Goal: Task Accomplishment & Management: Manage account settings

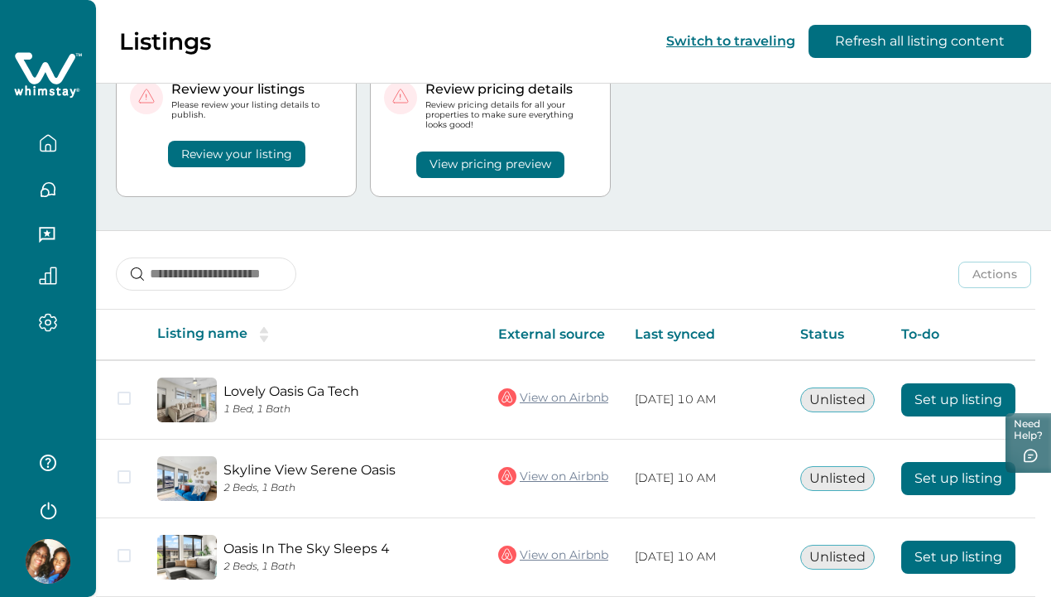
scroll to position [71, 0]
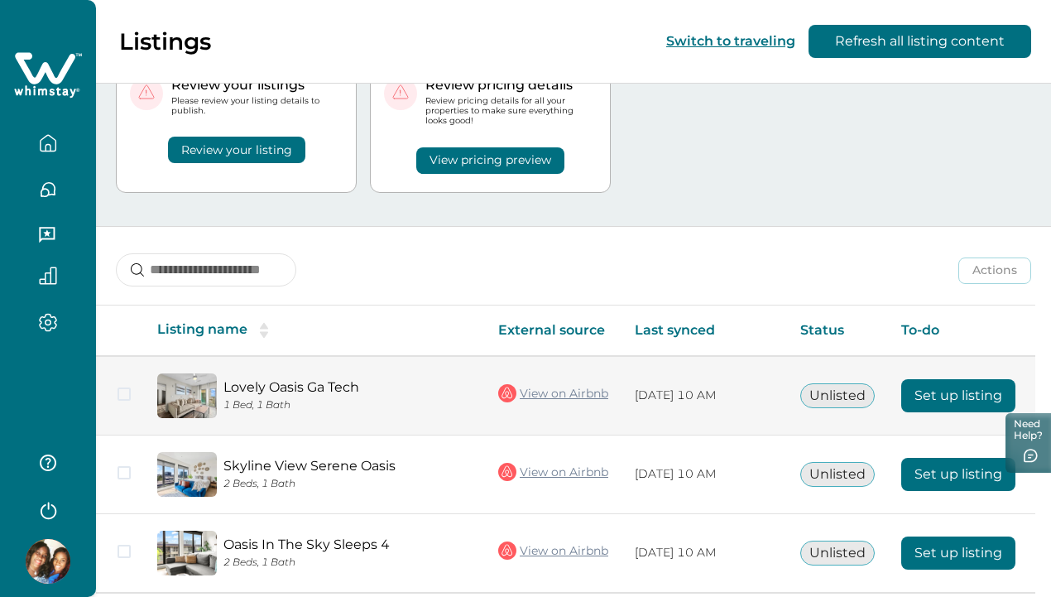
click at [925, 387] on button "Set up listing" at bounding box center [959, 395] width 114 height 33
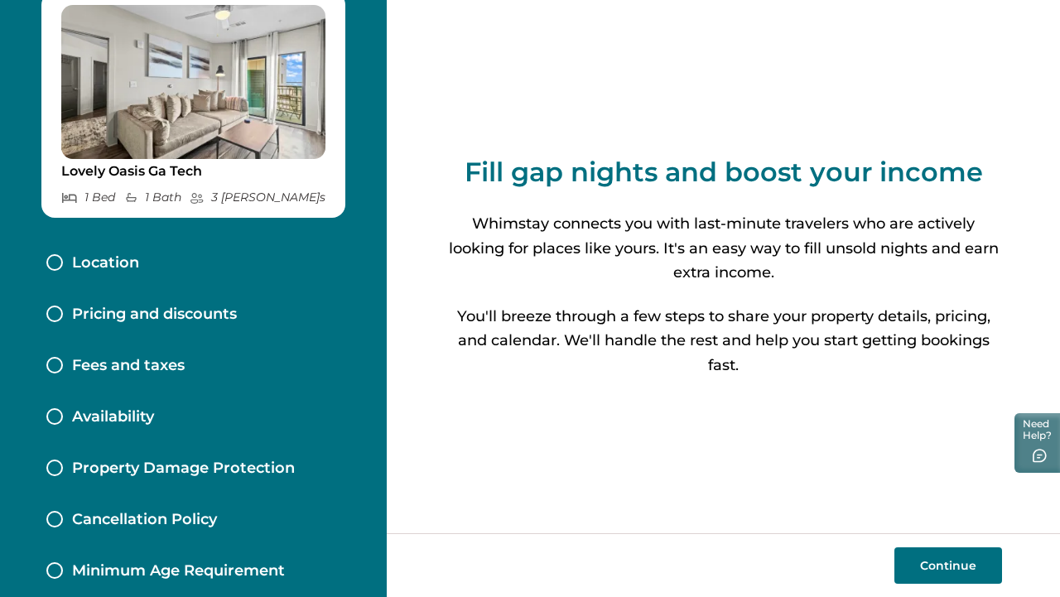
scroll to position [132, 0]
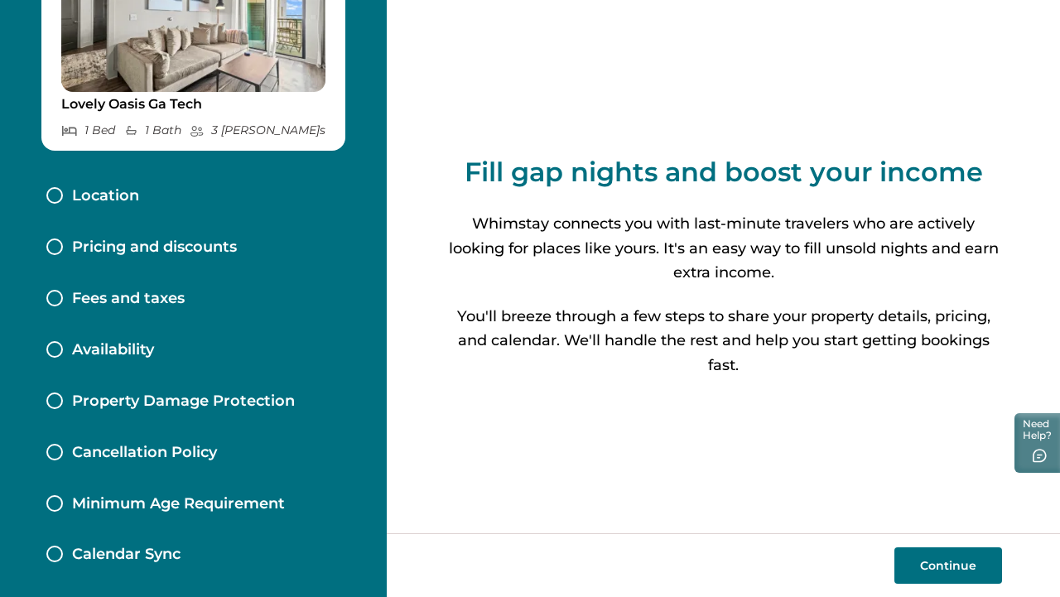
click at [152, 543] on div "Calendar Sync" at bounding box center [193, 554] width 320 height 51
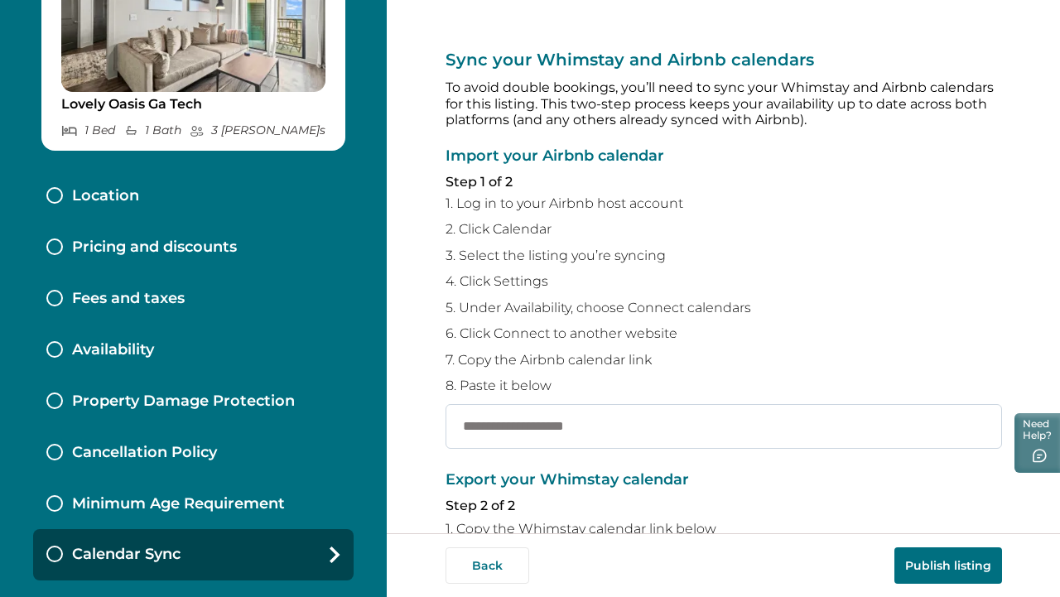
click at [488, 427] on input "text" at bounding box center [723, 426] width 556 height 45
paste input "**********"
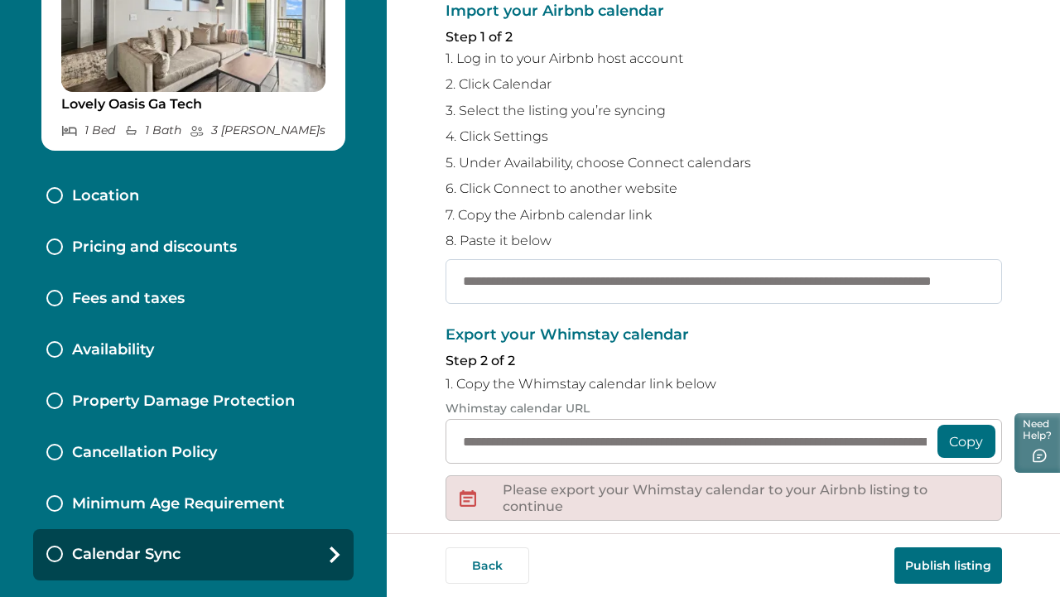
scroll to position [160, 0]
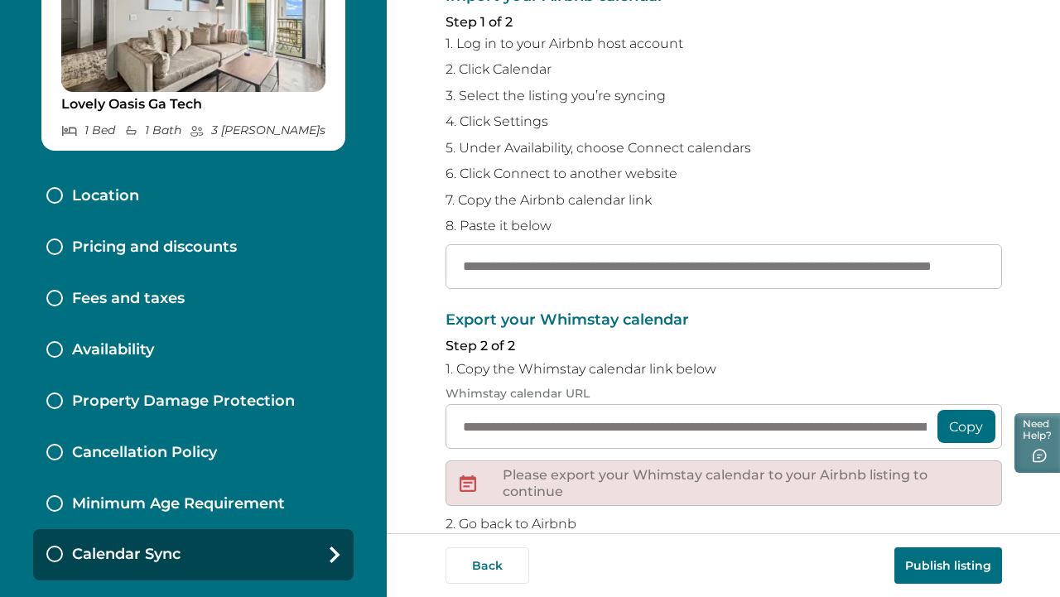
type input "**********"
click at [957, 427] on button "Copy" at bounding box center [966, 426] width 58 height 33
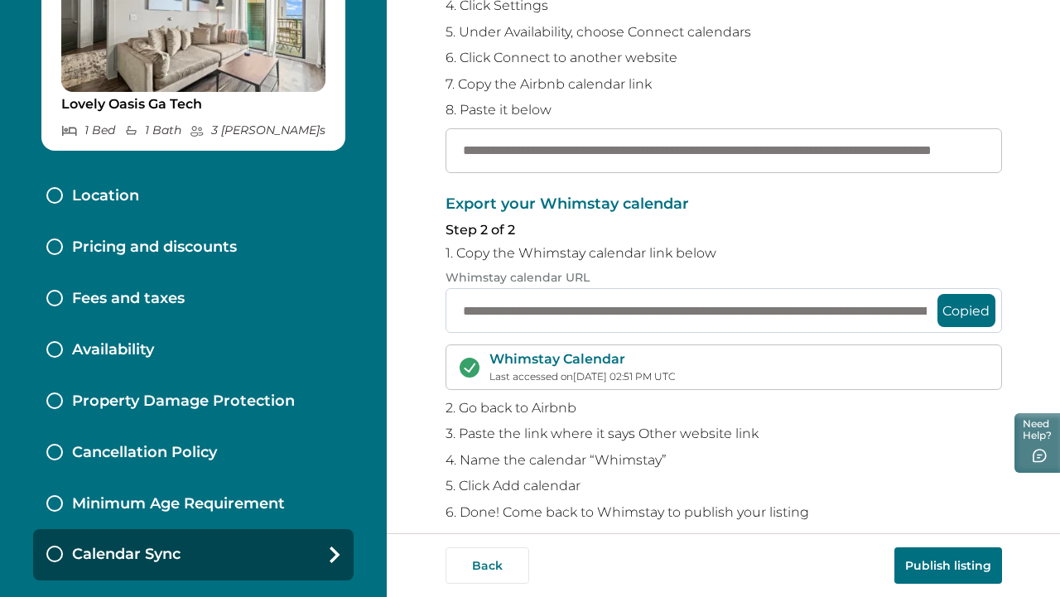
scroll to position [296, 0]
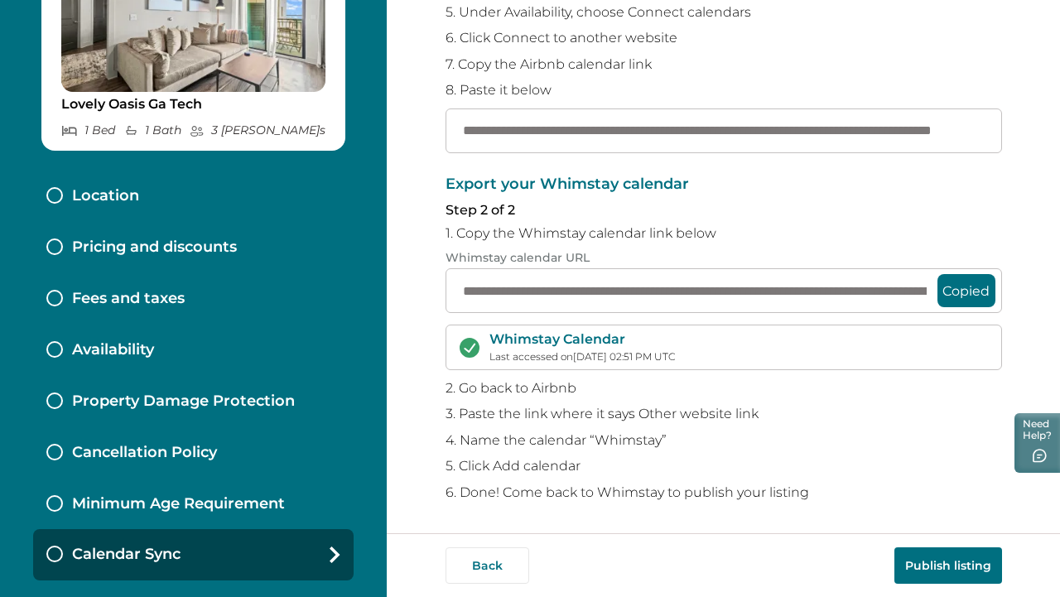
click at [916, 570] on button "Publish listing" at bounding box center [948, 565] width 108 height 36
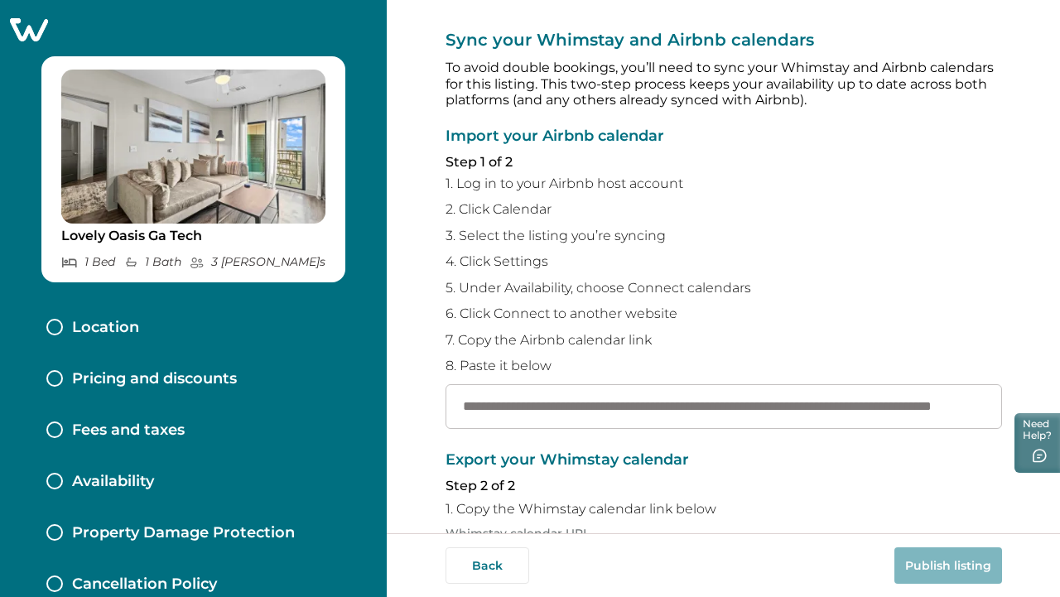
scroll to position [0, 0]
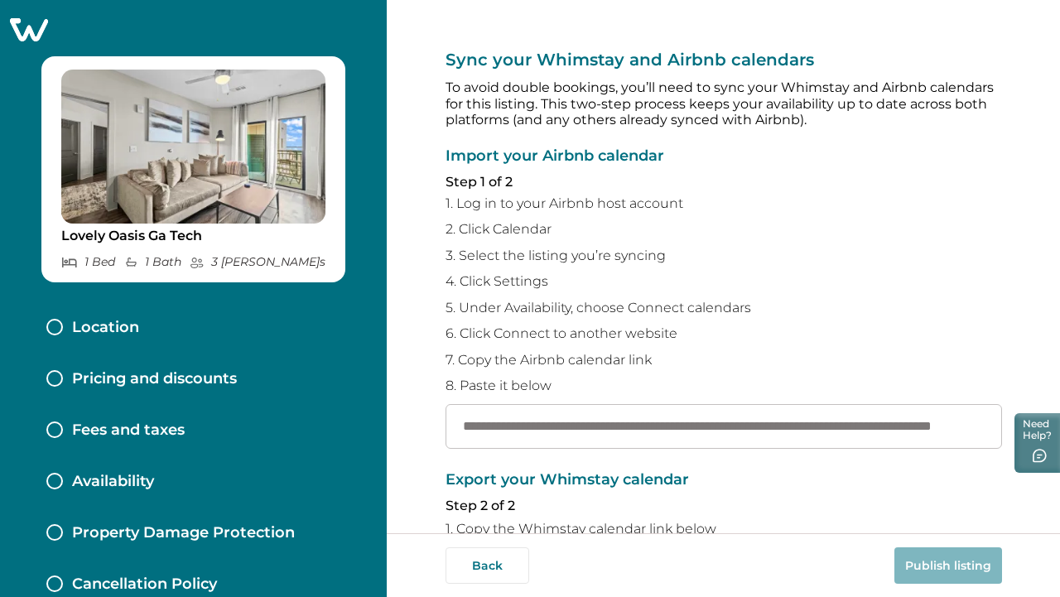
click at [199, 325] on div "Location" at bounding box center [193, 327] width 320 height 51
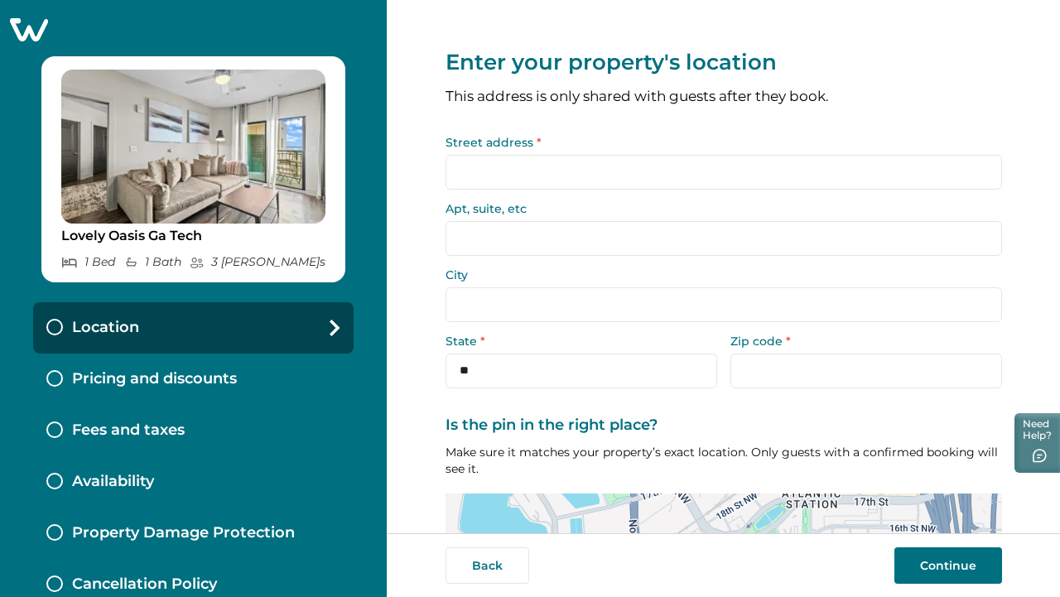
click at [224, 205] on img at bounding box center [193, 147] width 264 height 154
click at [538, 169] on input "Street address *" at bounding box center [723, 172] width 556 height 35
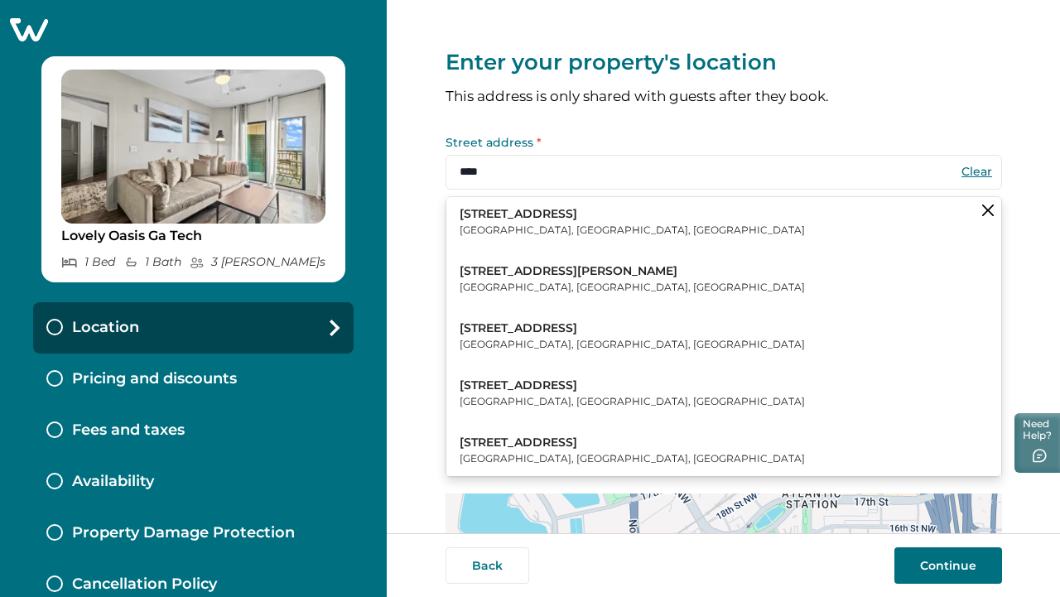
click at [531, 232] on p "[GEOGRAPHIC_DATA], [GEOGRAPHIC_DATA], [GEOGRAPHIC_DATA]" at bounding box center [631, 230] width 345 height 17
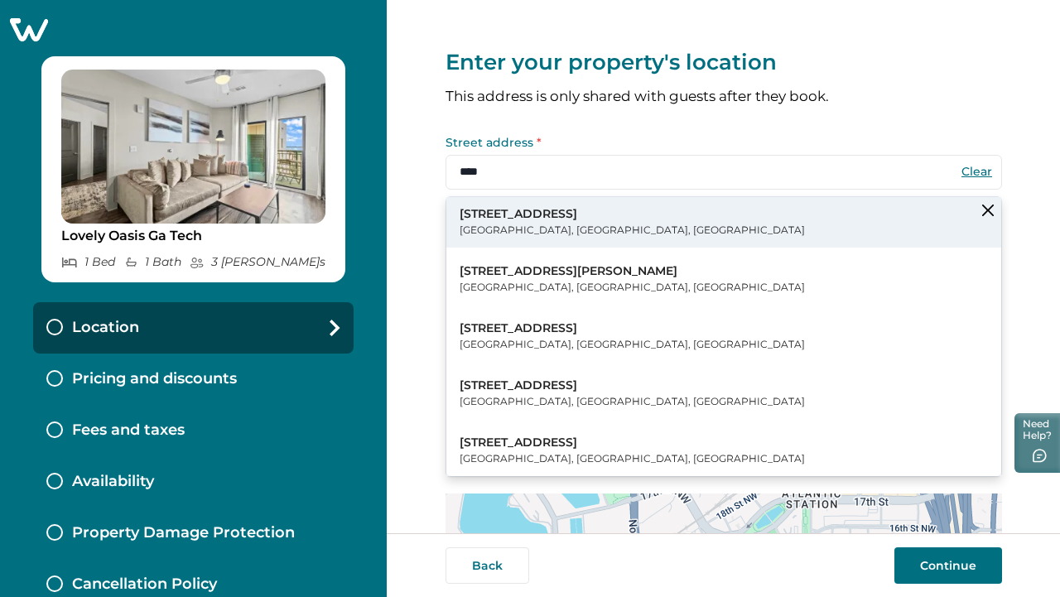
type input "**********"
type input "*******"
select select "**"
type input "*****"
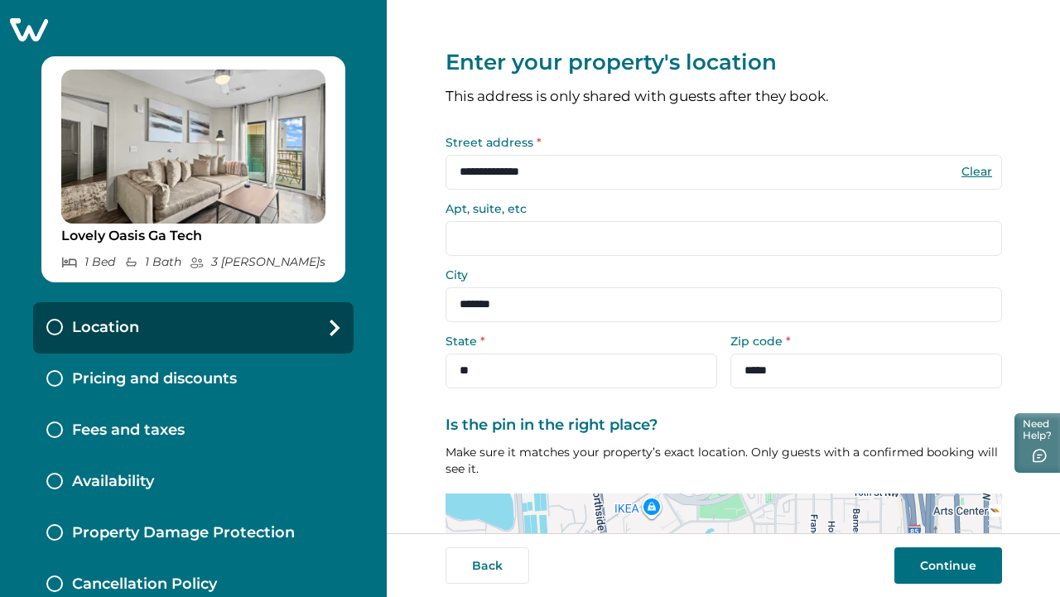
click at [511, 235] on input "Apt, suite, etc" at bounding box center [723, 238] width 556 height 35
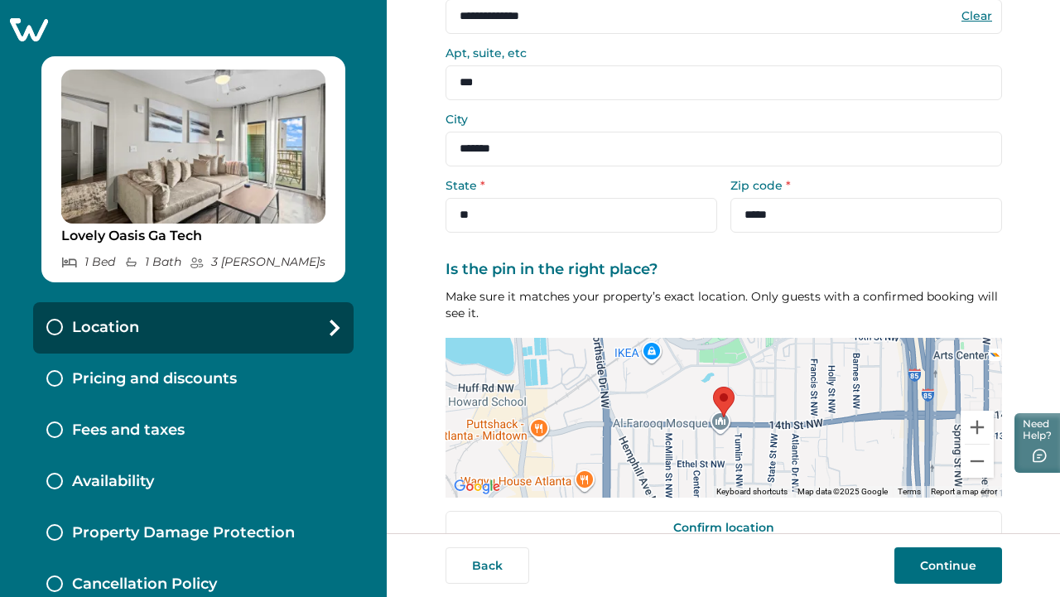
scroll to position [190, 0]
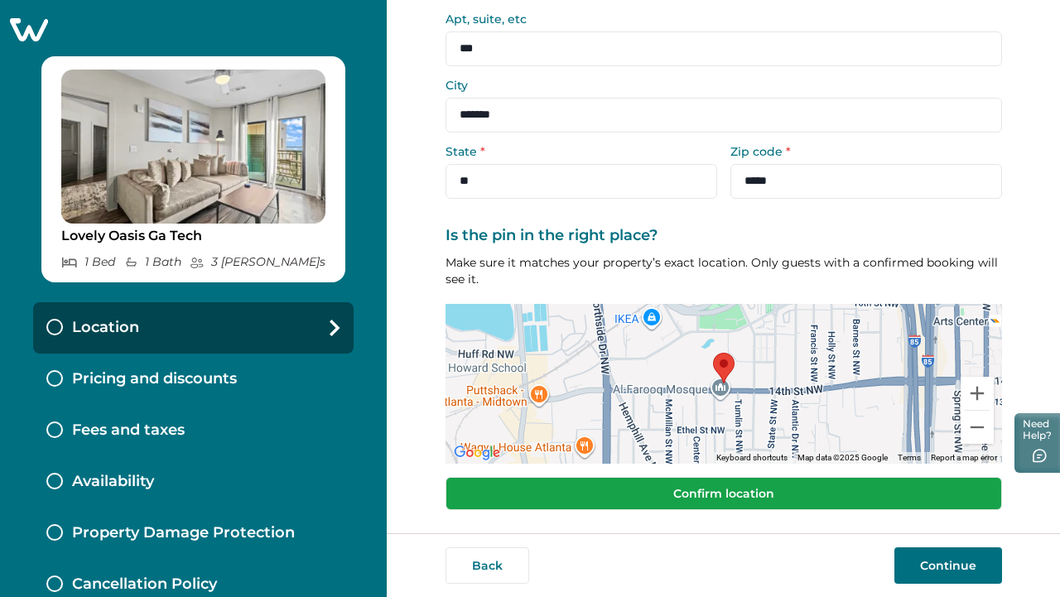
type input "***"
click at [834, 486] on button "Confirm location" at bounding box center [723, 493] width 556 height 33
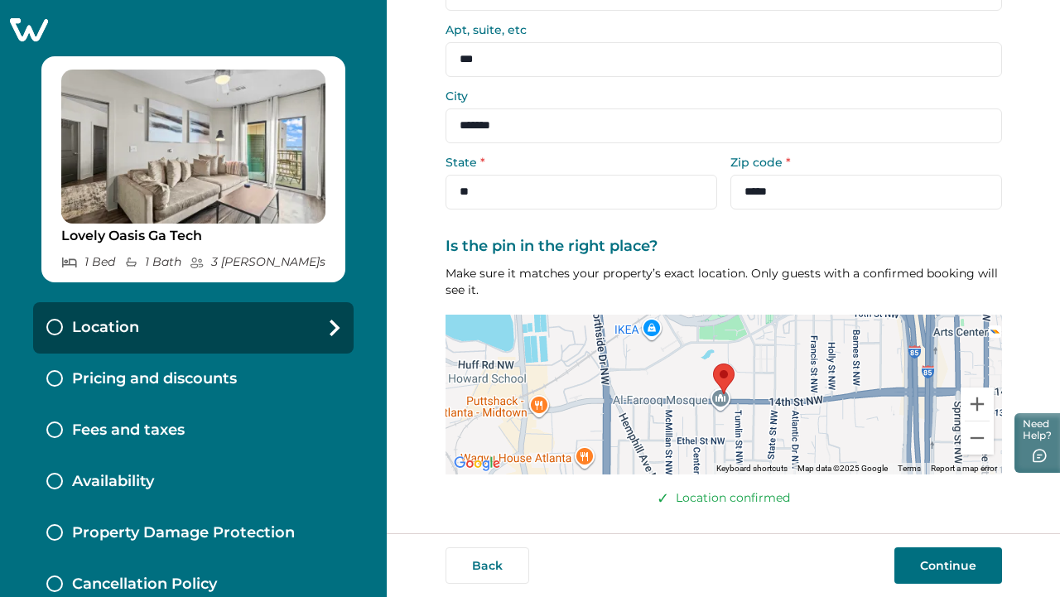
scroll to position [179, 0]
click at [927, 555] on button "Continue" at bounding box center [948, 565] width 108 height 36
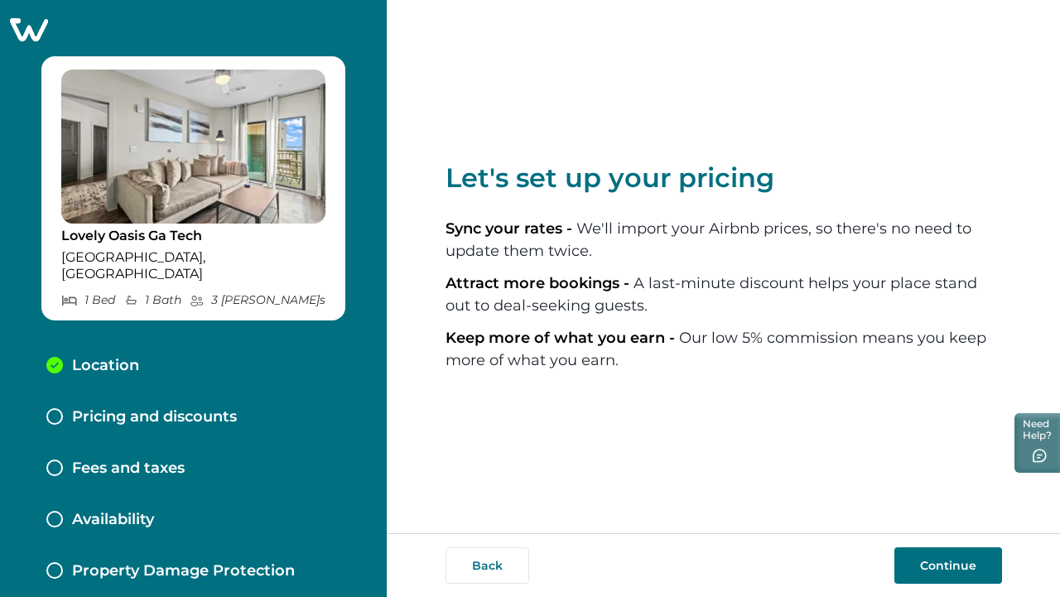
click at [927, 555] on button "Continue" at bounding box center [948, 565] width 108 height 36
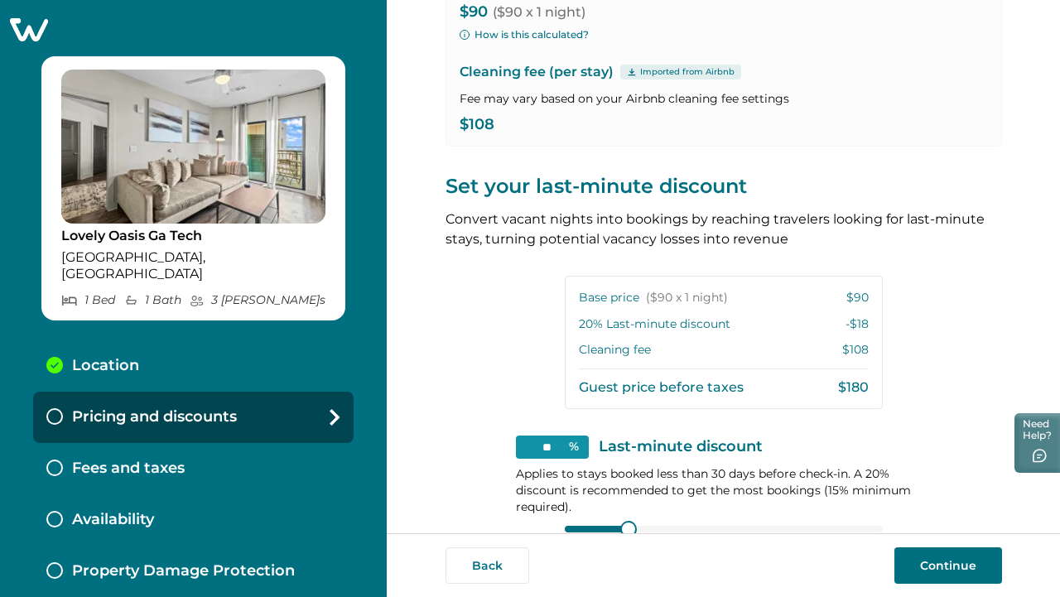
scroll to position [350, 0]
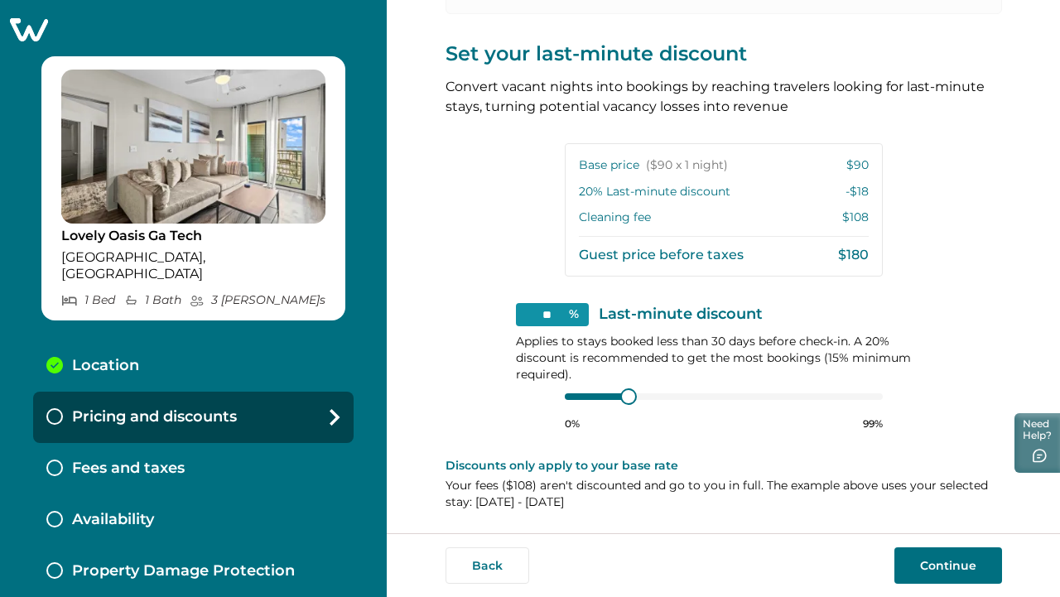
click at [940, 567] on button "Continue" at bounding box center [948, 565] width 108 height 36
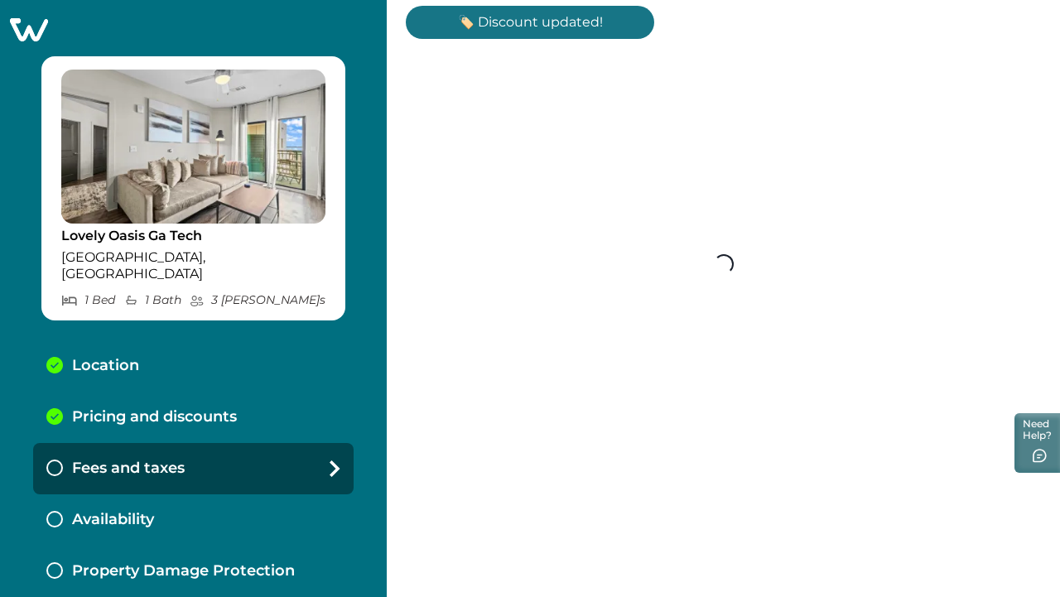
scroll to position [85, 0]
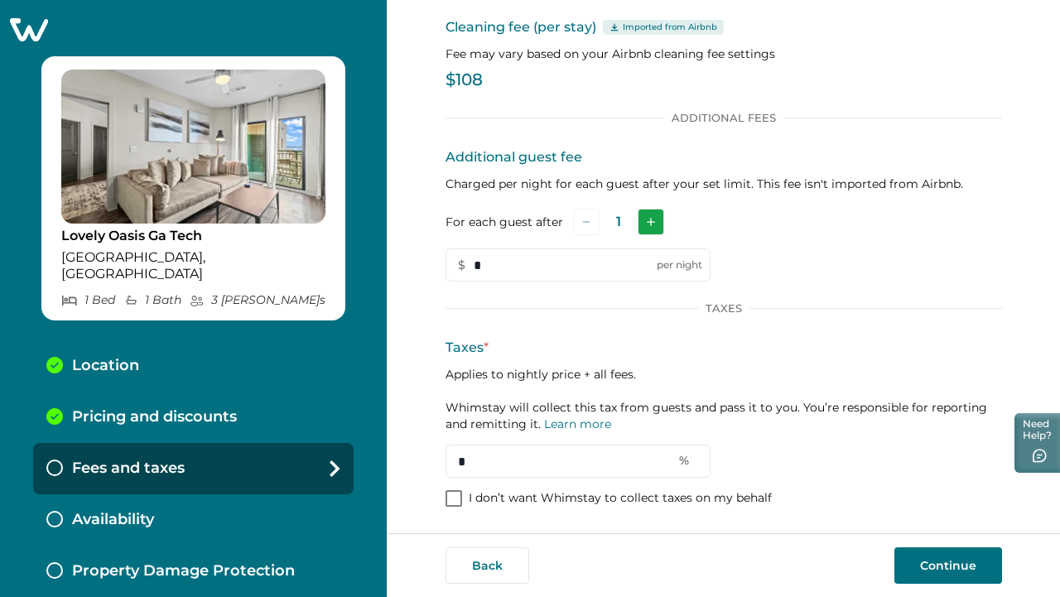
click at [647, 218] on icon "Add" at bounding box center [651, 222] width 8 height 8
click at [549, 257] on input "*" at bounding box center [577, 264] width 265 height 33
type input "**"
click at [448, 496] on span at bounding box center [453, 498] width 17 height 17
click at [449, 496] on icon at bounding box center [454, 498] width 10 height 8
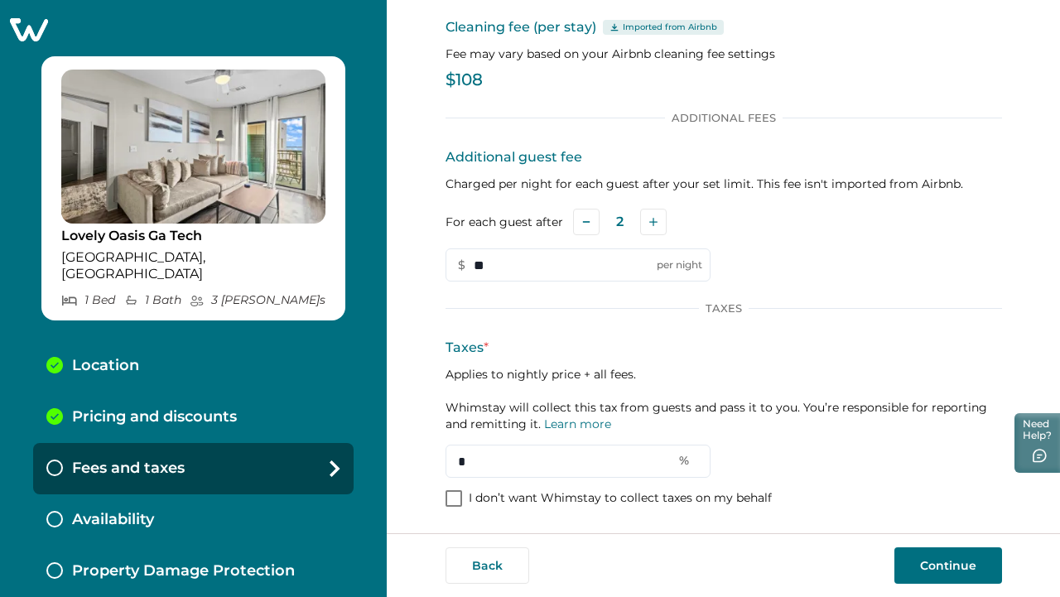
click at [278, 512] on div "Availability" at bounding box center [193, 519] width 320 height 51
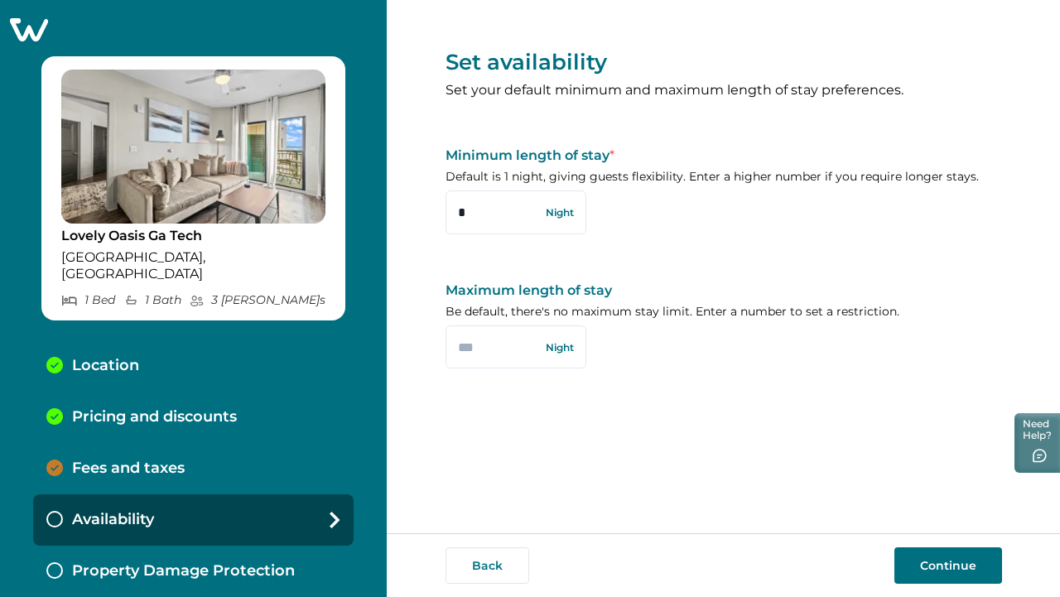
click at [950, 564] on button "Continue" at bounding box center [948, 565] width 108 height 36
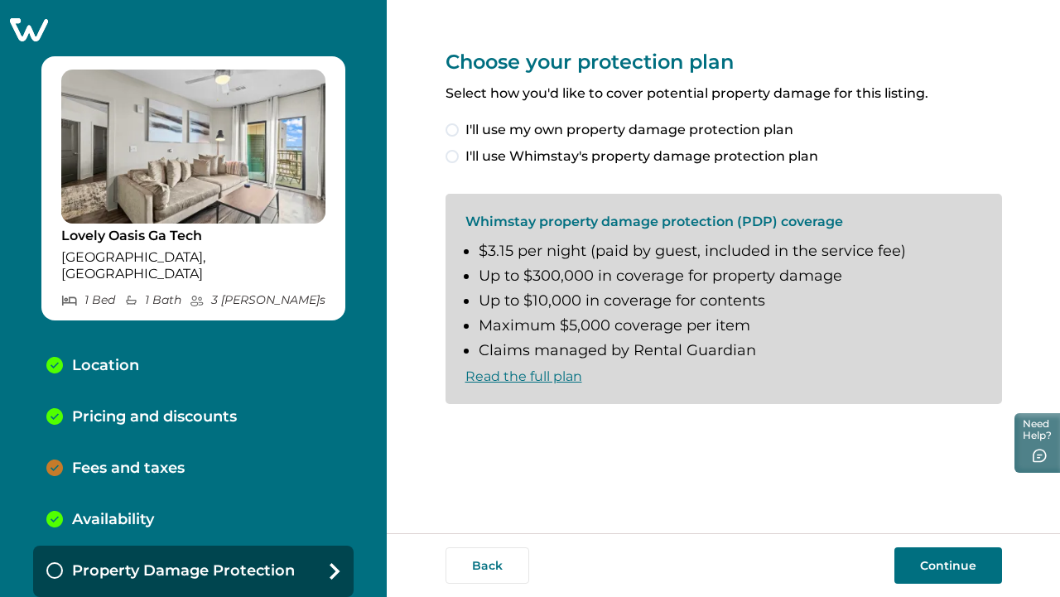
click at [455, 160] on span at bounding box center [451, 156] width 13 height 13
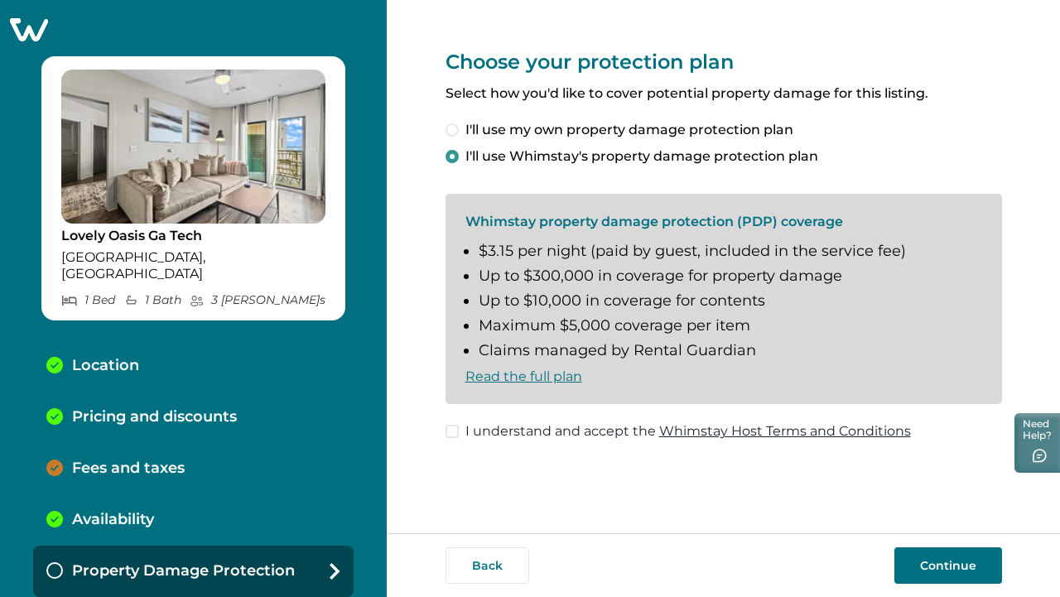
click at [451, 435] on span at bounding box center [451, 431] width 13 height 13
click at [487, 376] on link "Read the full plan" at bounding box center [523, 376] width 117 height 16
click at [960, 575] on button "Continue" at bounding box center [948, 565] width 108 height 36
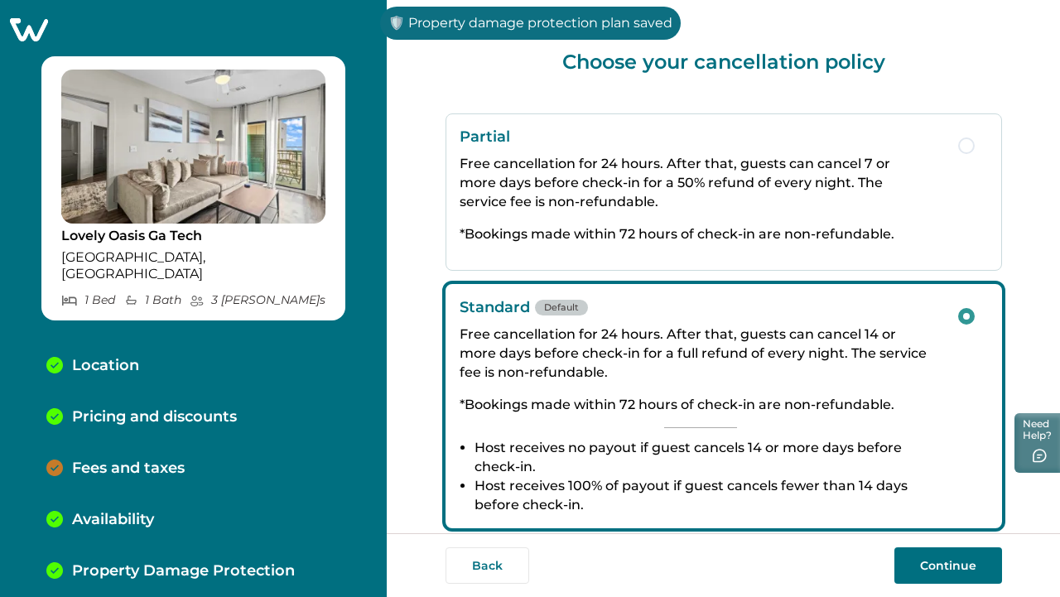
scroll to position [35, 0]
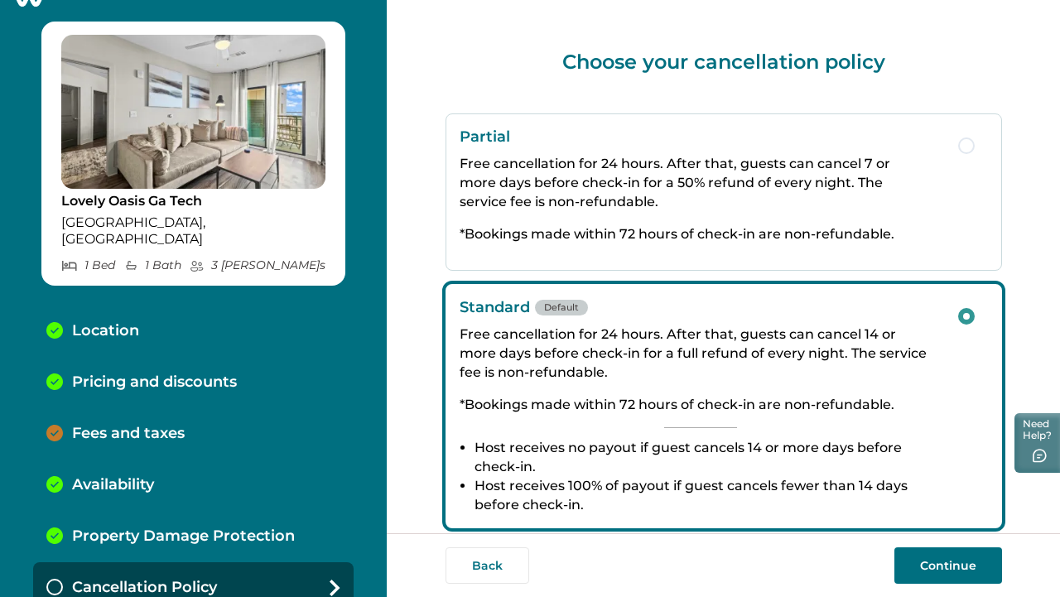
click at [692, 161] on p "Free cancellation for 24 hours. After that, guests can cancel 7 or more days be…" at bounding box center [700, 182] width 482 height 57
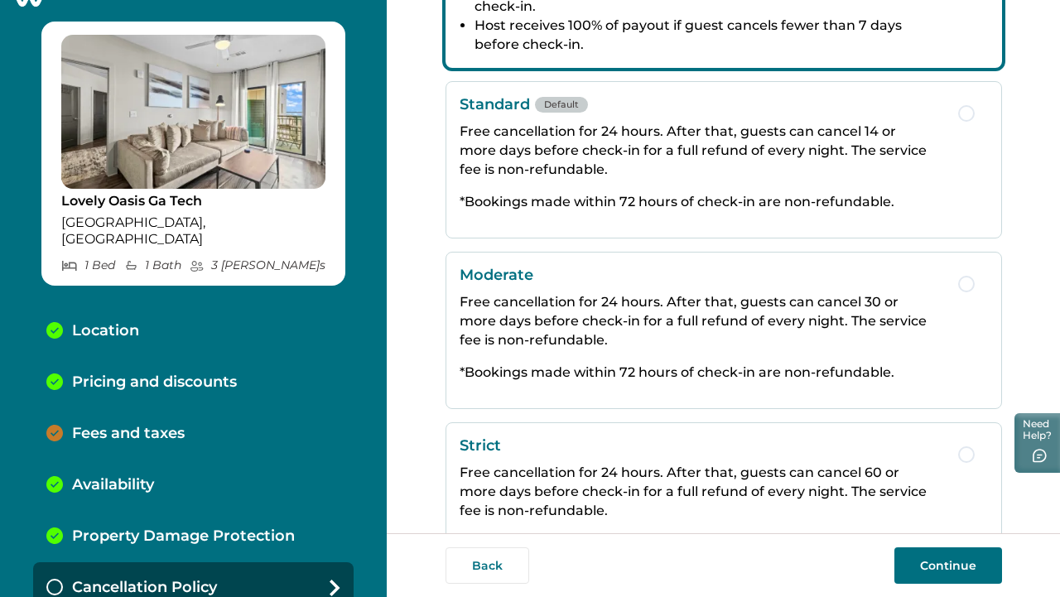
scroll to position [291, 0]
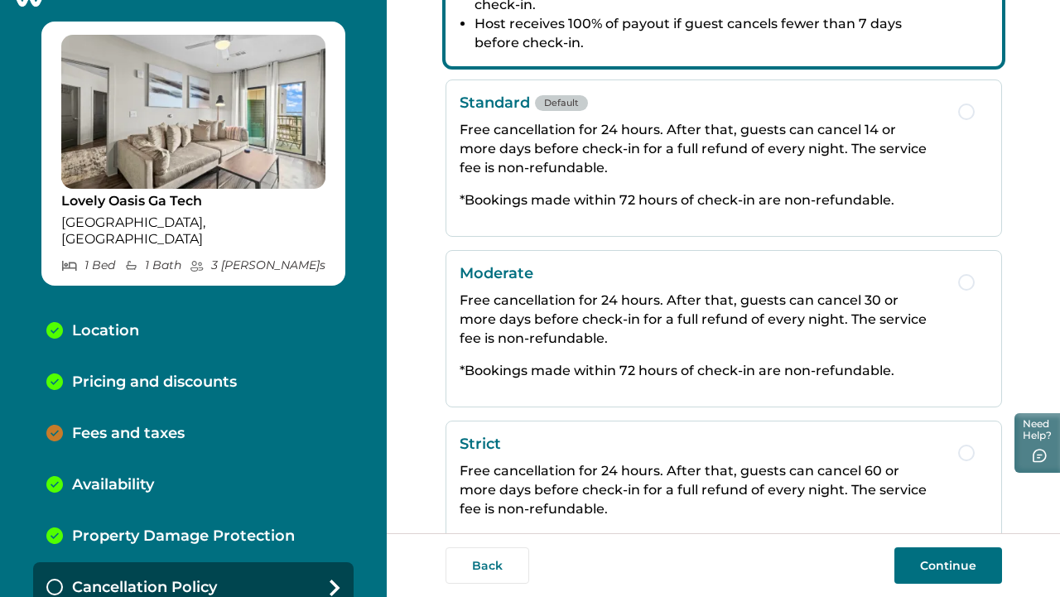
click at [632, 320] on p "Free cancellation for 24 hours. After that, guests can cancel 30 or more days b…" at bounding box center [700, 319] width 482 height 57
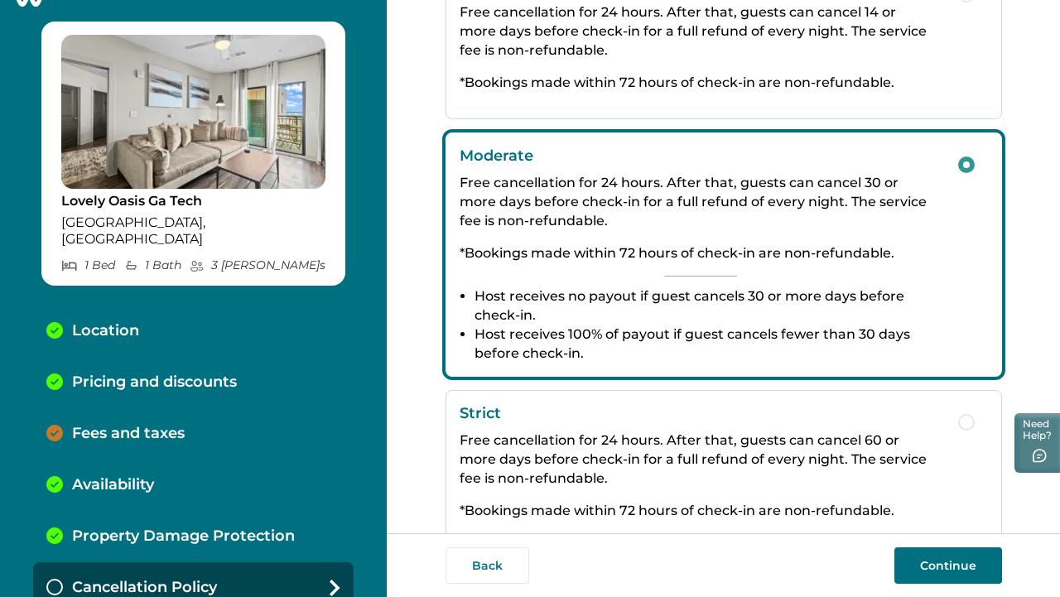
scroll to position [373, 0]
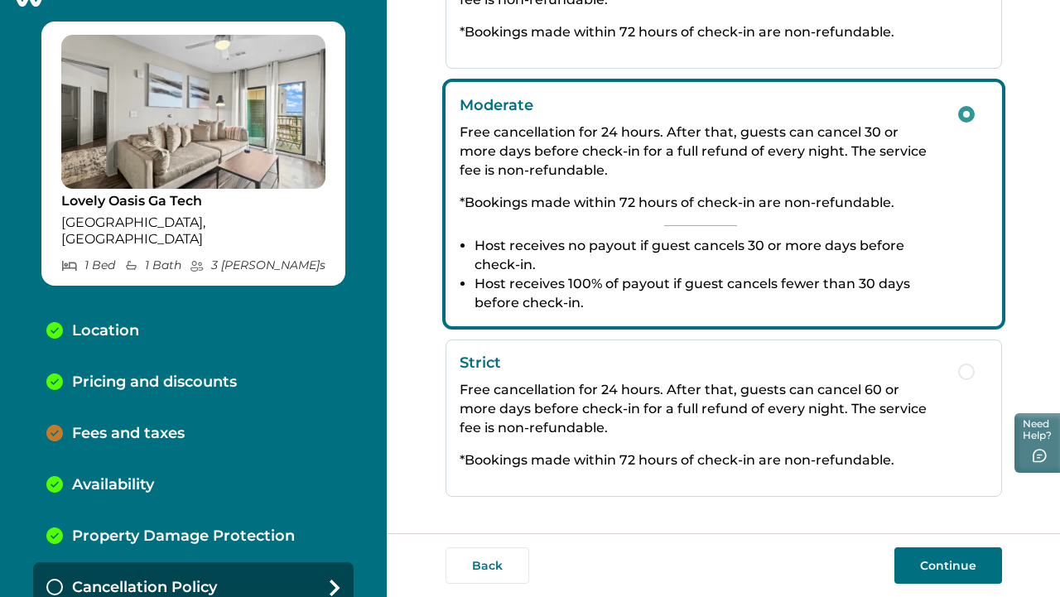
click at [918, 566] on button "Continue" at bounding box center [948, 565] width 108 height 36
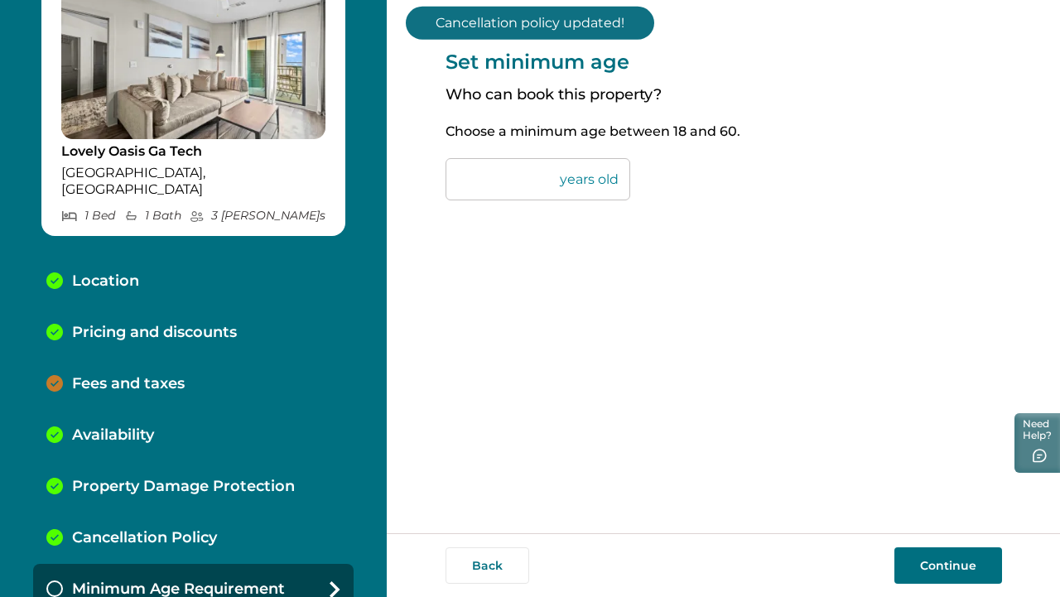
scroll to position [86, 0]
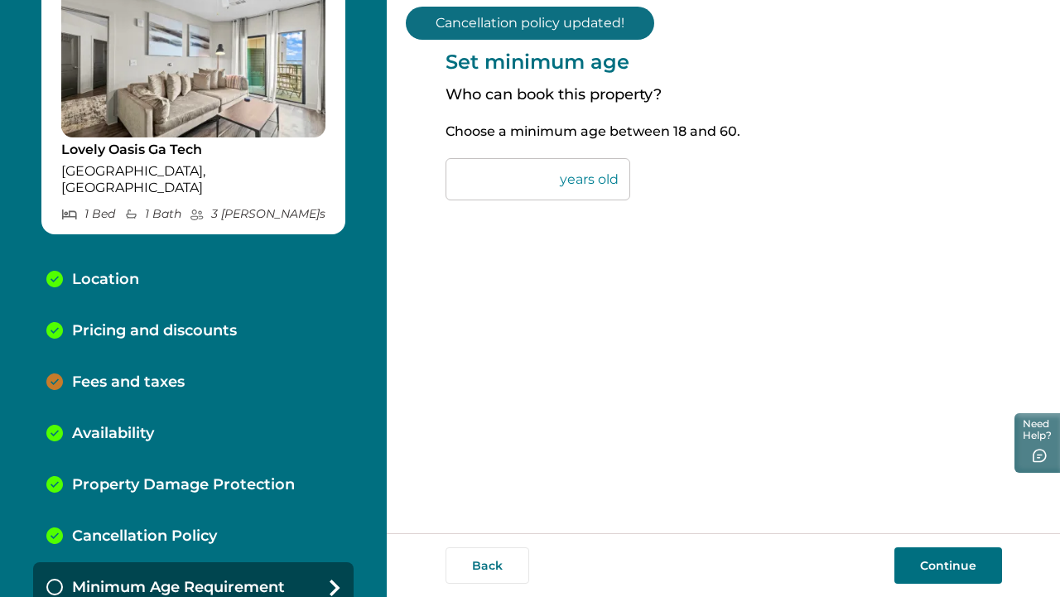
click at [918, 572] on button "Continue" at bounding box center [948, 565] width 108 height 36
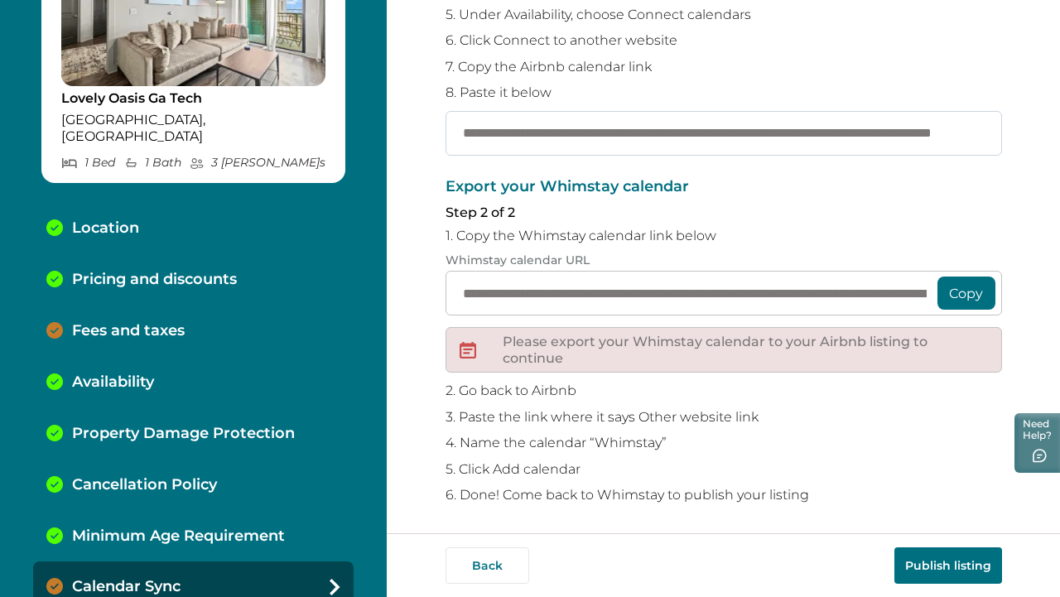
scroll to position [296, 0]
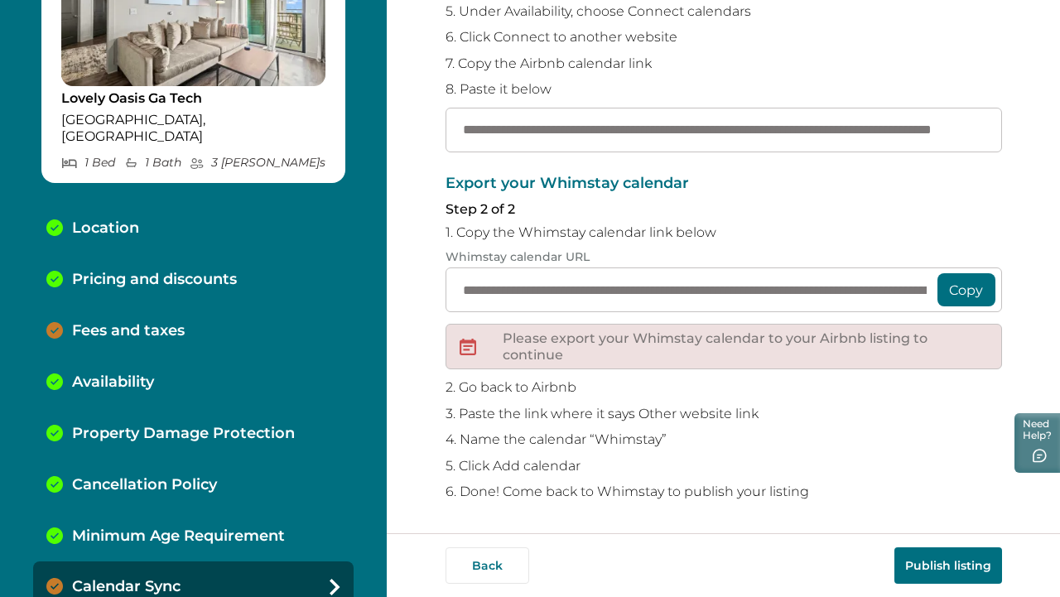
click at [935, 563] on button "Publish listing" at bounding box center [948, 565] width 108 height 36
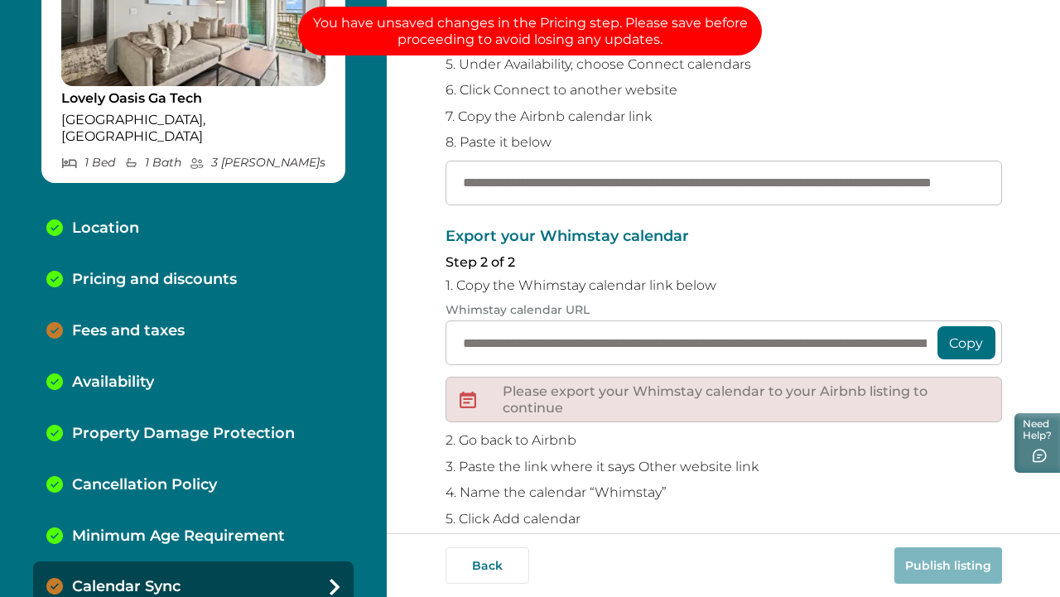
scroll to position [232, 0]
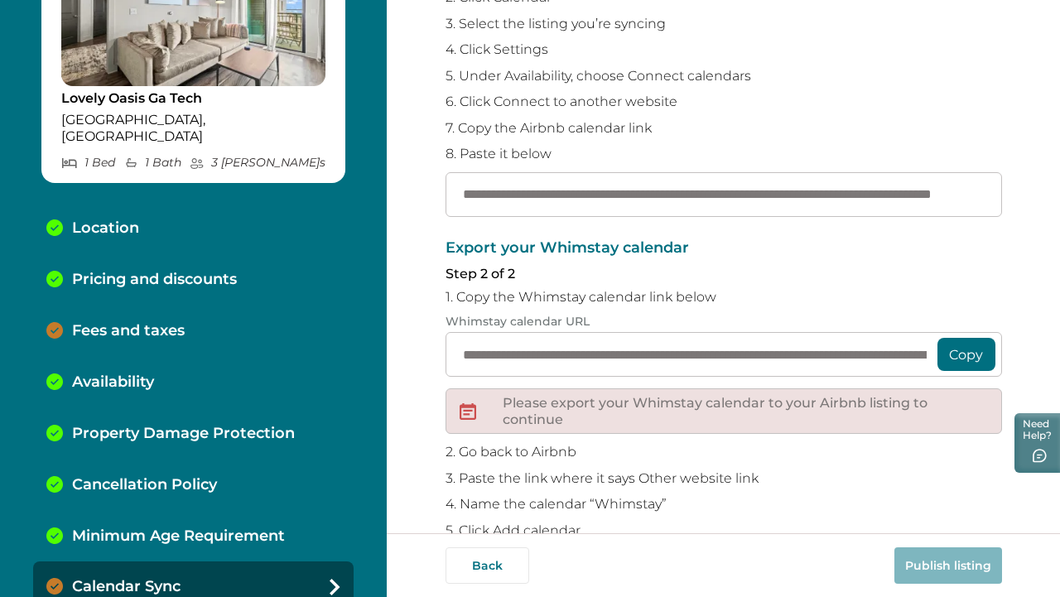
click at [153, 322] on p "Fees and taxes" at bounding box center [128, 331] width 113 height 18
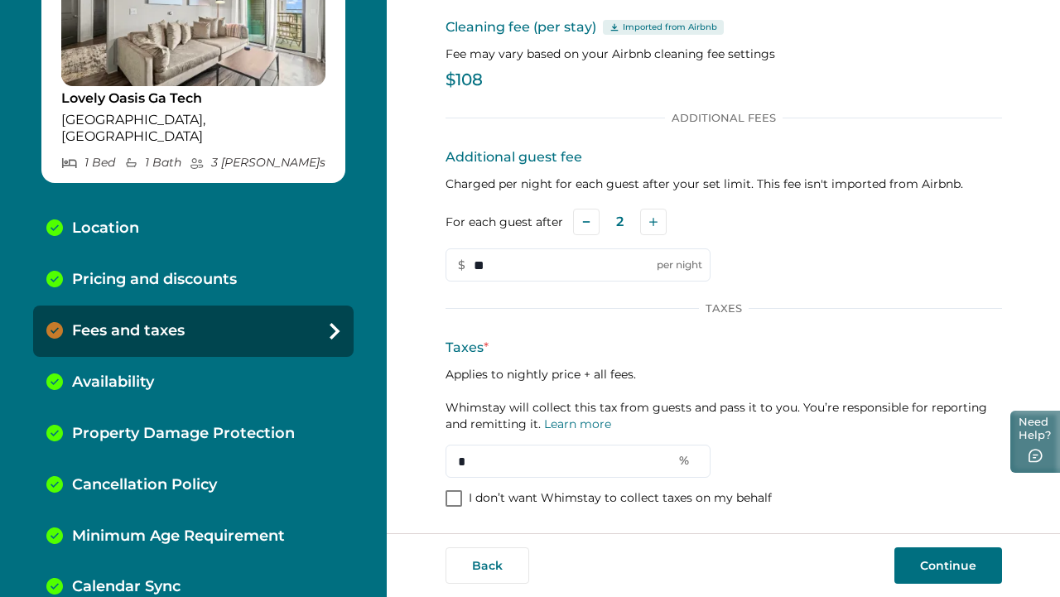
click at [1030, 459] on icon "button" at bounding box center [1035, 456] width 16 height 15
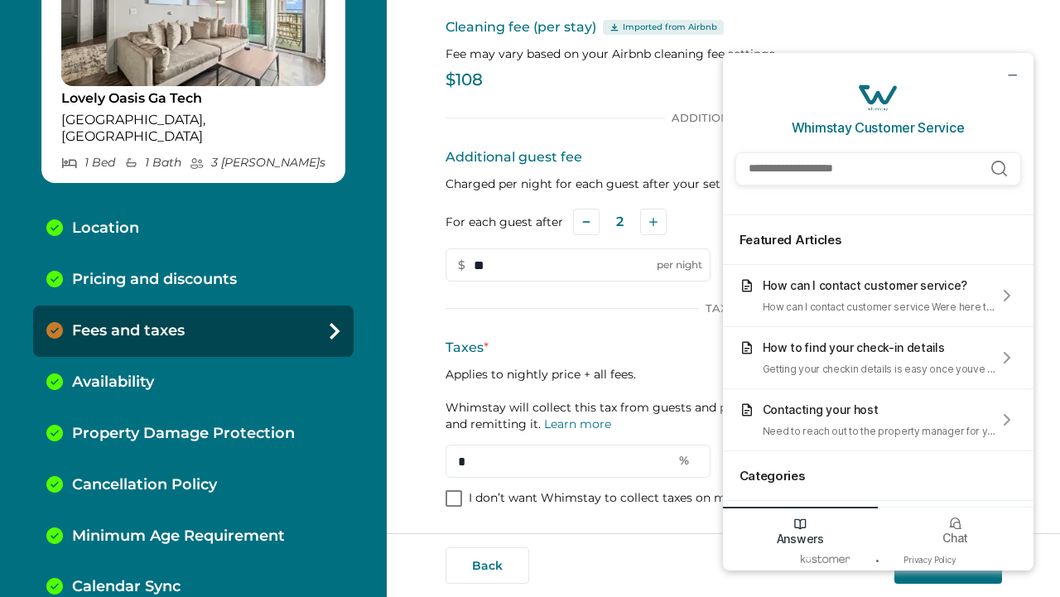
click at [814, 178] on input "Search Help Articles" at bounding box center [878, 168] width 286 height 33
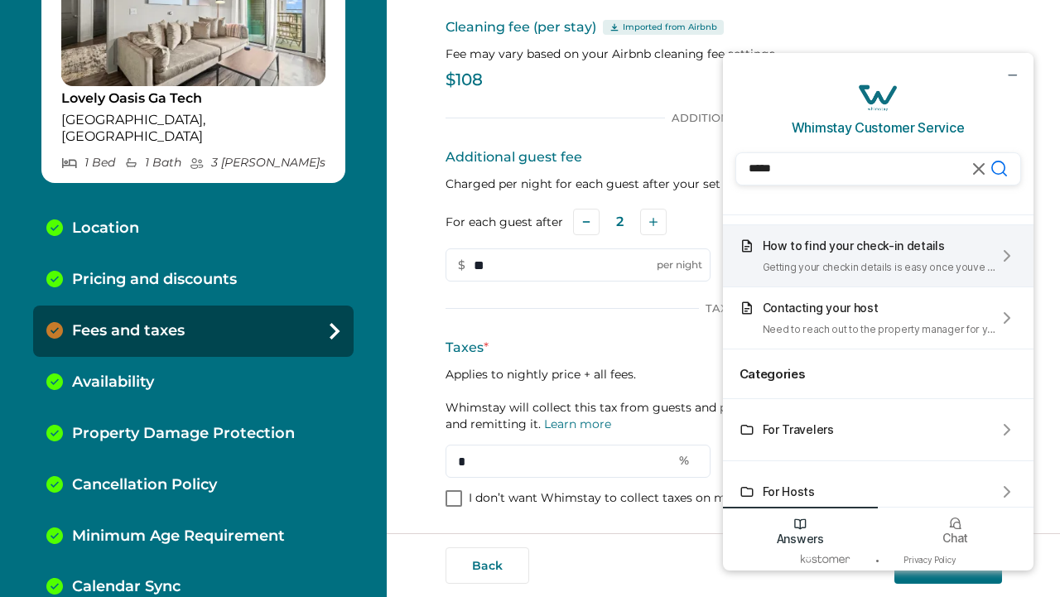
scroll to position [119, 0]
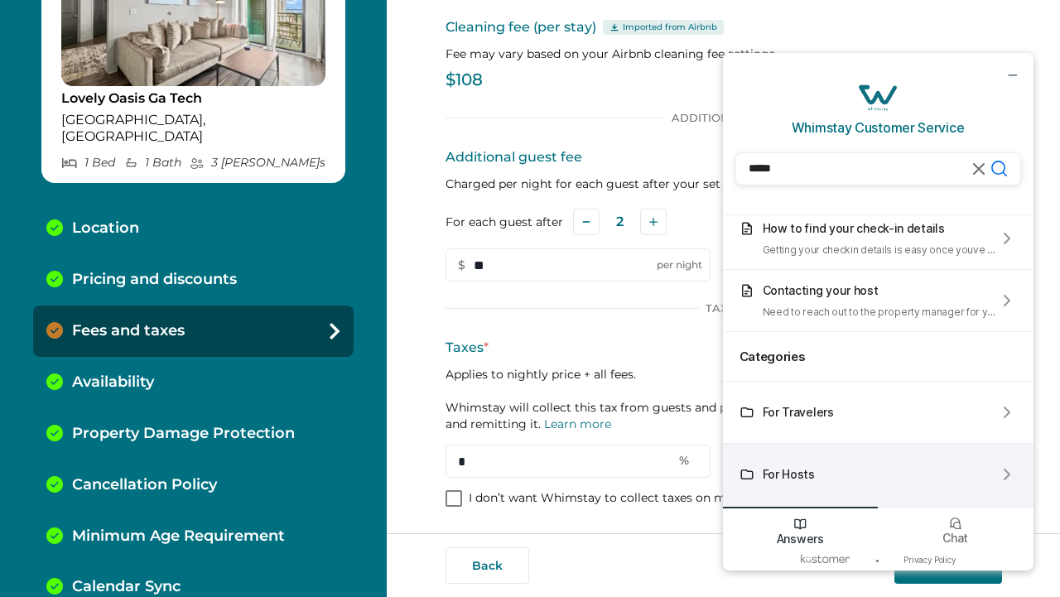
type input "*****"
click at [878, 472] on div "For Hosts" at bounding box center [878, 475] width 310 height 62
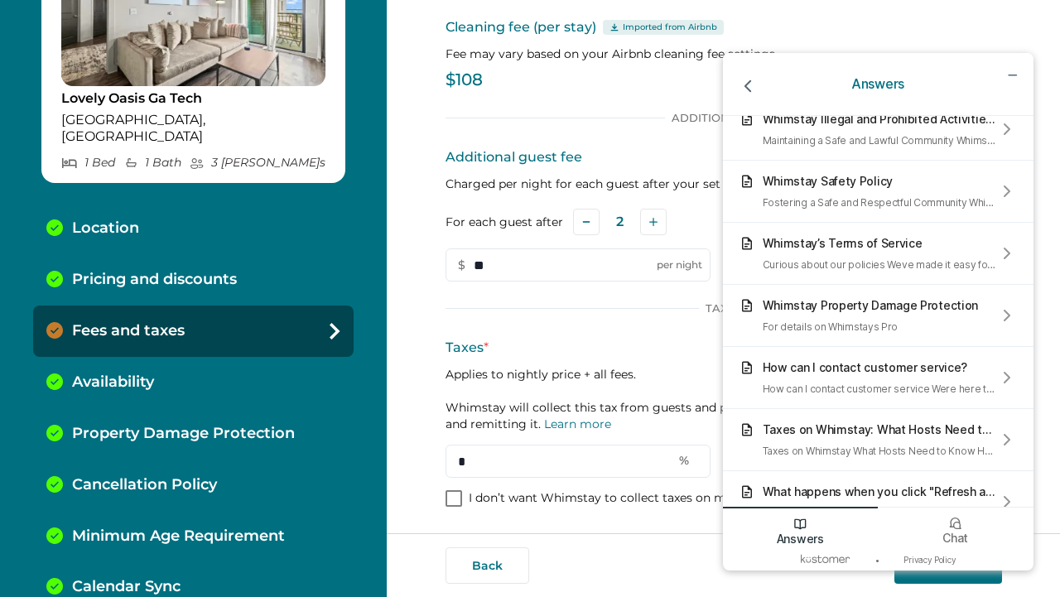
scroll to position [777, 0]
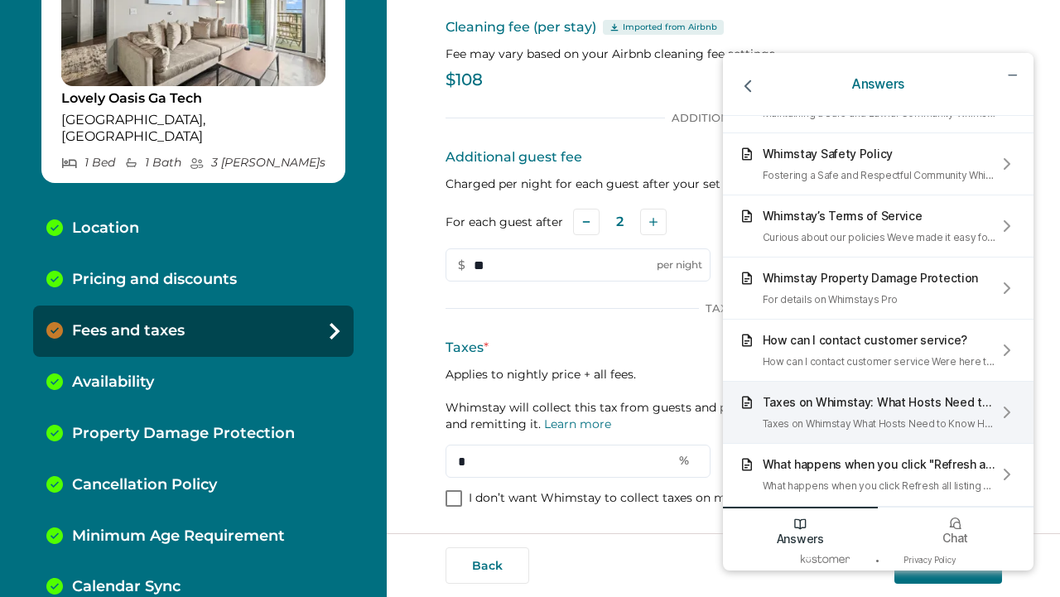
click at [812, 396] on div "Taxes on Whimstay: What Hosts Need to Know" at bounding box center [879, 402] width 234 height 14
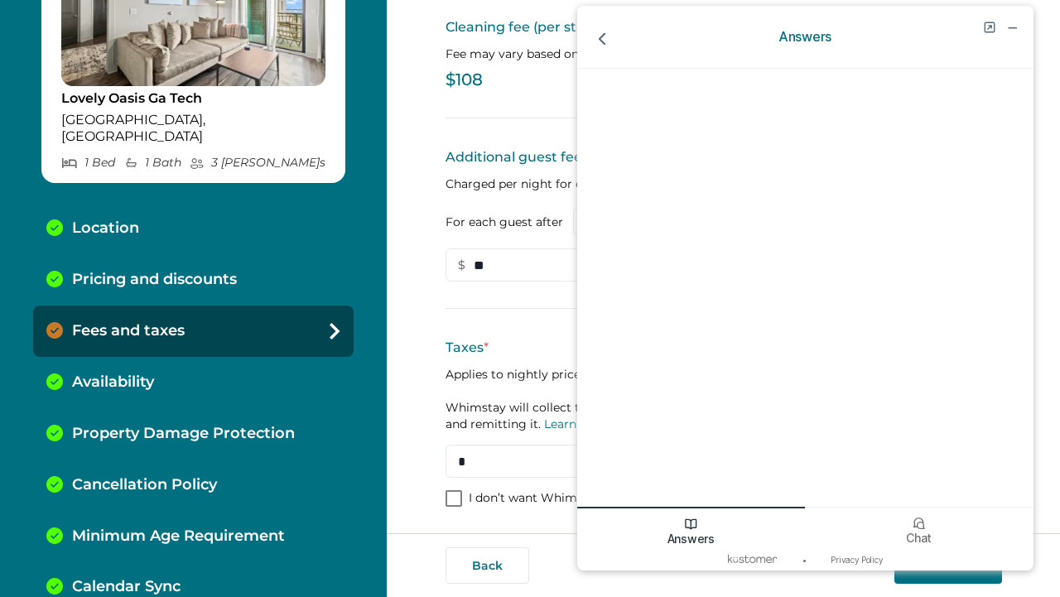
click at [540, 402] on p "Applies to nightly price + all fees. Whimstay will collect this tax from guests…" at bounding box center [723, 399] width 556 height 66
click at [601, 46] on icon "go back" at bounding box center [602, 40] width 22 height 22
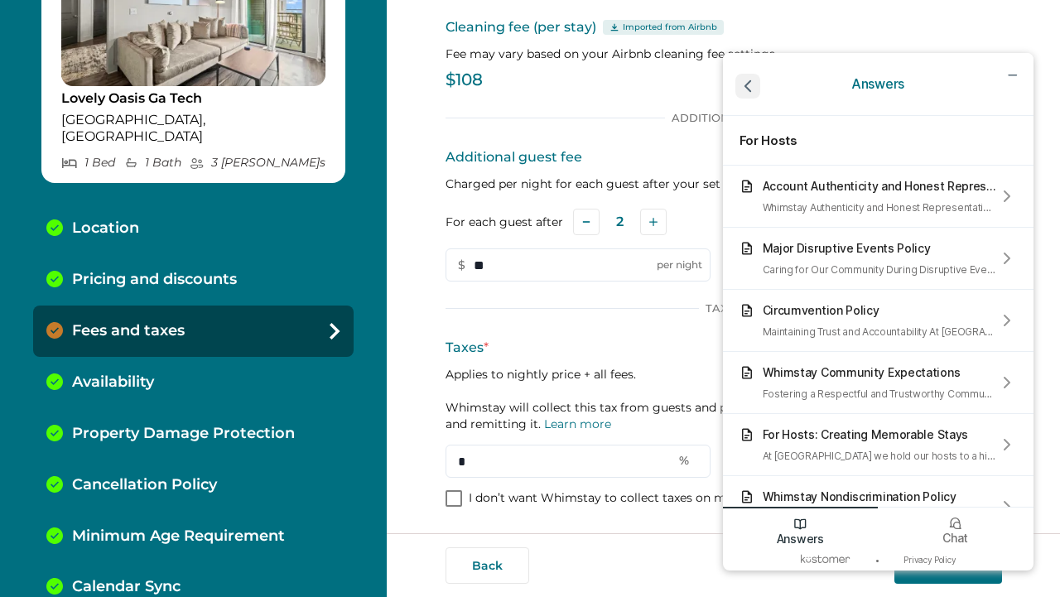
click at [751, 89] on icon "go back" at bounding box center [748, 86] width 22 height 22
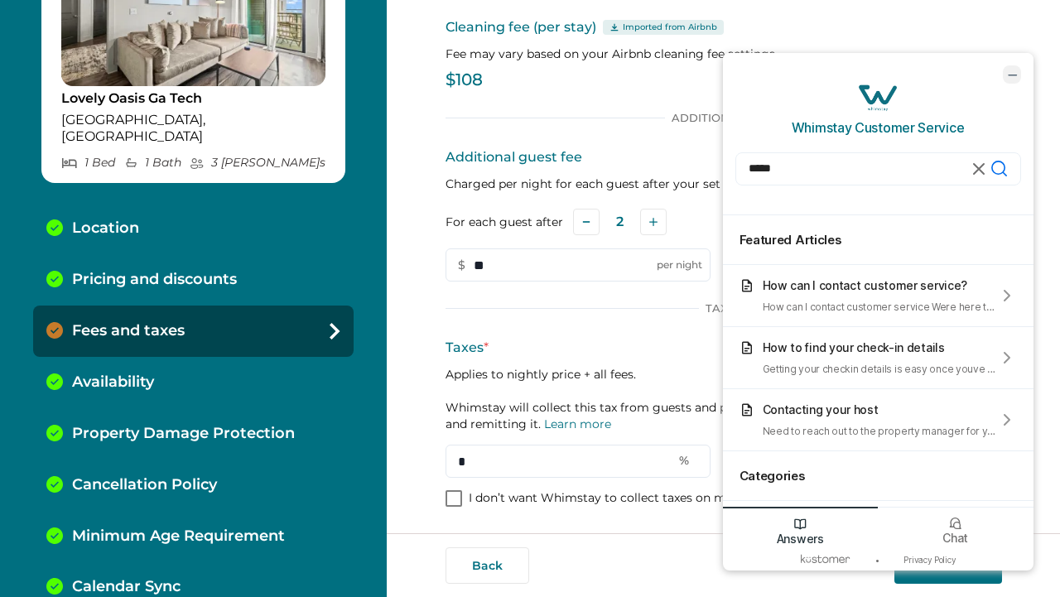
click at [1007, 75] on icon "minimize chat widget" at bounding box center [1011, 74] width 15 height 15
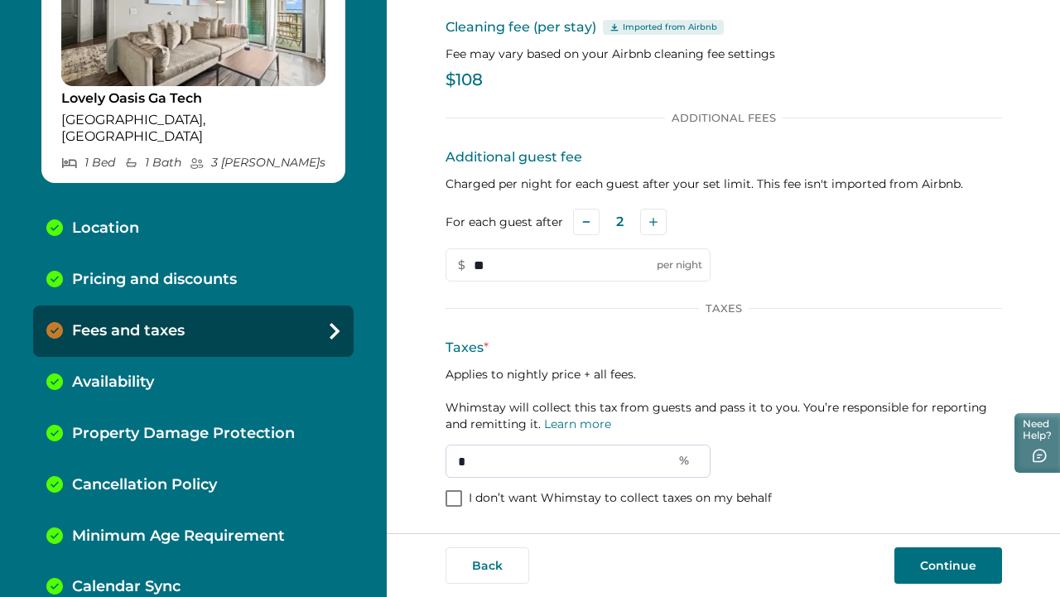
click at [576, 468] on input "*" at bounding box center [577, 461] width 265 height 33
type input "**"
click at [925, 573] on button "Continue" at bounding box center [948, 565] width 108 height 36
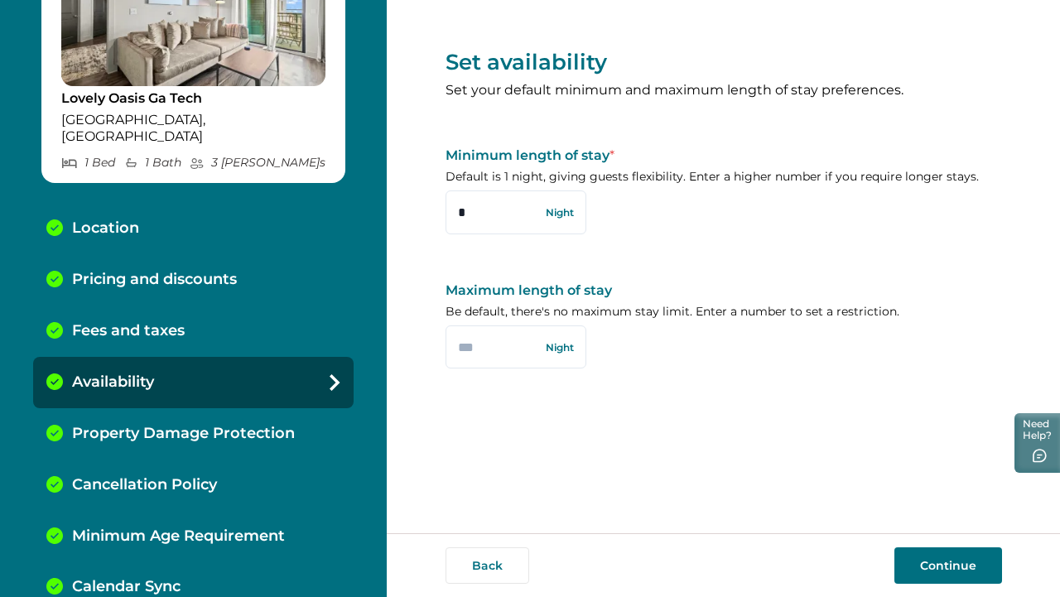
click at [944, 576] on button "Continue" at bounding box center [948, 565] width 108 height 36
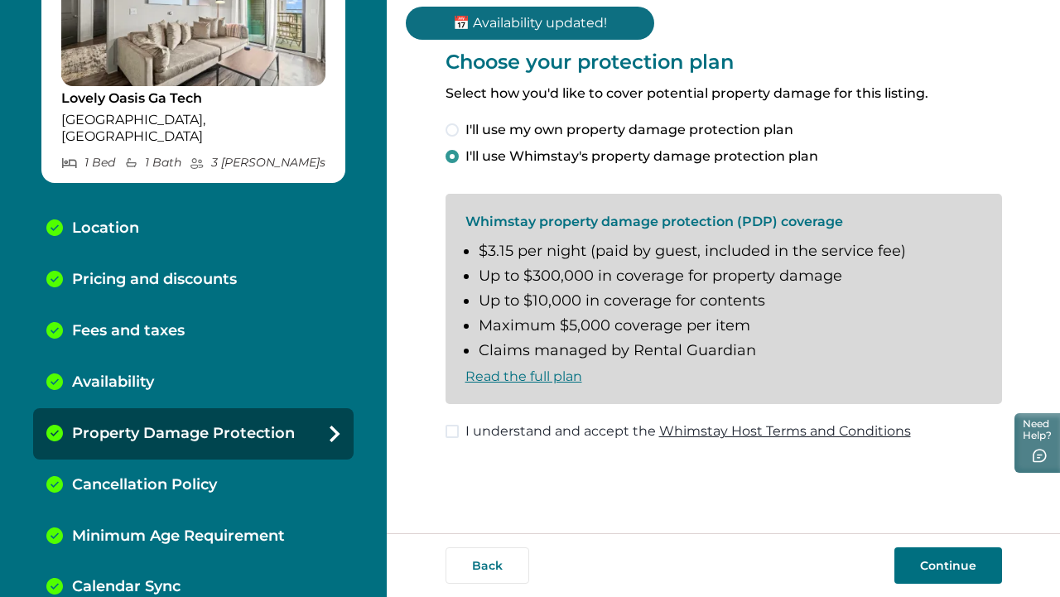
click at [970, 558] on button "Continue" at bounding box center [948, 565] width 108 height 36
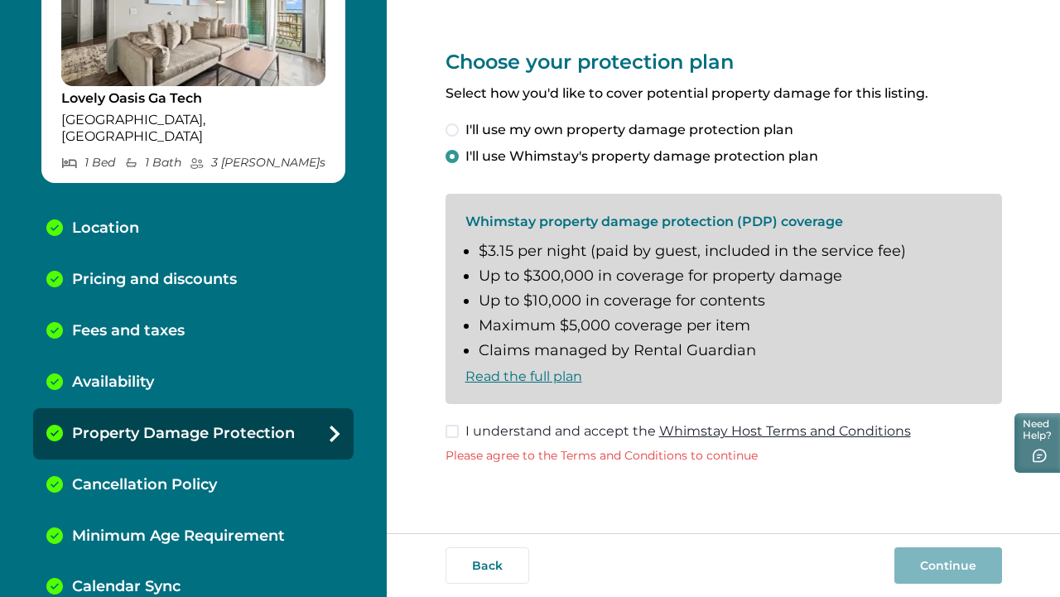
click at [220, 561] on div "Calendar Sync" at bounding box center [193, 586] width 320 height 51
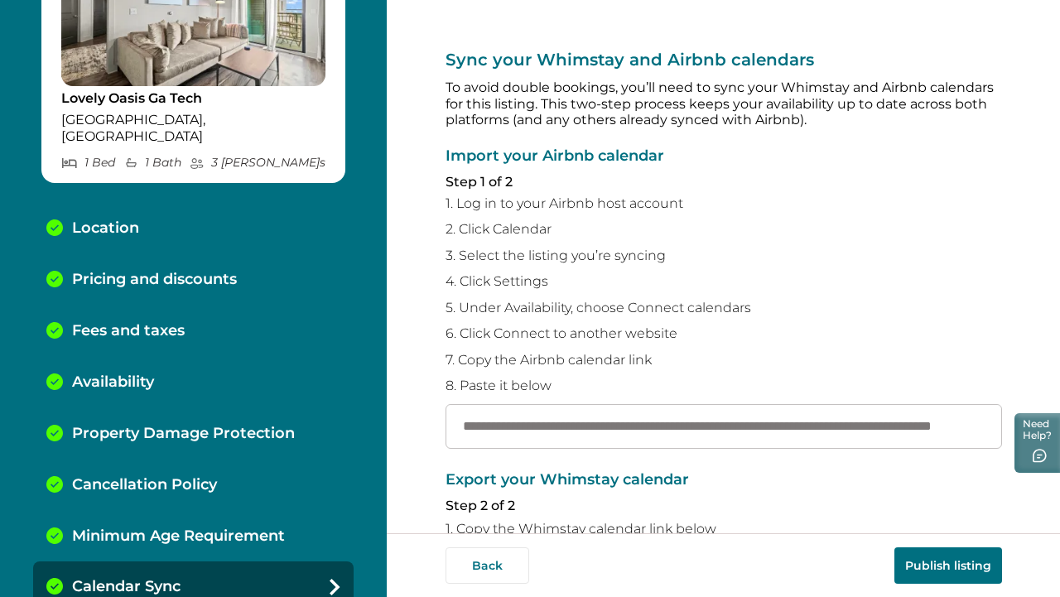
click at [919, 570] on button "Publish listing" at bounding box center [948, 565] width 108 height 36
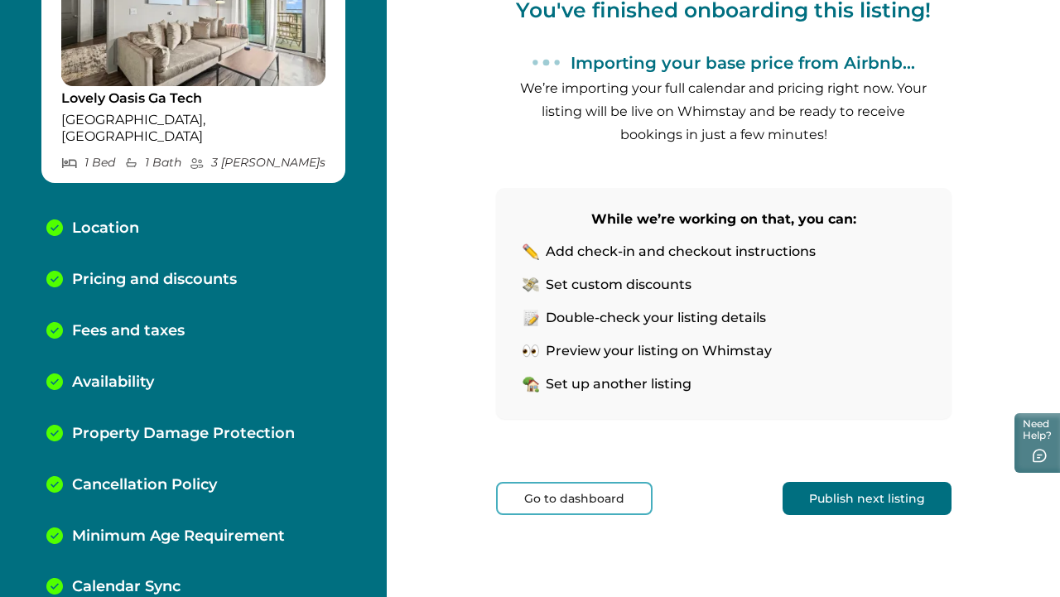
scroll to position [206, 0]
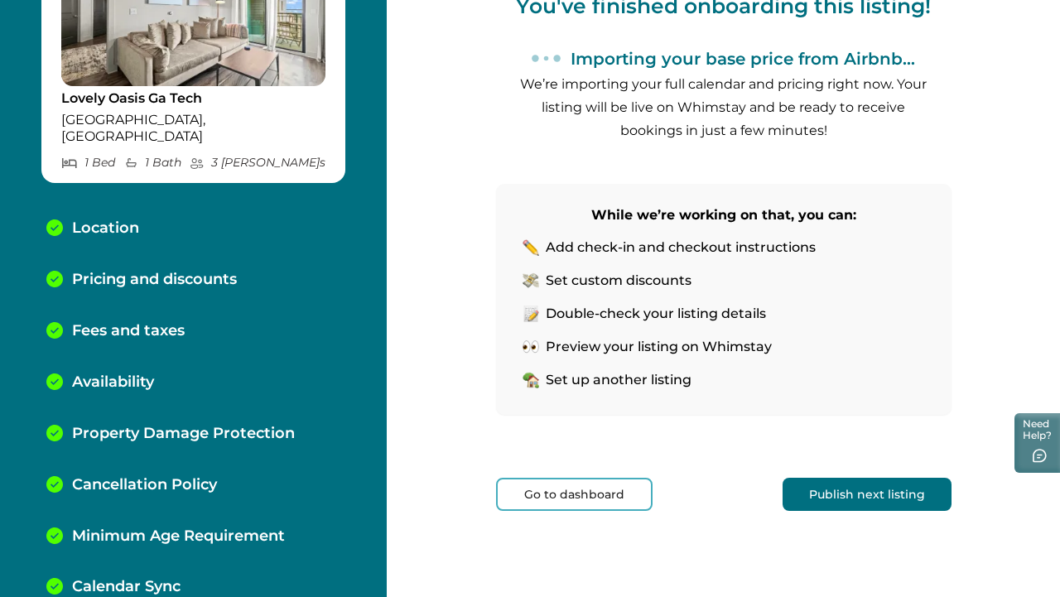
click at [832, 484] on button "Publish next listing" at bounding box center [866, 494] width 169 height 33
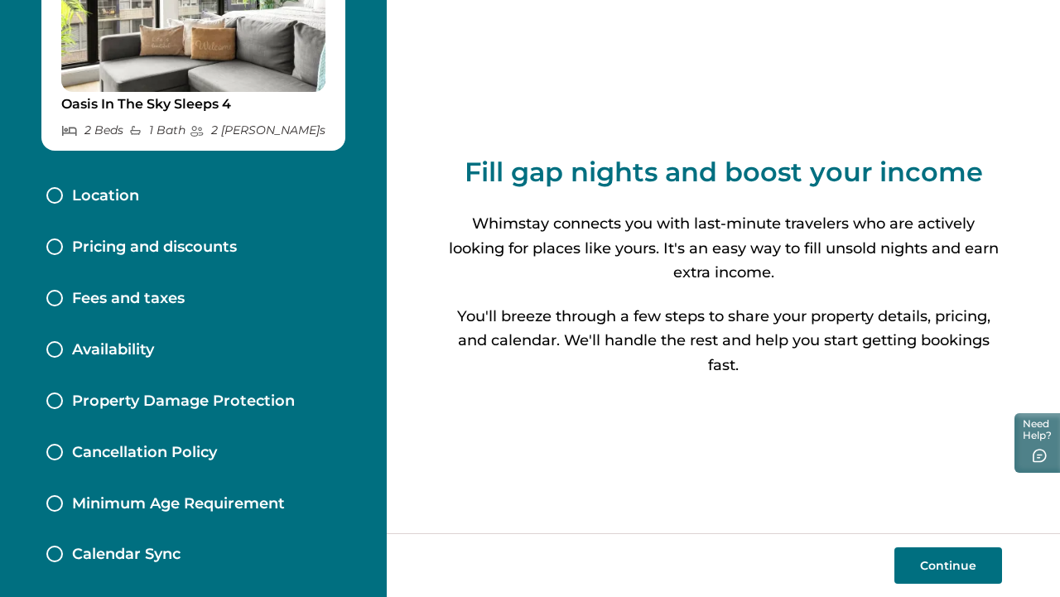
scroll to position [132, 0]
click at [166, 549] on p "Calendar Sync" at bounding box center [126, 555] width 108 height 18
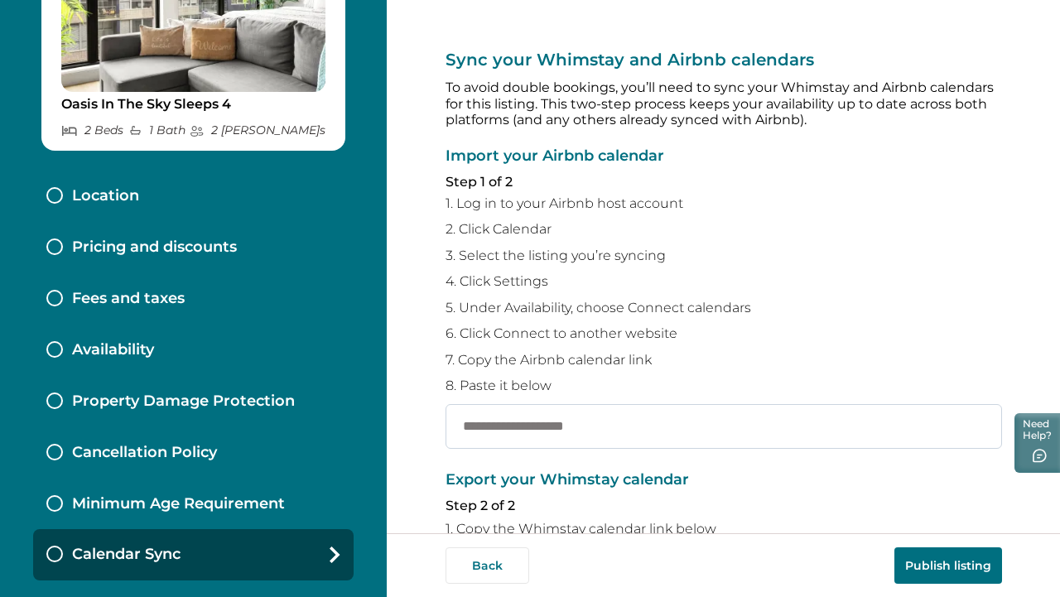
click at [548, 427] on input "text" at bounding box center [723, 426] width 556 height 45
paste input "**********"
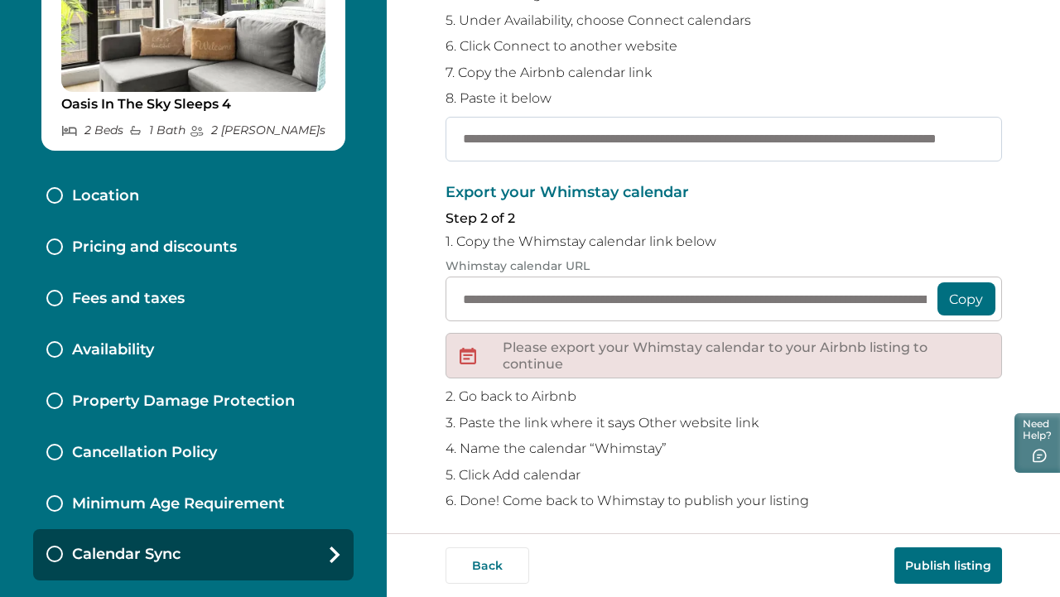
scroll to position [291, 0]
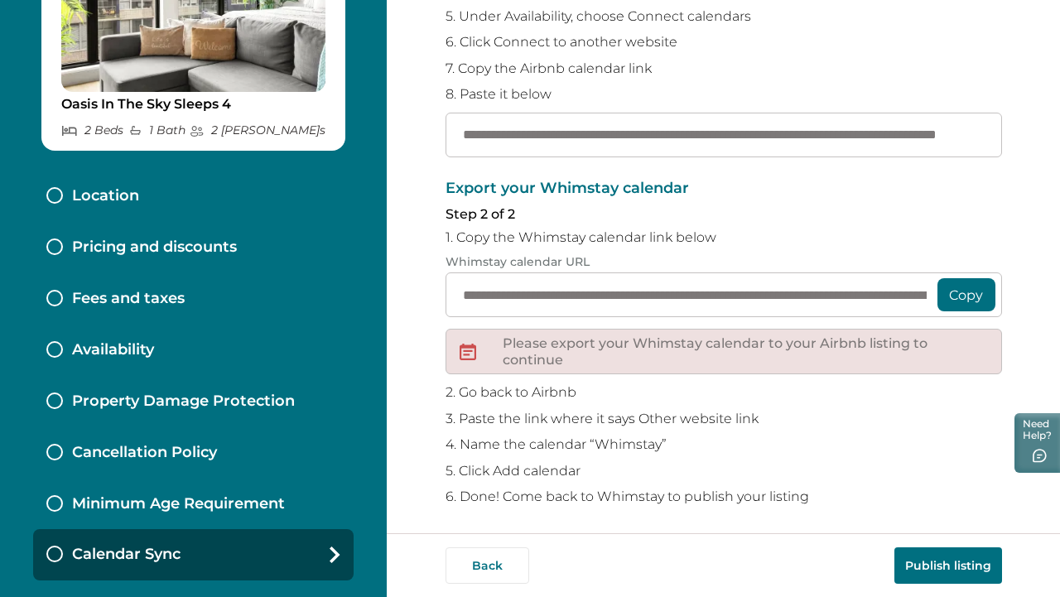
type input "**********"
click at [950, 286] on button "Copy" at bounding box center [966, 294] width 58 height 33
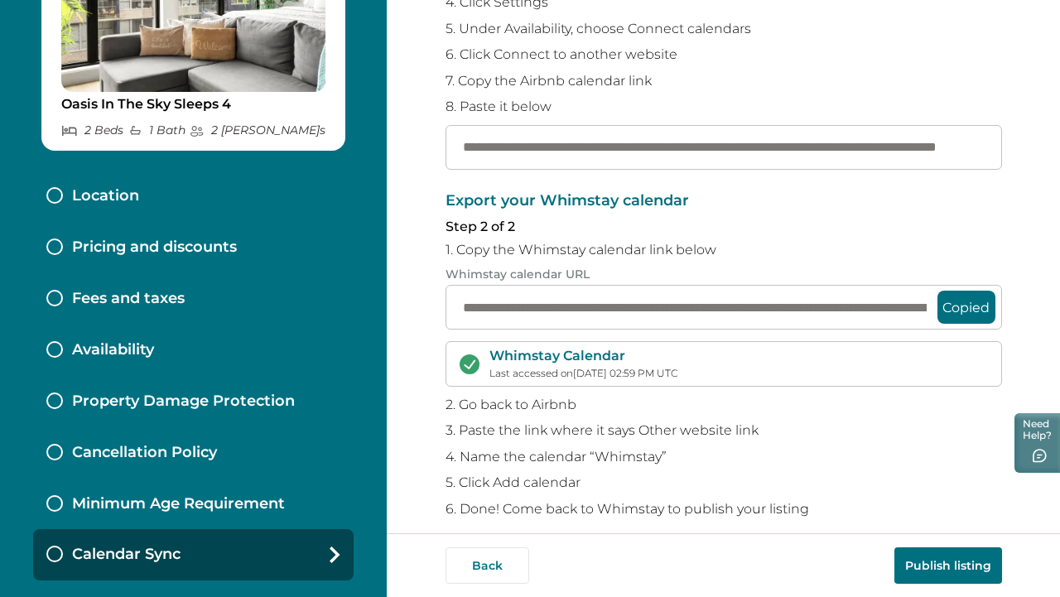
scroll to position [290, 0]
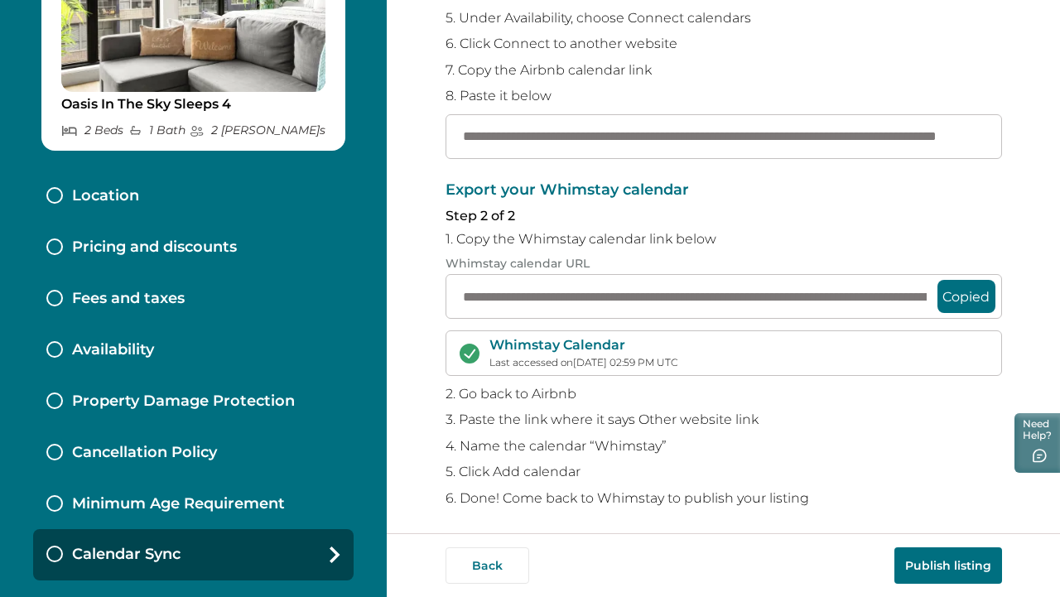
click at [126, 198] on p "Location" at bounding box center [105, 196] width 67 height 18
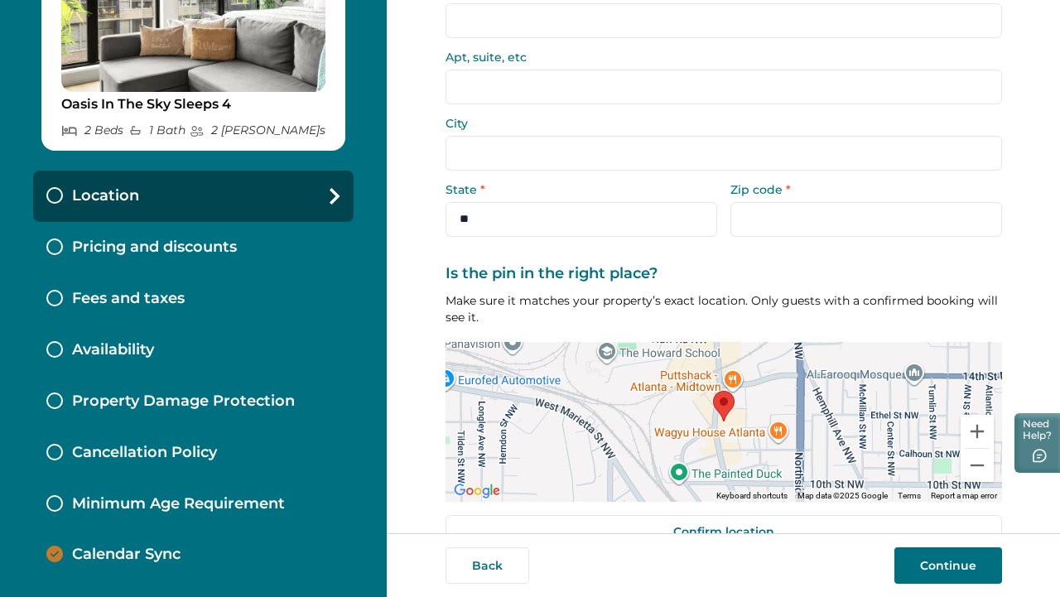
scroll to position [143, 0]
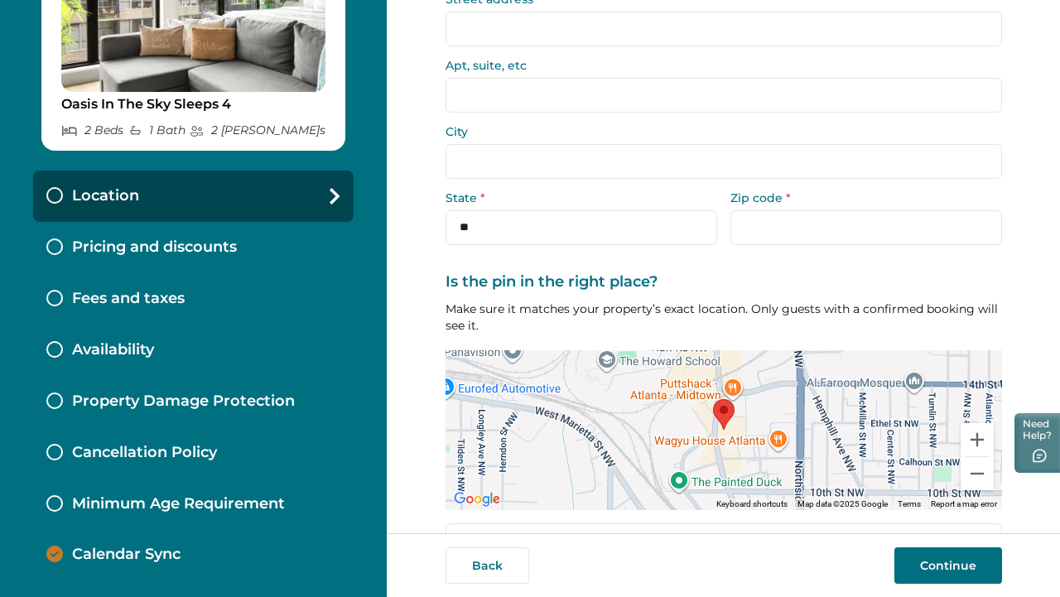
click at [469, 127] on label "City" at bounding box center [718, 132] width 546 height 12
click at [469, 144] on input "City" at bounding box center [723, 161] width 556 height 35
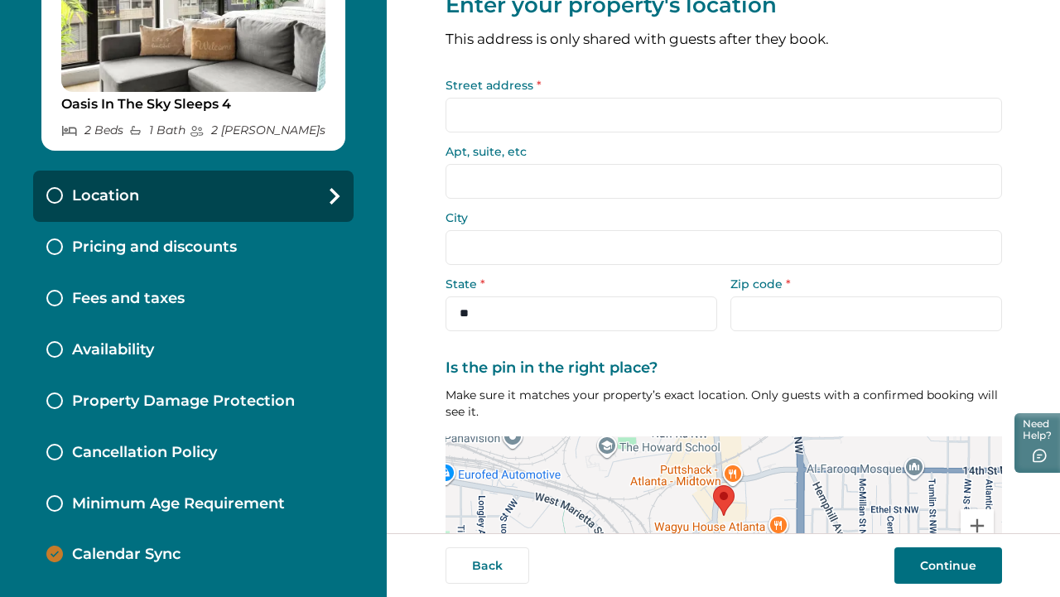
scroll to position [0, 0]
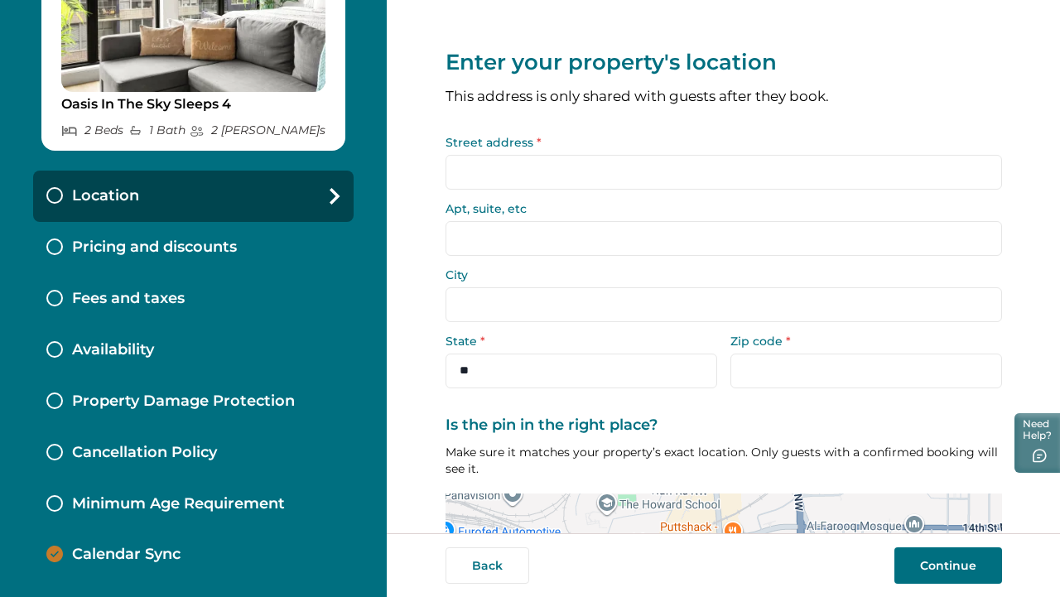
click at [481, 171] on input "Street address *" at bounding box center [723, 172] width 556 height 35
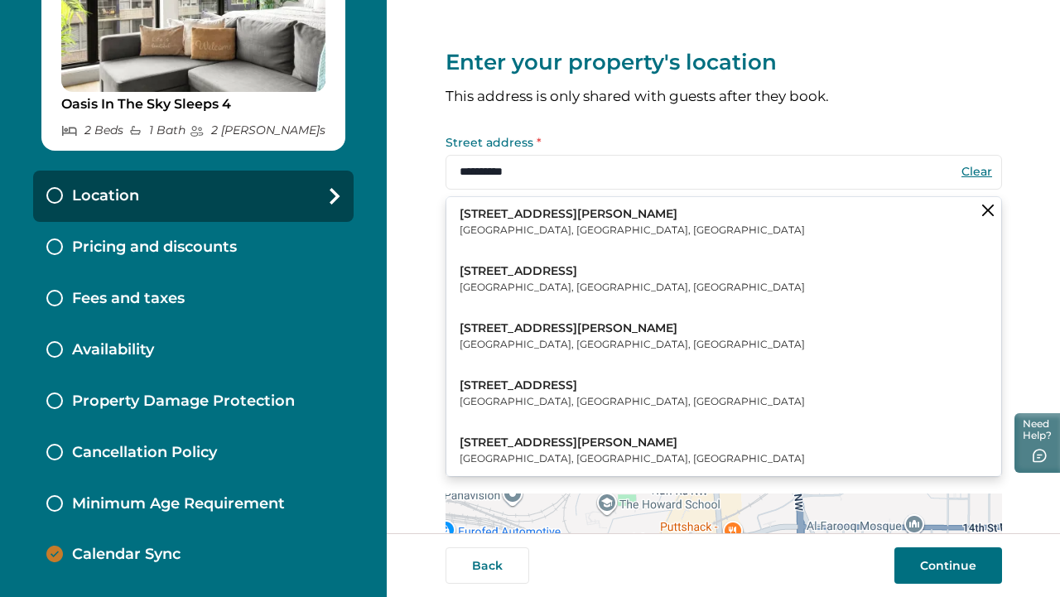
click at [507, 215] on p "1055 Brady Avenue Northwest" at bounding box center [631, 214] width 345 height 17
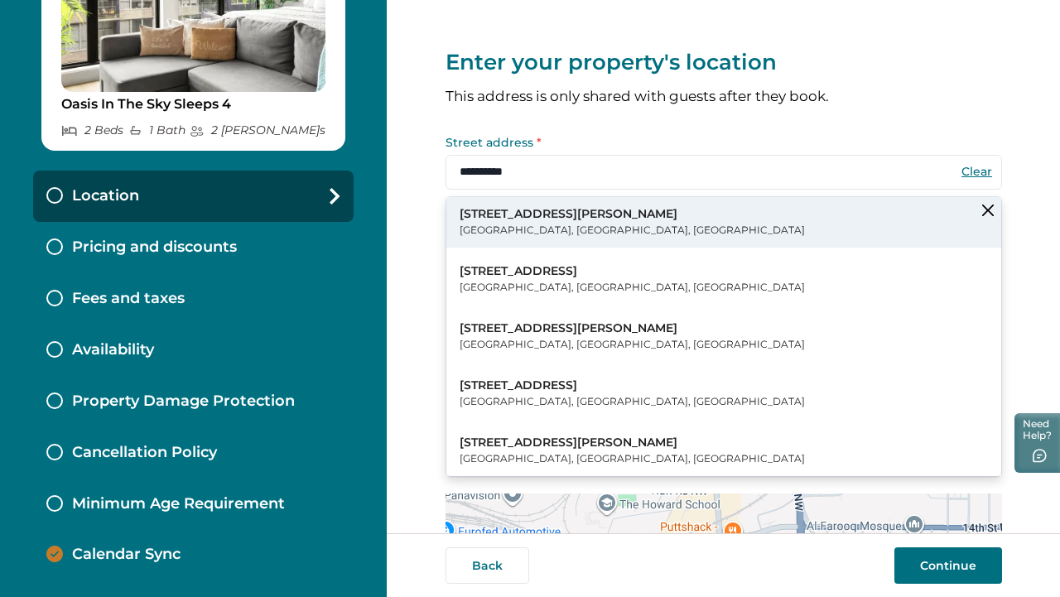
type input "**********"
type input "*******"
select select "**"
type input "*****"
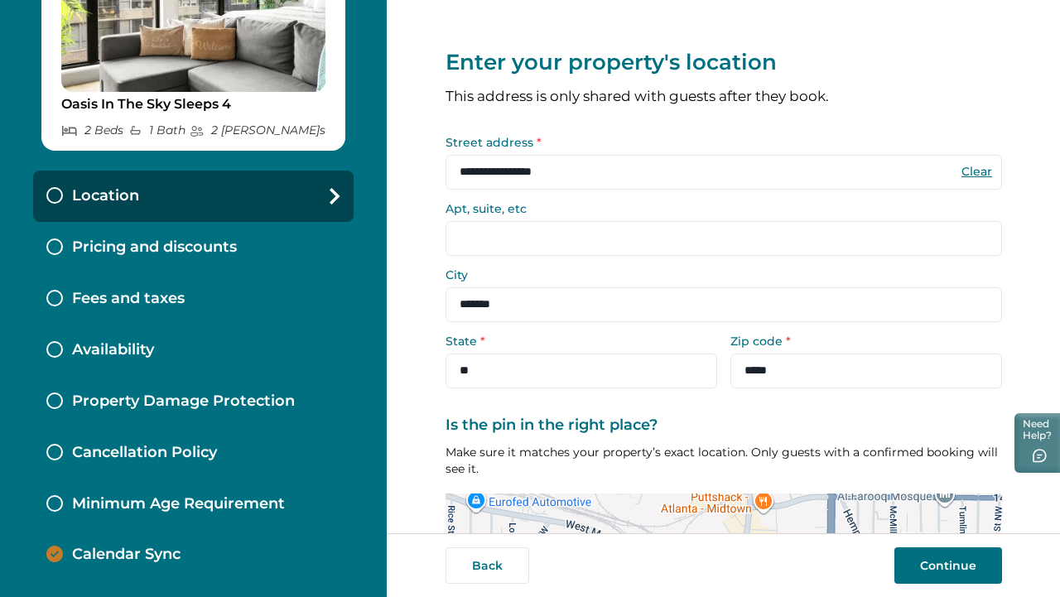
click at [498, 238] on input "Apt, suite, etc" at bounding box center [723, 238] width 556 height 35
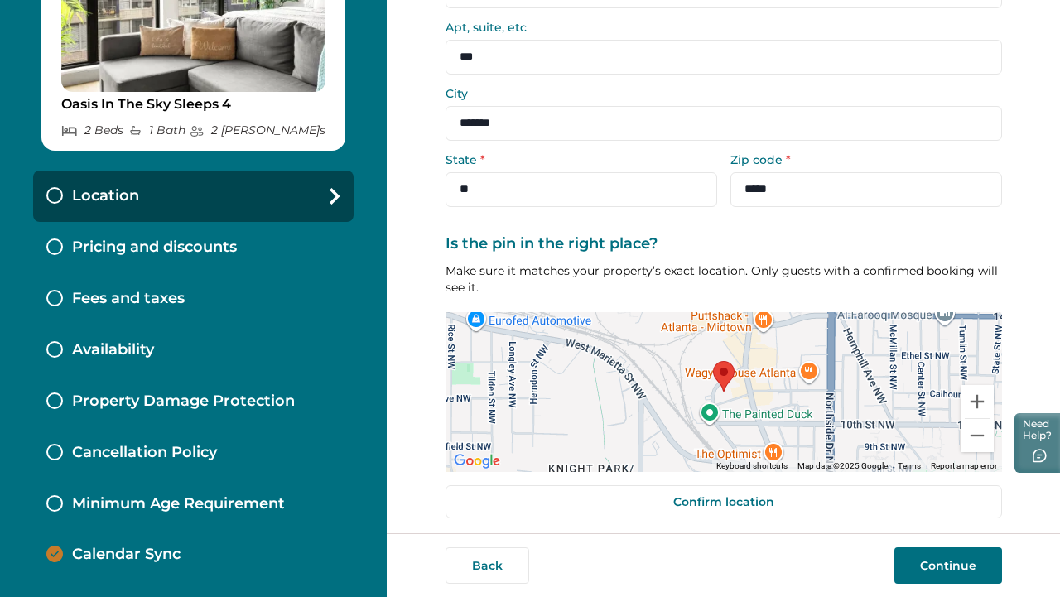
scroll to position [190, 0]
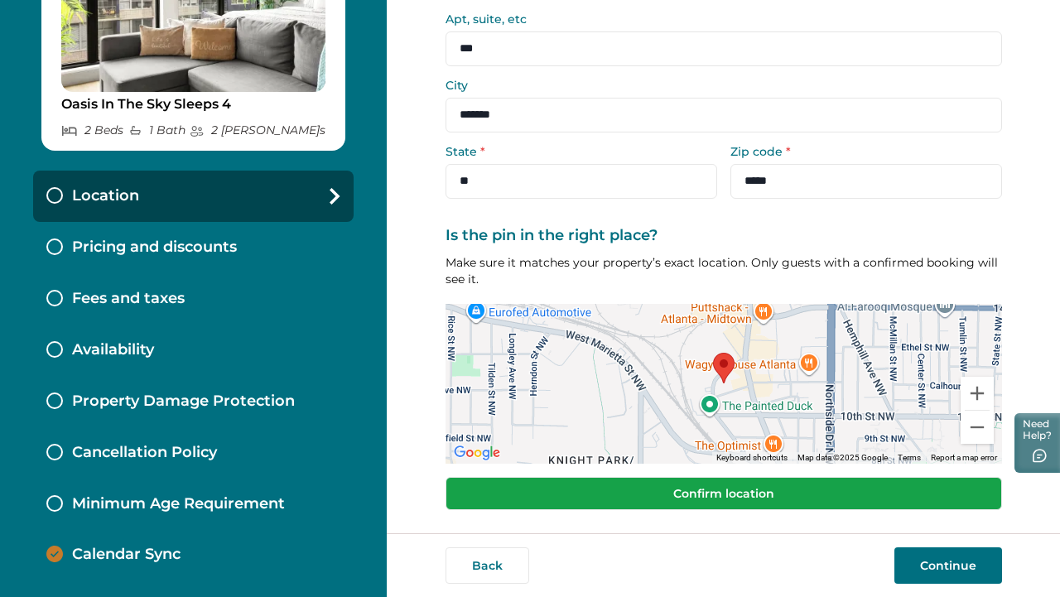
type input "***"
click at [719, 500] on button "Confirm location" at bounding box center [723, 493] width 556 height 33
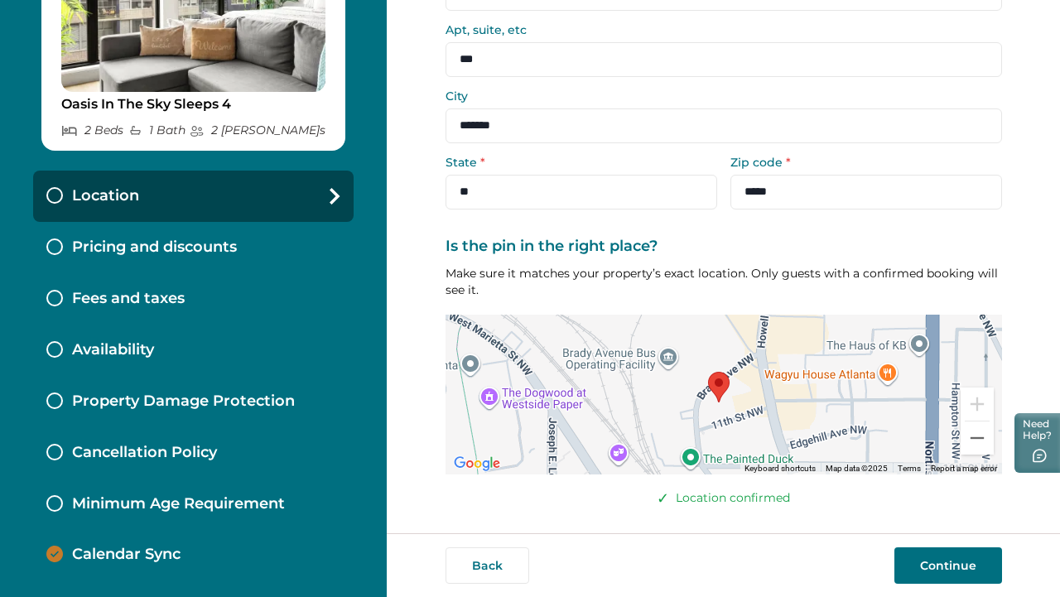
click at [928, 558] on button "Continue" at bounding box center [948, 565] width 108 height 36
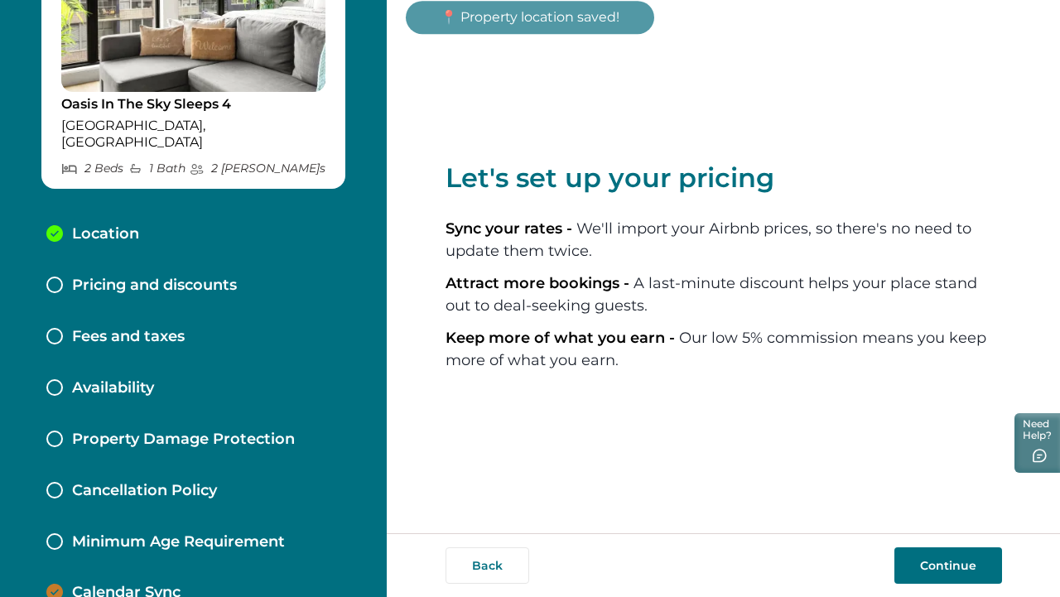
scroll to position [137, 0]
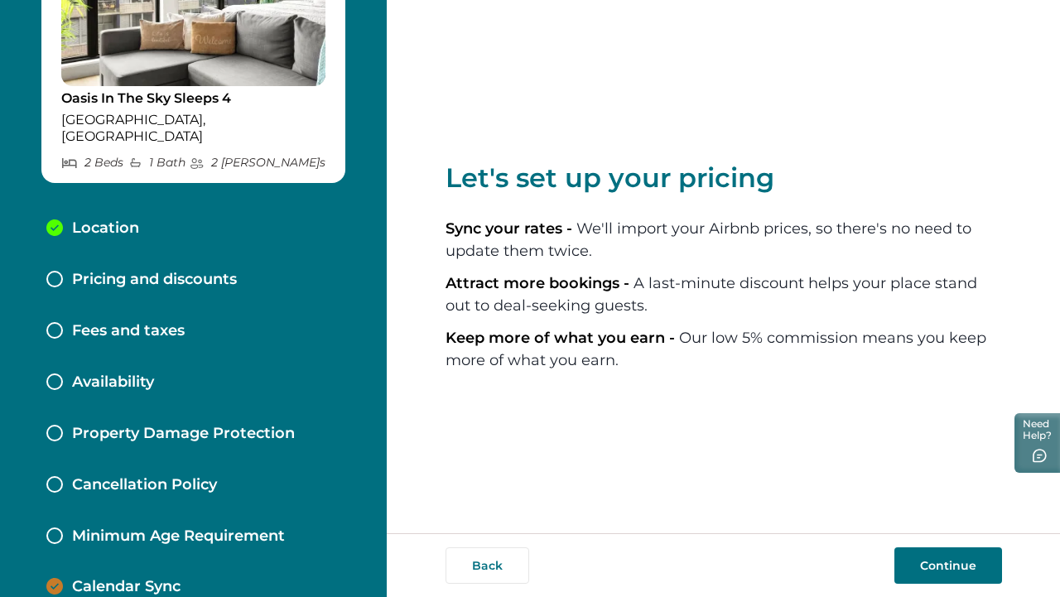
click at [933, 563] on button "Continue" at bounding box center [948, 565] width 108 height 36
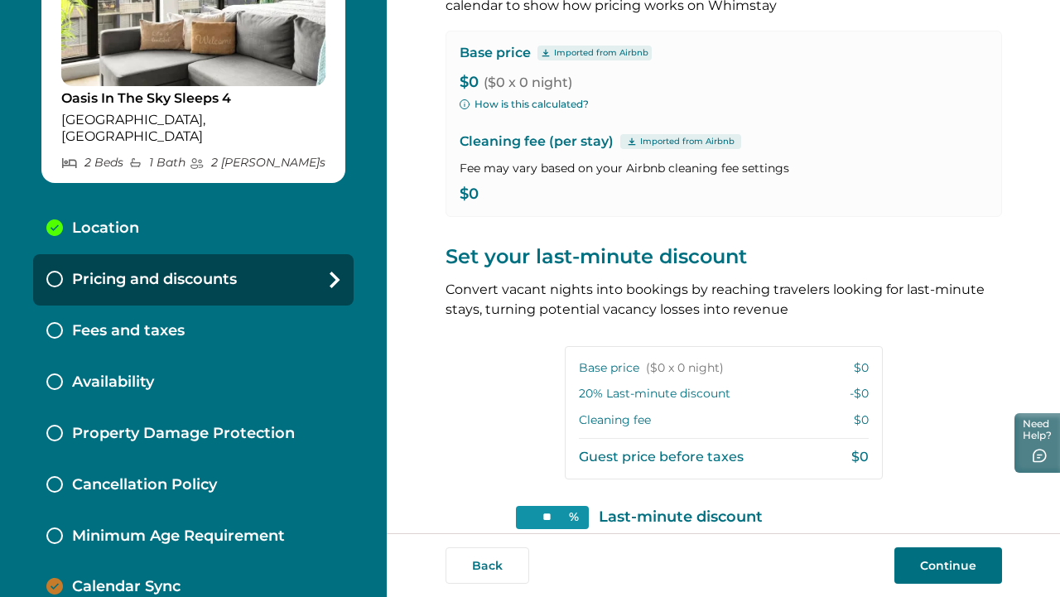
scroll to position [65, 0]
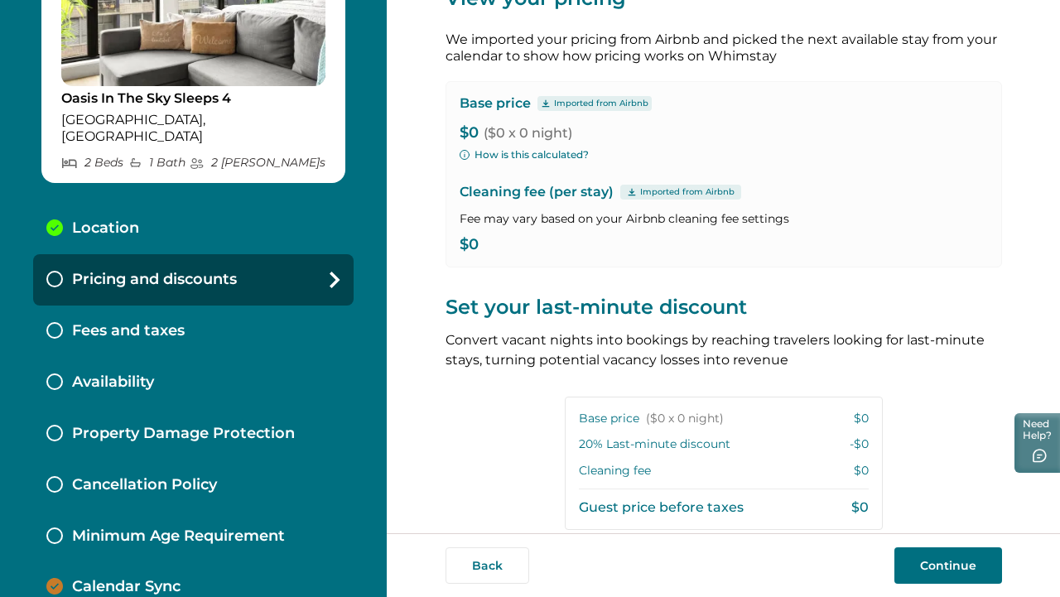
click at [560, 102] on p "Imported from Airbnb" at bounding box center [601, 103] width 94 height 13
click at [541, 102] on icon at bounding box center [544, 102] width 7 height 7
click at [518, 131] on span "($0 x 0 night)" at bounding box center [527, 133] width 89 height 16
click at [476, 244] on p "$0" at bounding box center [723, 245] width 528 height 17
click at [467, 241] on p "$0" at bounding box center [723, 245] width 528 height 17
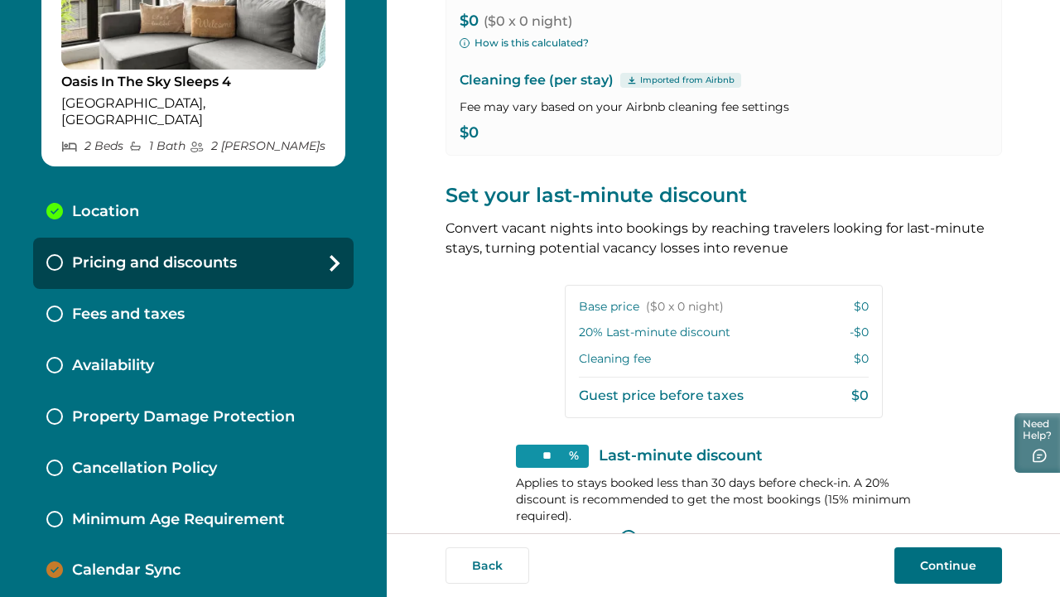
scroll to position [0, 0]
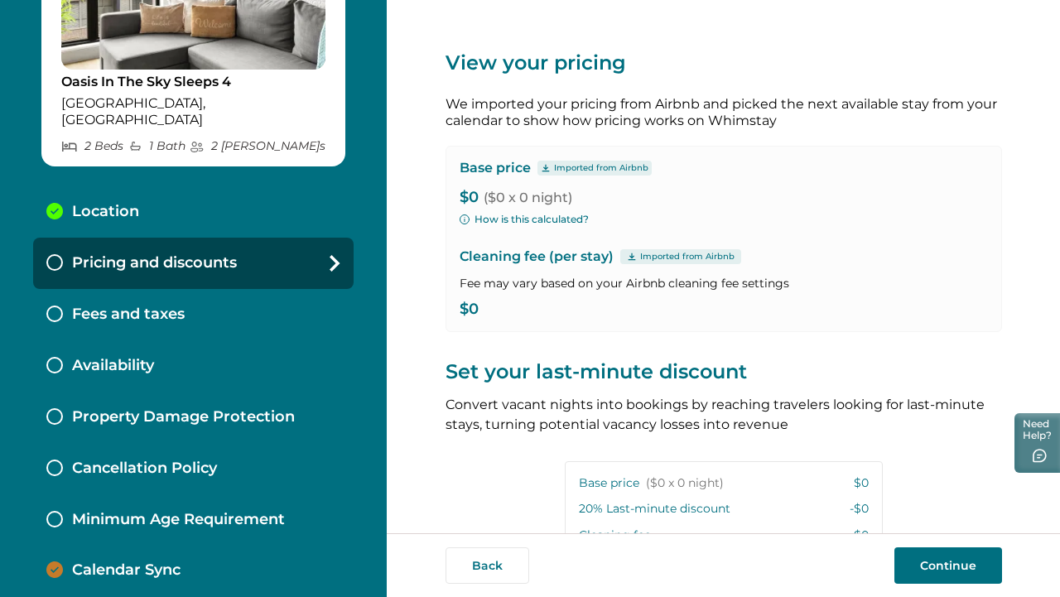
click at [566, 170] on p "Imported from Airbnb" at bounding box center [601, 167] width 94 height 13
click at [273, 139] on p "2 Max Guest s" at bounding box center [258, 146] width 136 height 14
click at [123, 305] on p "Fees and taxes" at bounding box center [128, 314] width 113 height 18
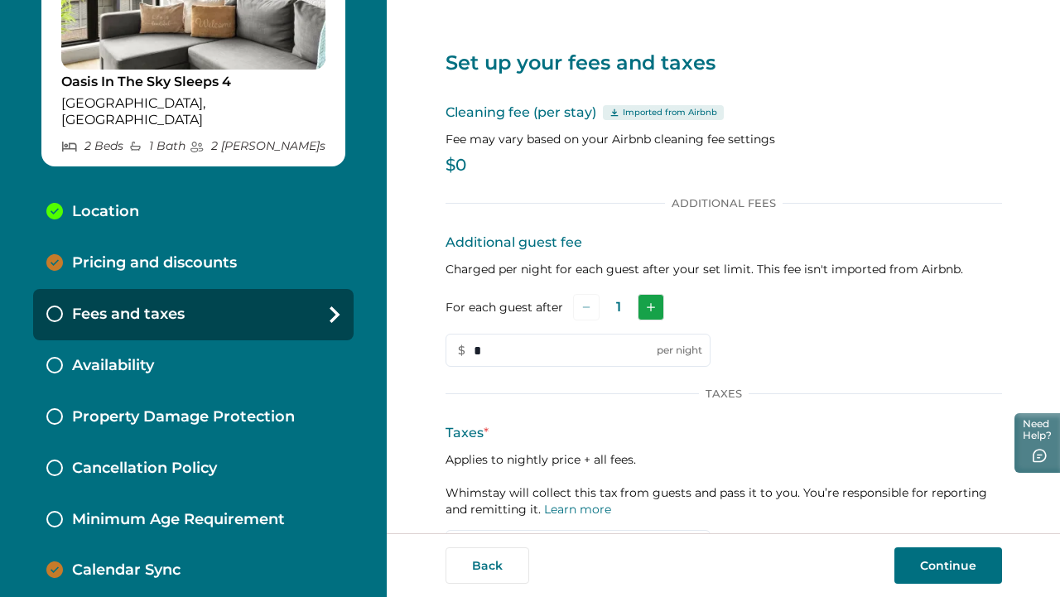
click at [637, 307] on button "Add" at bounding box center [650, 307] width 26 height 26
click at [605, 339] on input "*" at bounding box center [577, 350] width 265 height 33
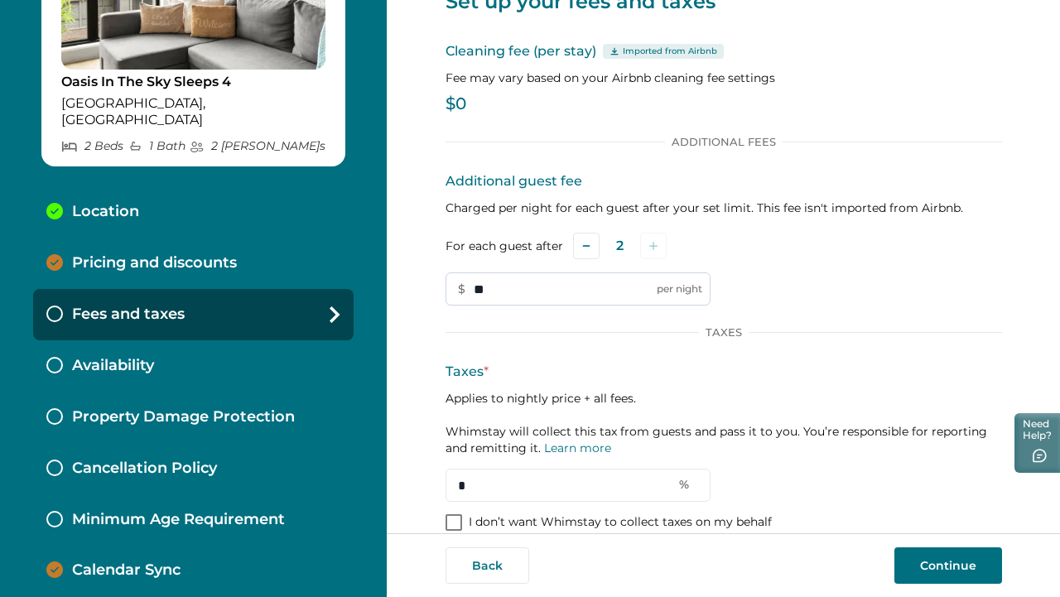
scroll to position [85, 0]
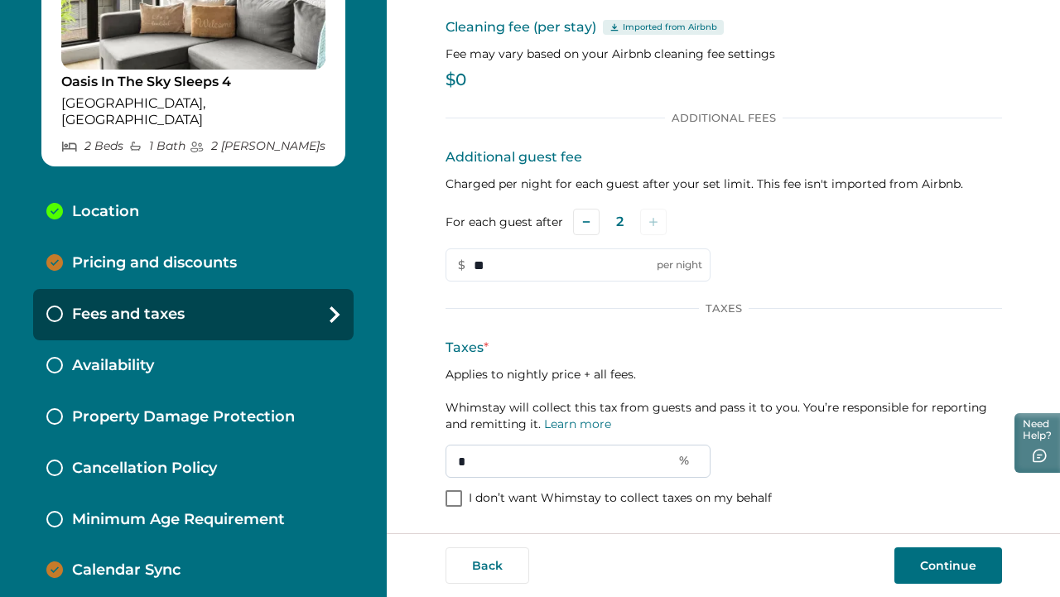
type input "**"
click at [516, 457] on input "*" at bounding box center [577, 461] width 265 height 33
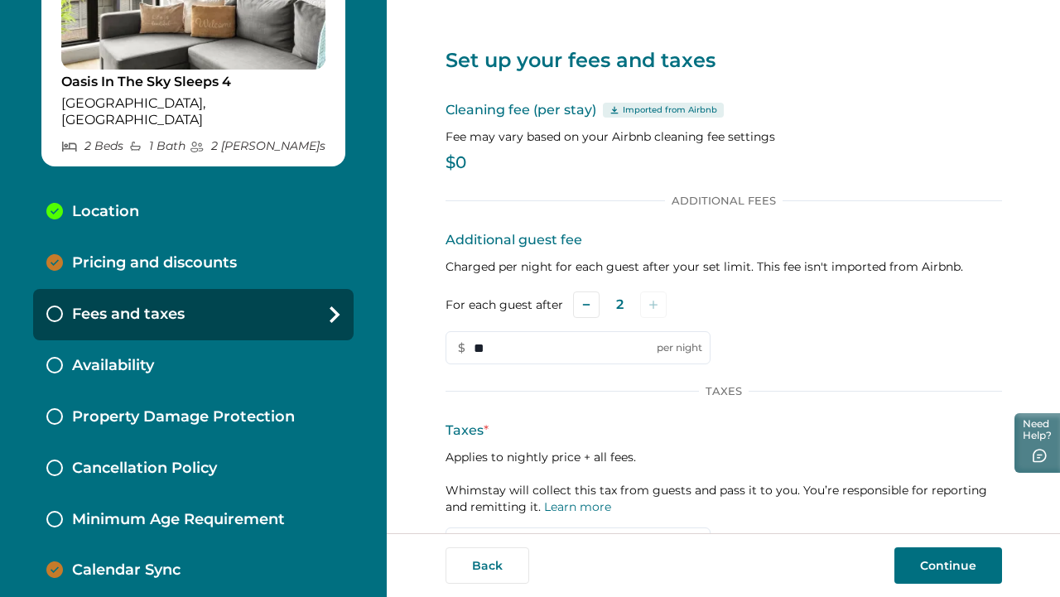
scroll to position [0, 0]
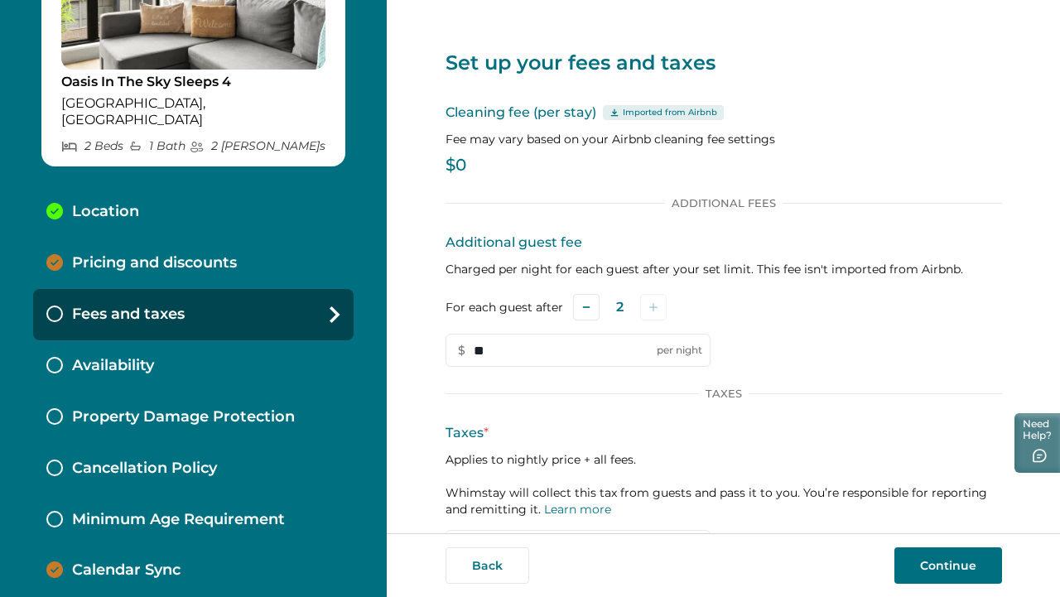
type input "**"
click at [464, 170] on p "$0" at bounding box center [723, 165] width 556 height 17
click at [459, 159] on p "$0" at bounding box center [723, 165] width 556 height 17
click at [456, 167] on p "$0" at bounding box center [723, 165] width 556 height 17
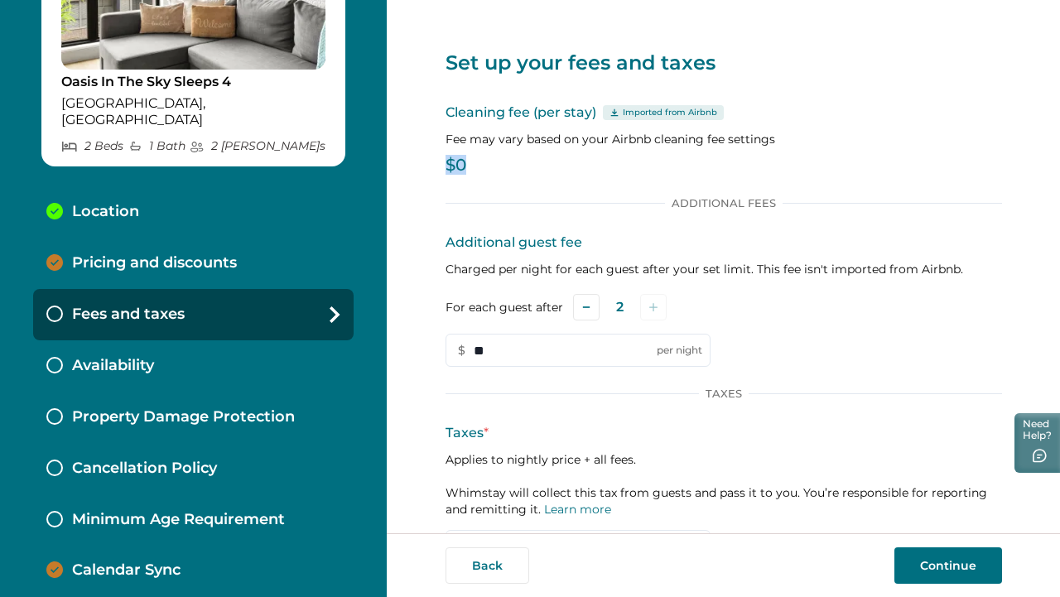
click at [456, 167] on p "$0" at bounding box center [723, 165] width 556 height 17
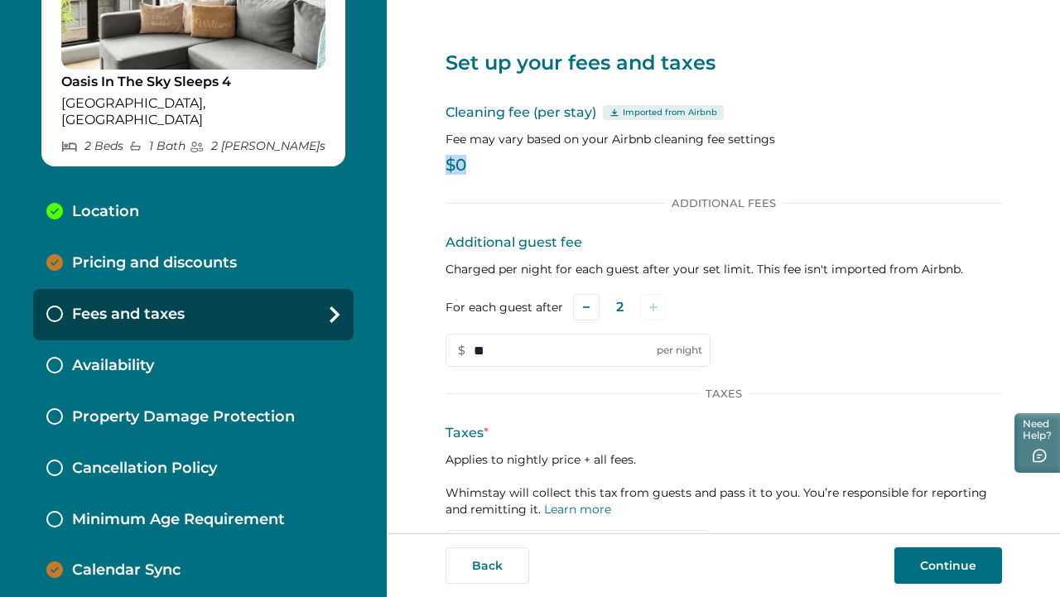
click at [456, 167] on p "$0" at bounding box center [723, 165] width 556 height 17
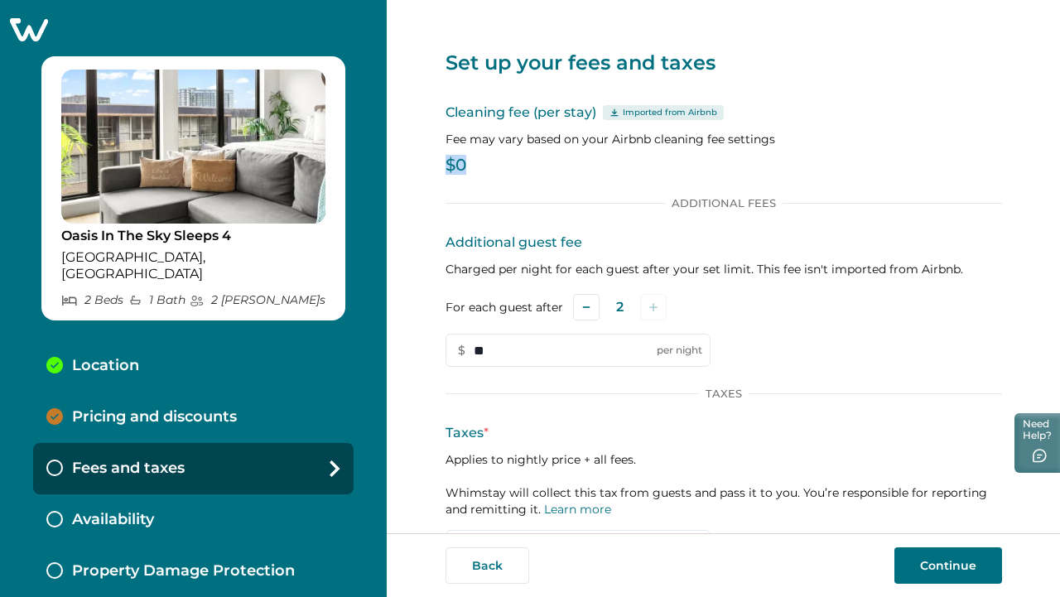
click at [248, 199] on img at bounding box center [193, 147] width 264 height 154
click at [623, 109] on p "Imported from Airbnb" at bounding box center [670, 112] width 94 height 13
click at [483, 567] on button "Back" at bounding box center [487, 565] width 84 height 36
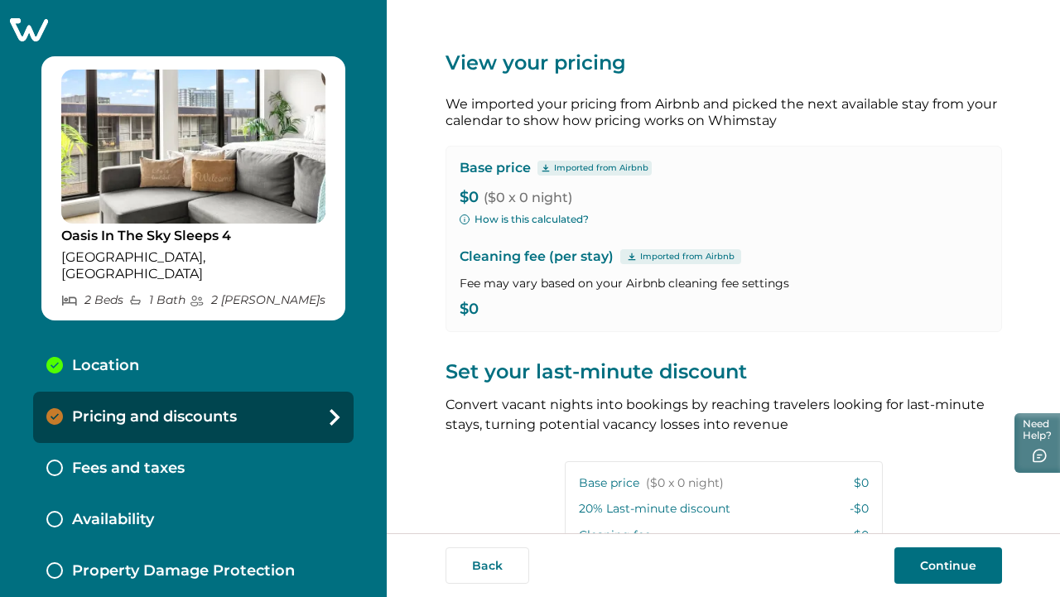
click at [483, 567] on button "Back" at bounding box center [487, 565] width 84 height 36
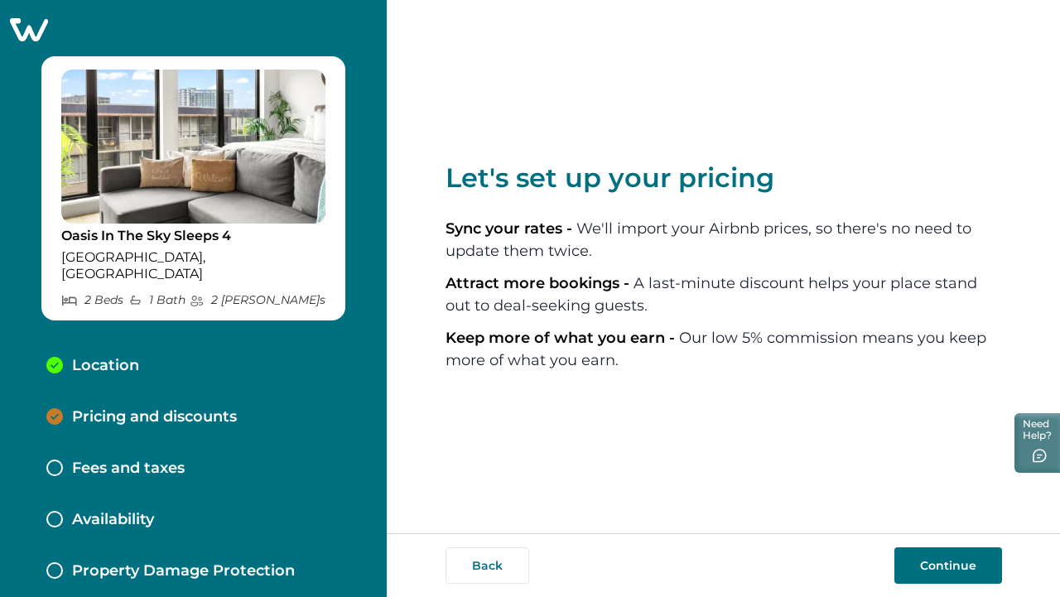
click at [483, 567] on button "Back" at bounding box center [487, 565] width 84 height 36
select select "**"
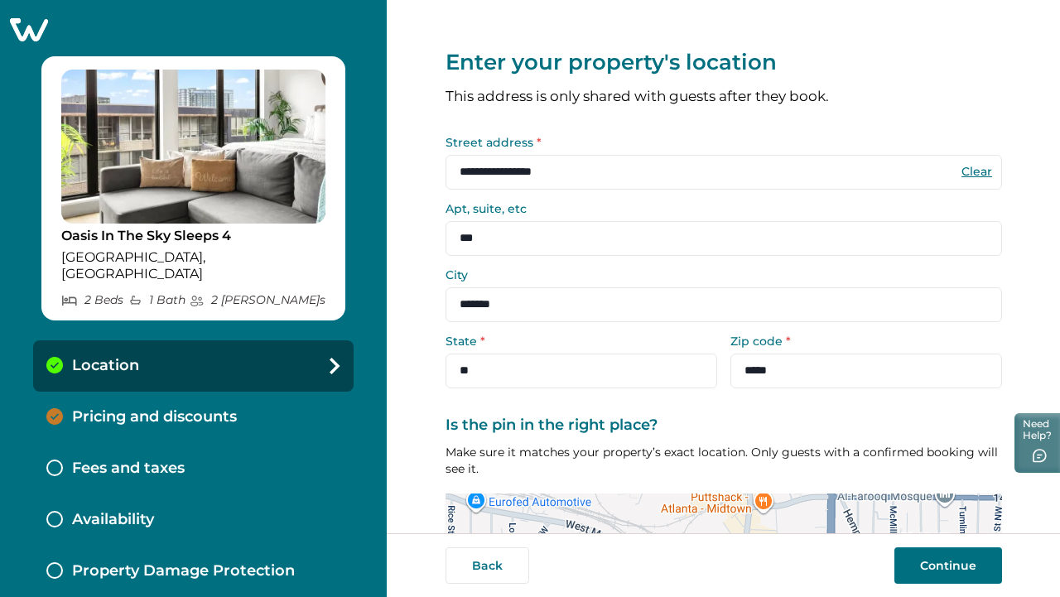
click at [483, 567] on button "Back" at bounding box center [487, 565] width 84 height 36
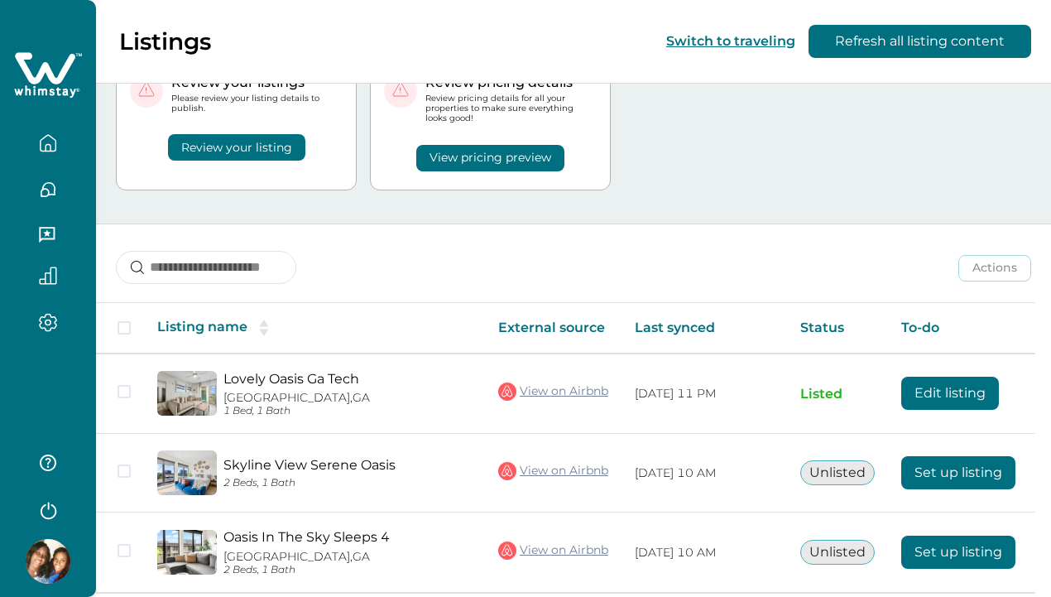
scroll to position [129, 0]
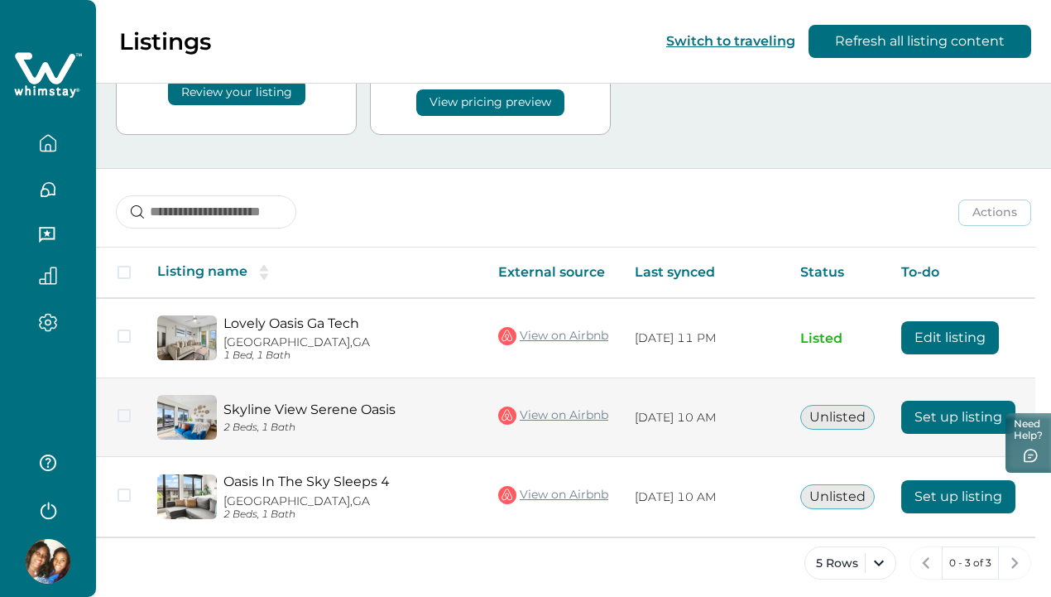
click at [849, 405] on button "Unlisted" at bounding box center [838, 417] width 75 height 25
click at [826, 415] on button "Unlisted" at bounding box center [838, 417] width 75 height 25
click at [937, 401] on button "Set up listing" at bounding box center [959, 417] width 114 height 33
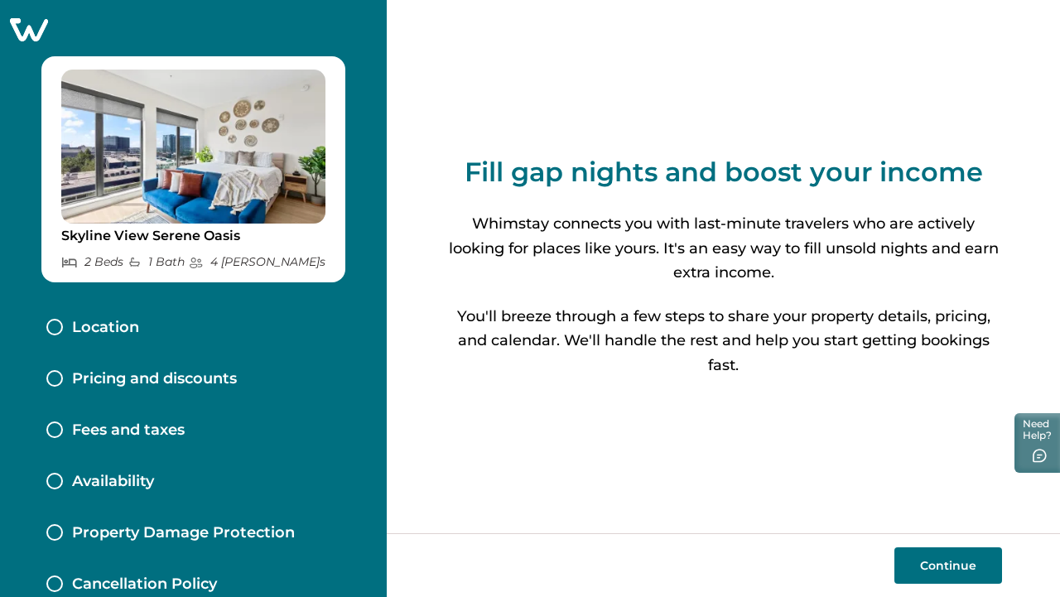
click at [172, 325] on div "Location" at bounding box center [193, 327] width 320 height 51
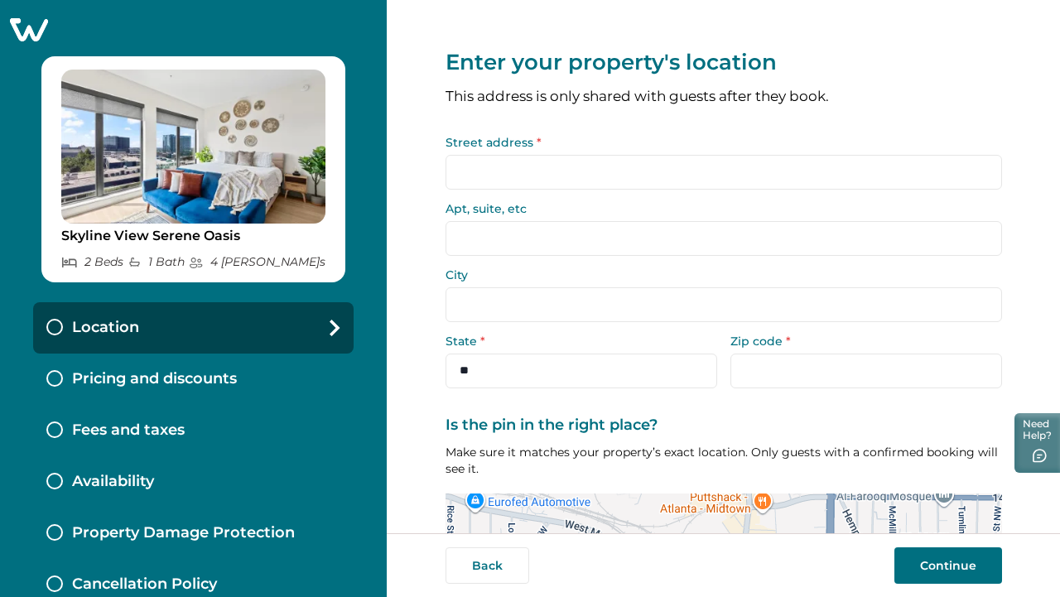
click at [497, 174] on input "Street address *" at bounding box center [723, 172] width 556 height 35
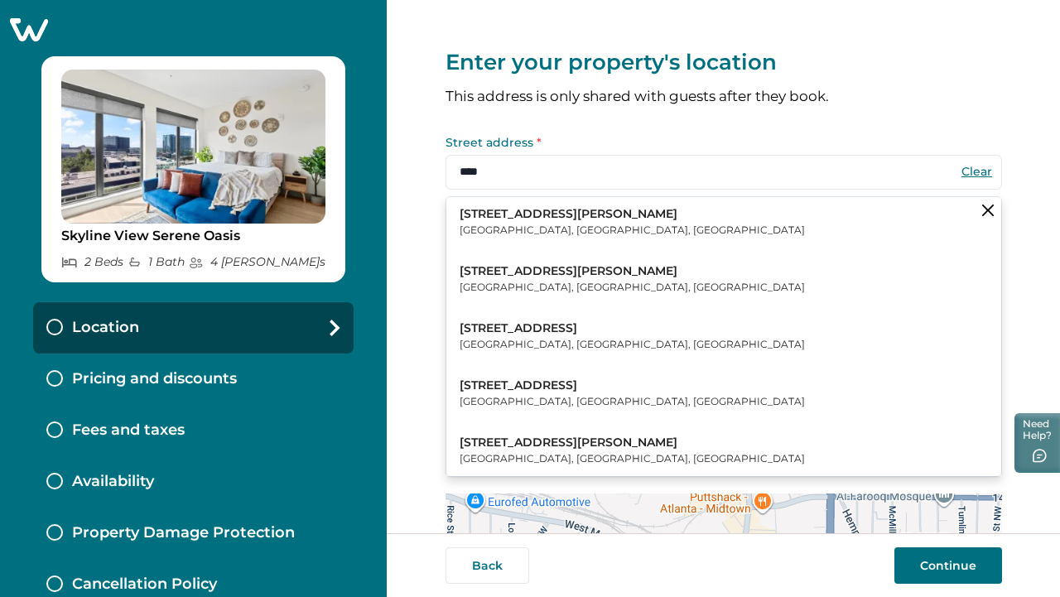
click at [488, 223] on p "[GEOGRAPHIC_DATA], [GEOGRAPHIC_DATA], [GEOGRAPHIC_DATA]" at bounding box center [631, 230] width 345 height 17
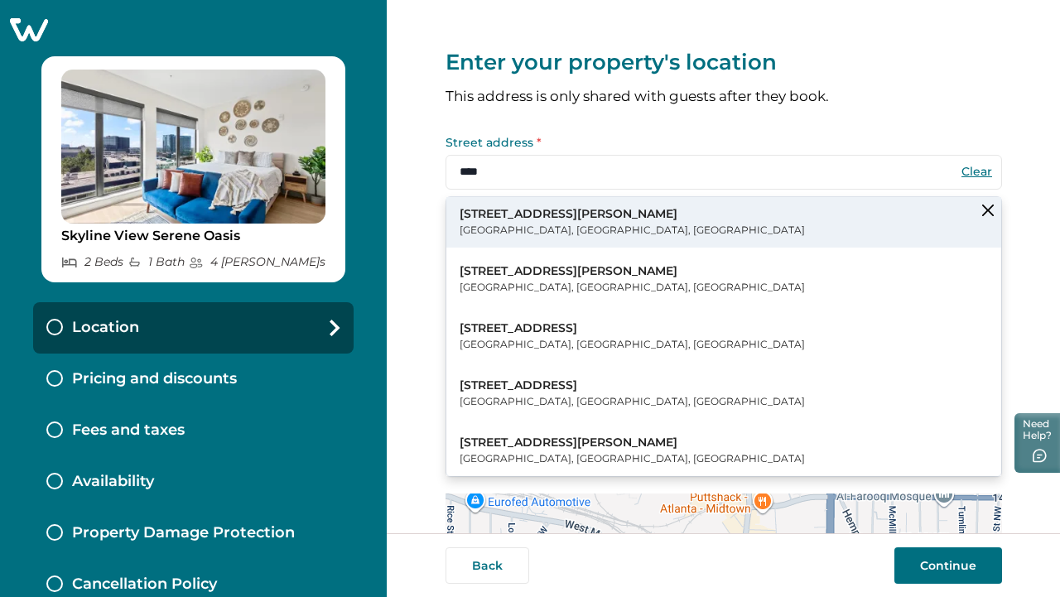
type input "**********"
type input "*******"
select select "**"
type input "*****"
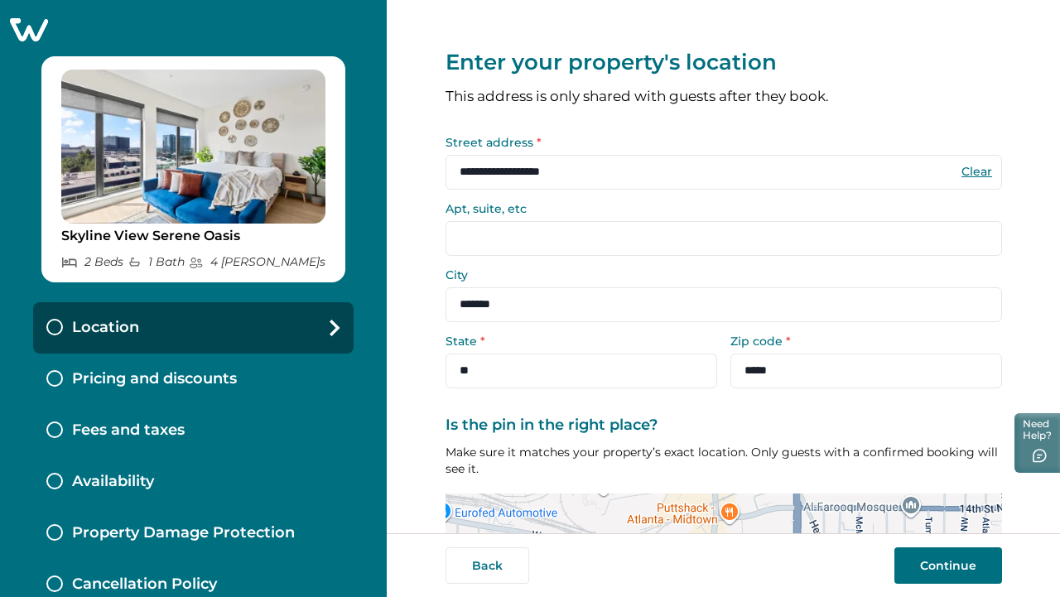
click at [516, 171] on input "**********" at bounding box center [723, 172] width 556 height 35
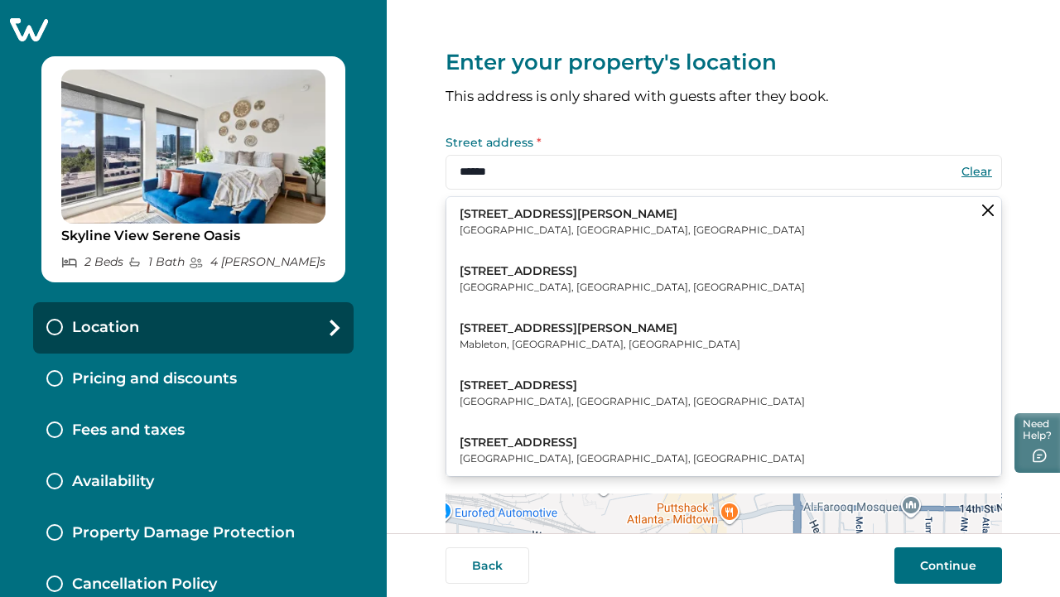
click at [528, 223] on p "[GEOGRAPHIC_DATA], [GEOGRAPHIC_DATA], [GEOGRAPHIC_DATA]" at bounding box center [631, 230] width 345 height 17
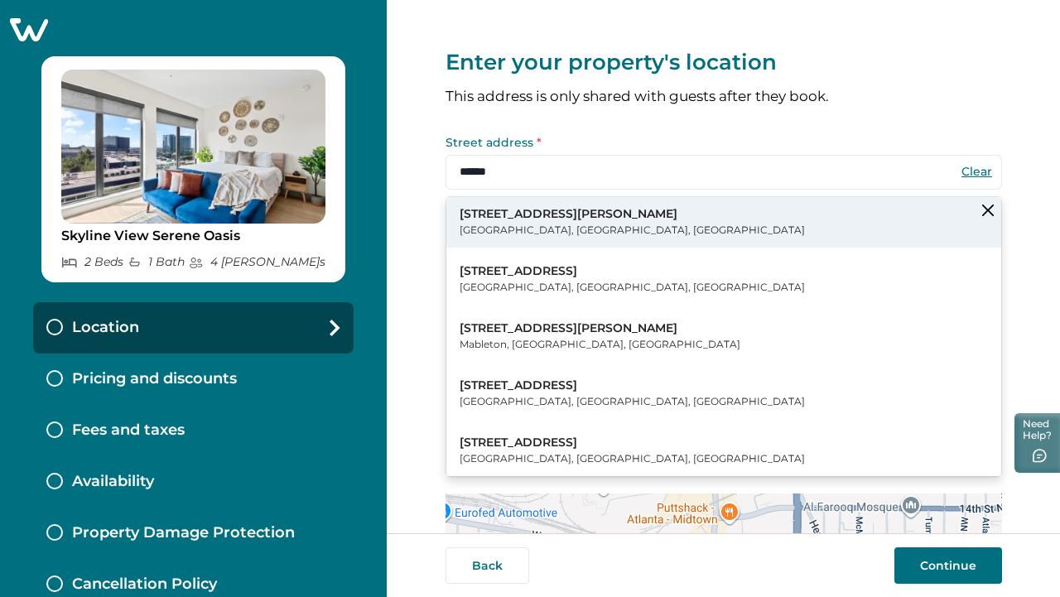
type input "**********"
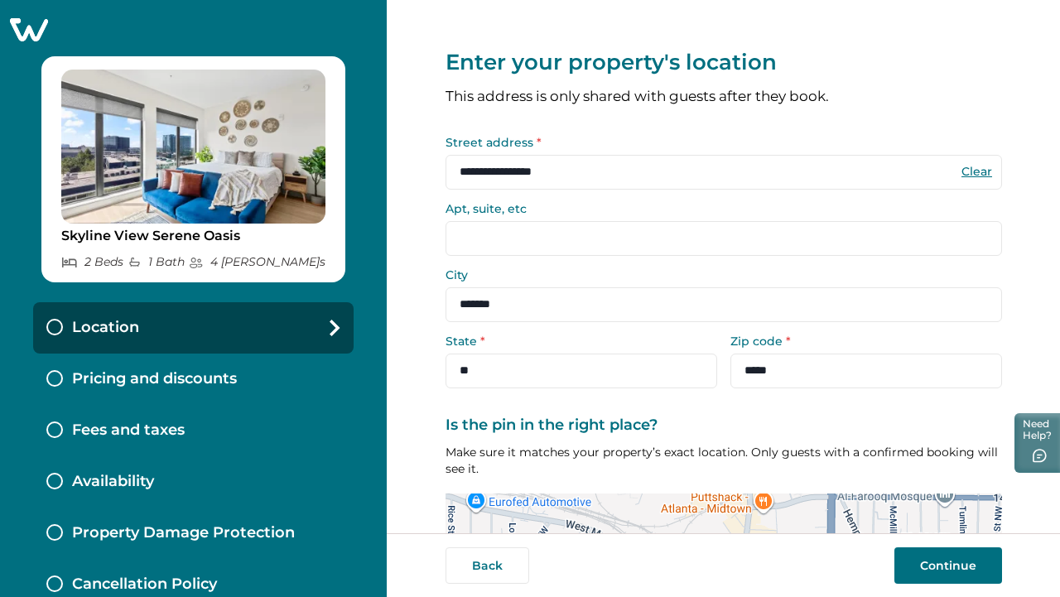
click at [525, 238] on input "Apt, suite, etc" at bounding box center [723, 238] width 556 height 35
type input "*"
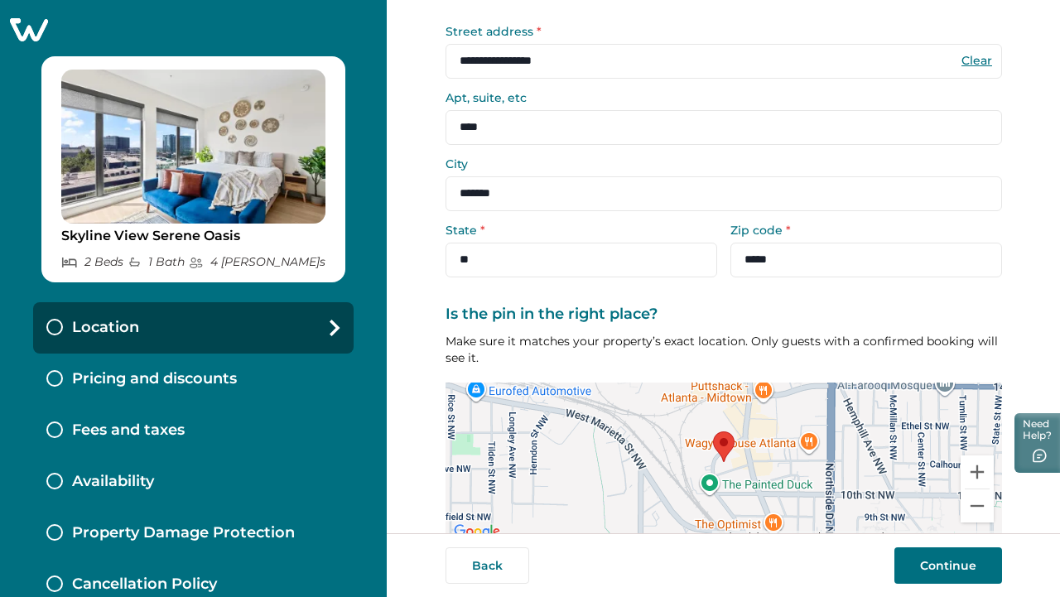
scroll to position [190, 0]
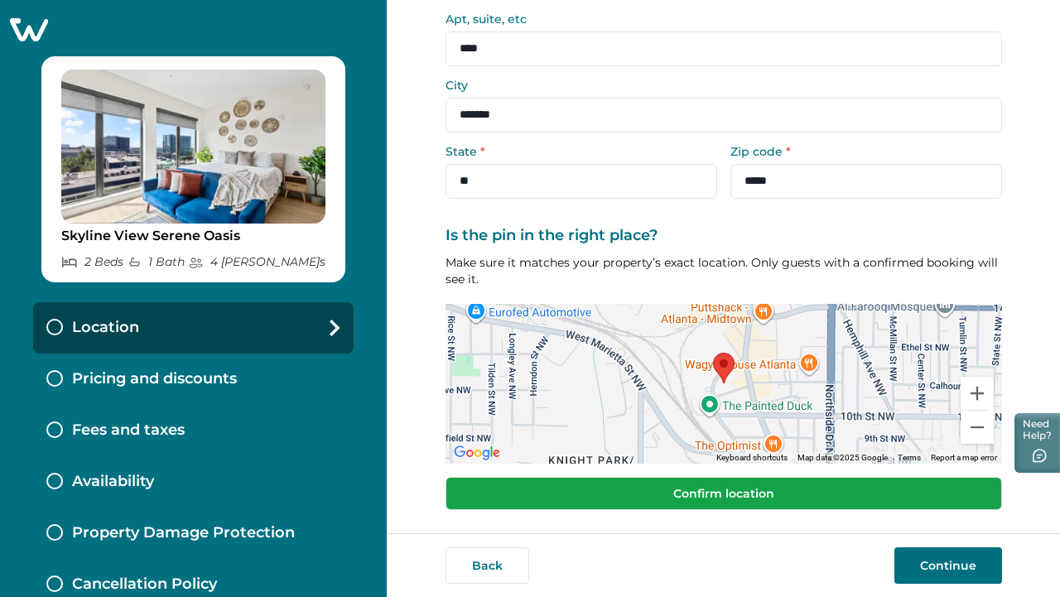
type input "****"
click at [679, 482] on button "Confirm location" at bounding box center [723, 493] width 556 height 33
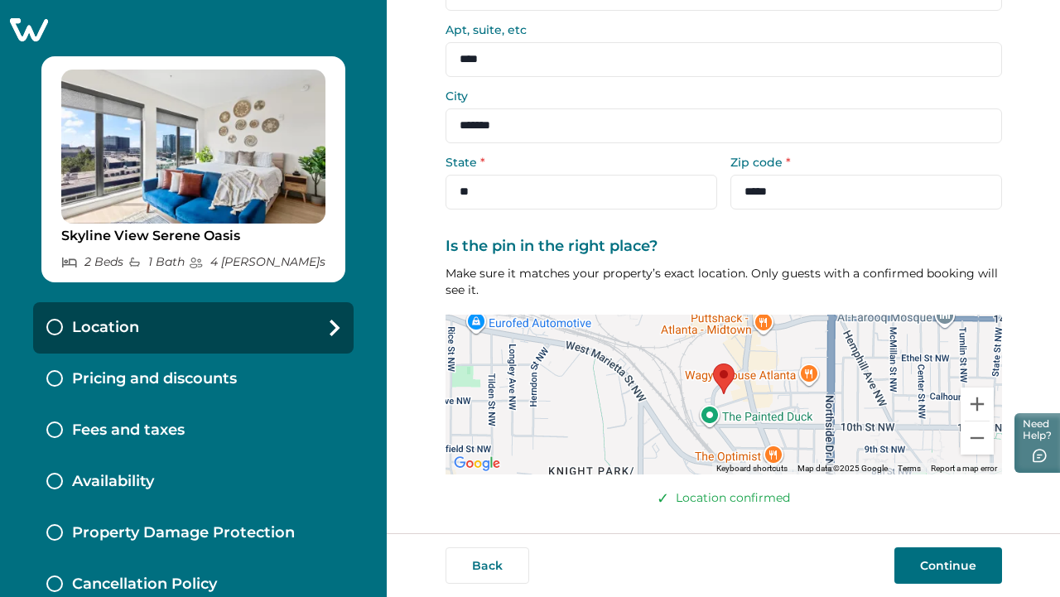
scroll to position [179, 0]
click at [926, 558] on button "Continue" at bounding box center [948, 565] width 108 height 36
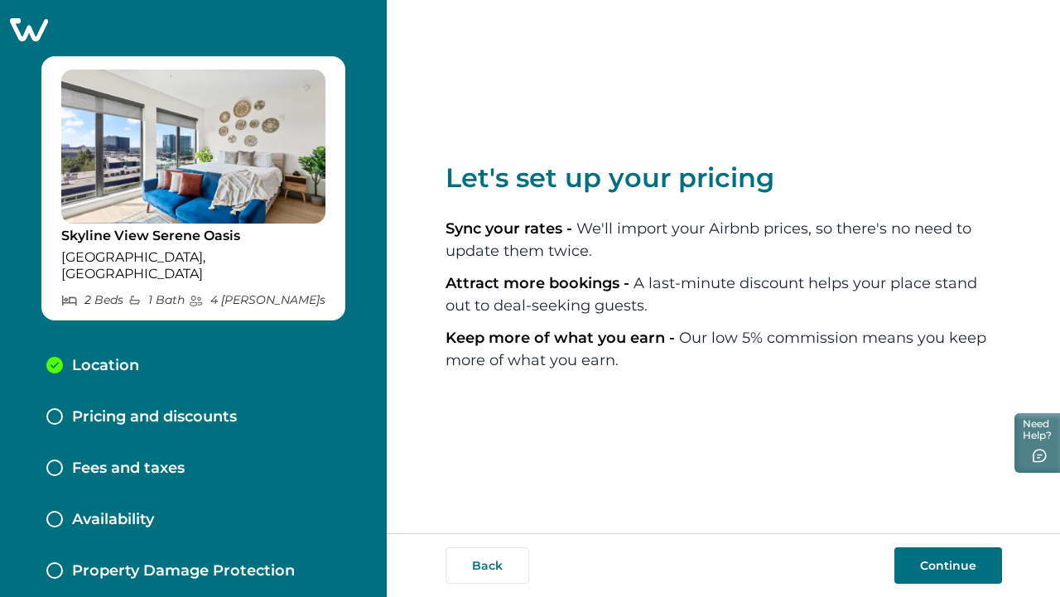
click at [939, 566] on button "Continue" at bounding box center [948, 565] width 108 height 36
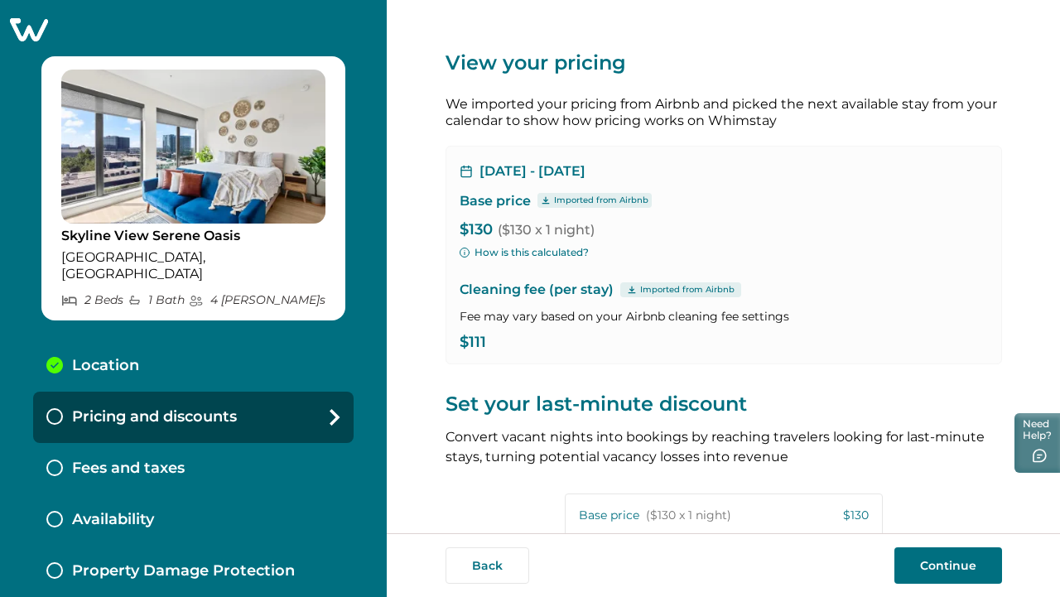
scroll to position [350, 0]
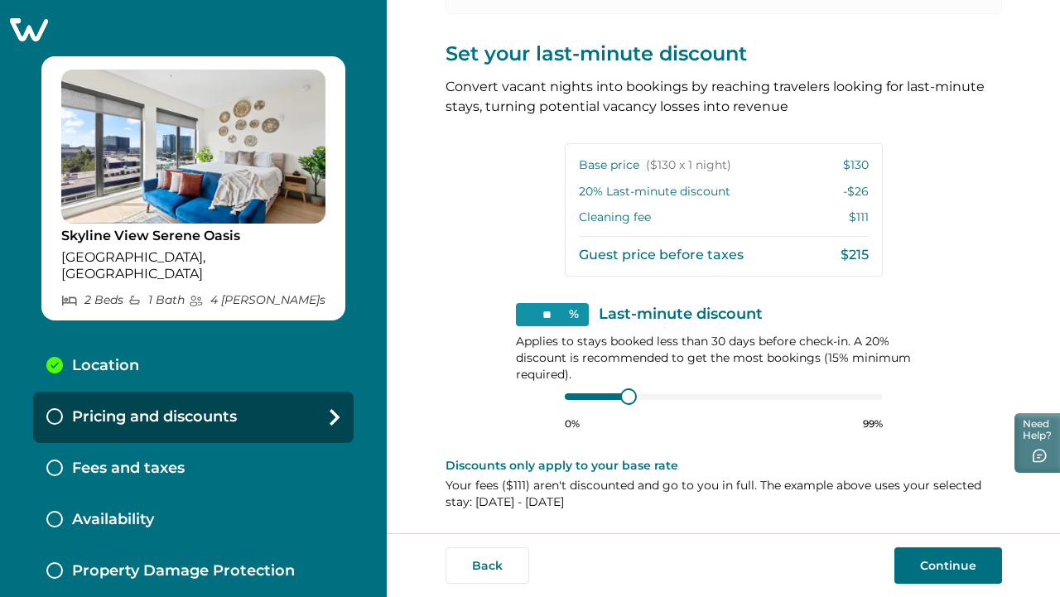
click at [909, 565] on button "Continue" at bounding box center [948, 565] width 108 height 36
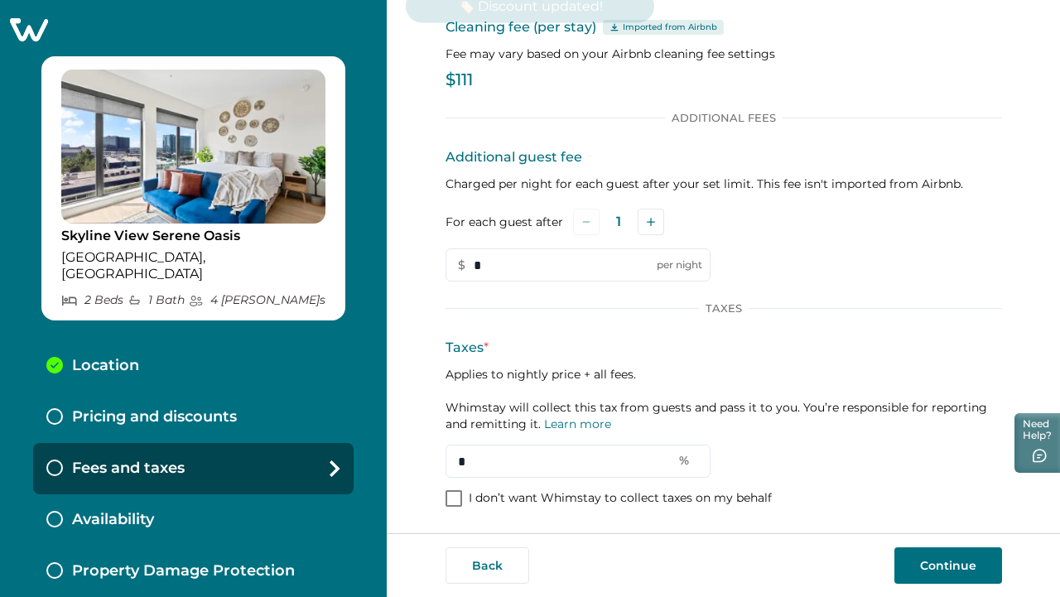
scroll to position [85, 0]
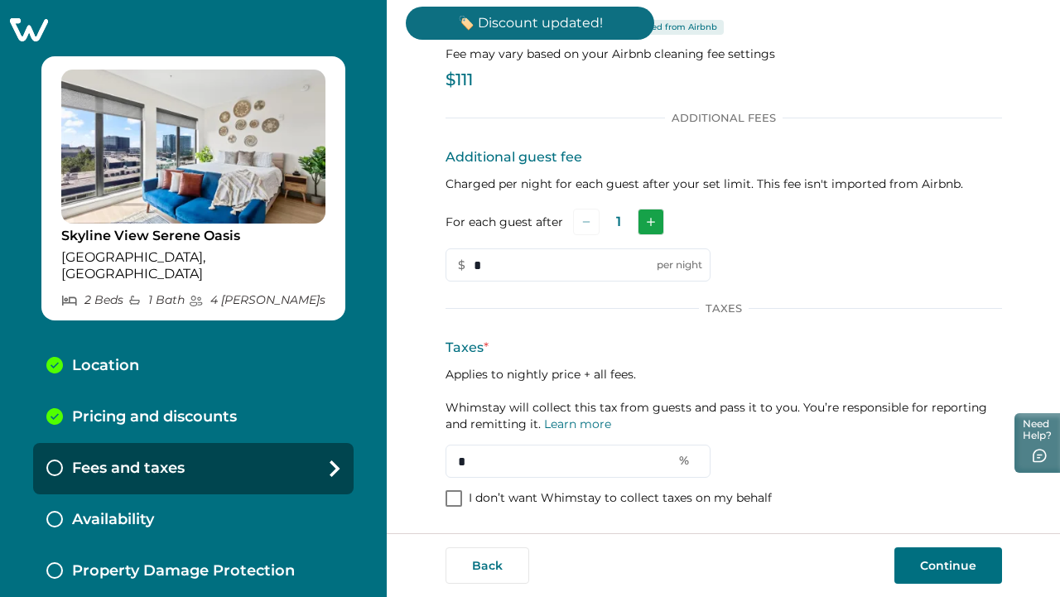
click at [647, 220] on icon "Add" at bounding box center [651, 222] width 8 height 8
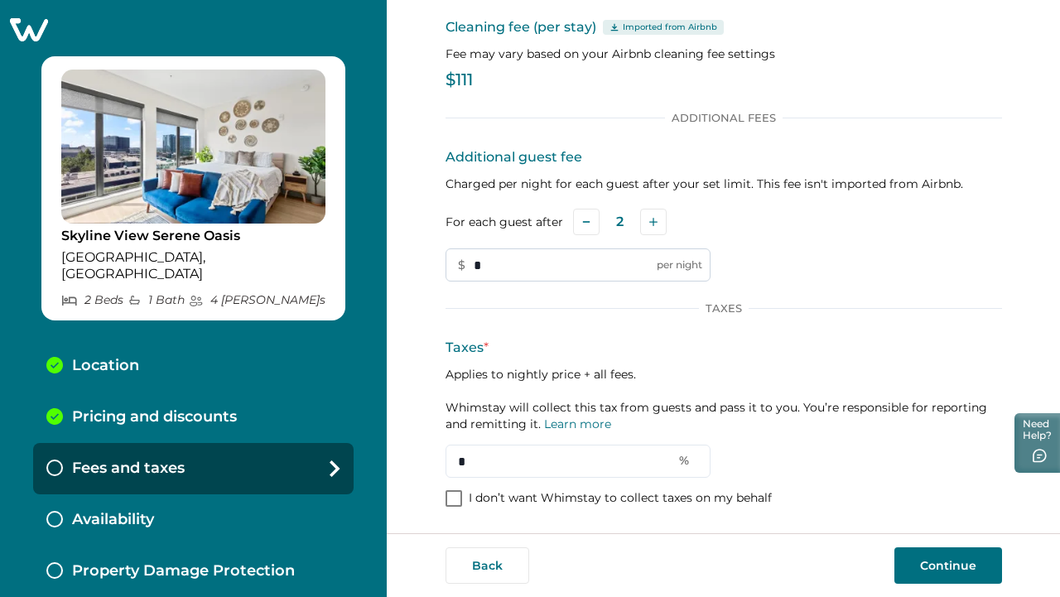
click at [564, 256] on input "*" at bounding box center [577, 264] width 265 height 33
type input "**"
click at [471, 460] on input "*" at bounding box center [577, 461] width 265 height 33
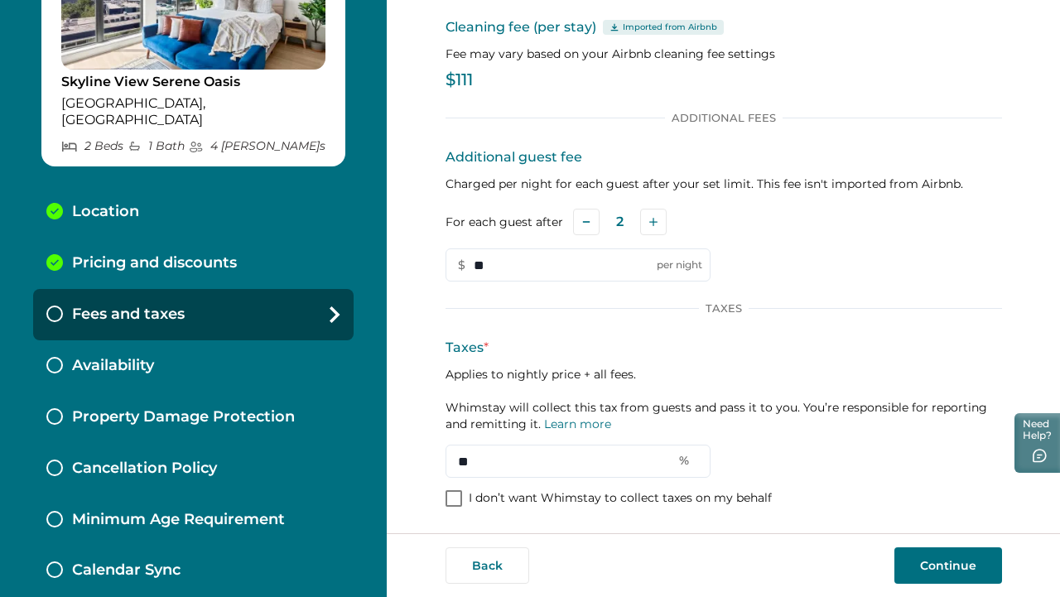
type input "**"
click at [907, 553] on button "Continue" at bounding box center [948, 565] width 108 height 36
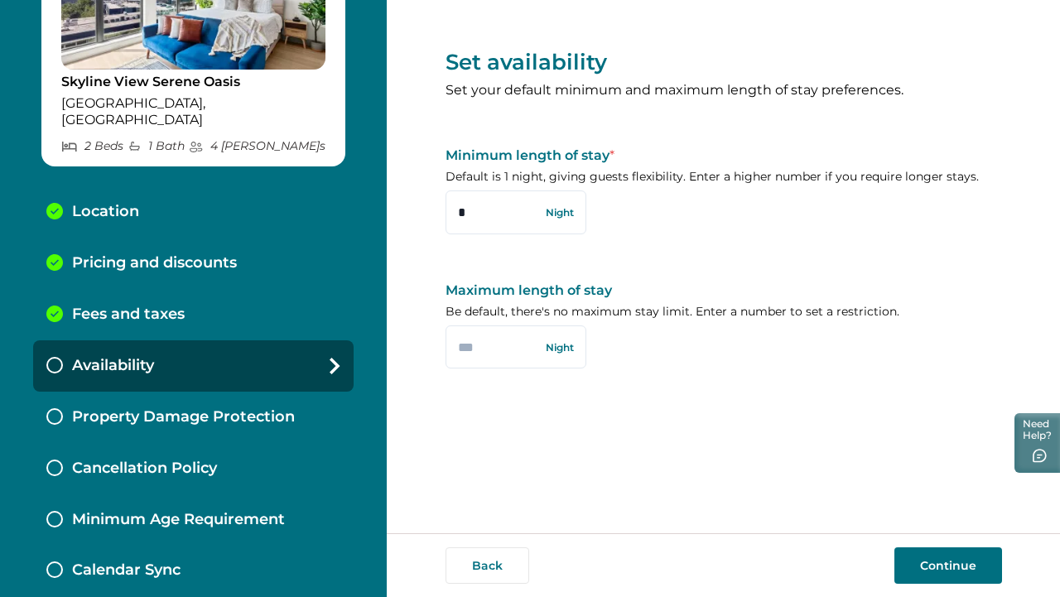
click at [910, 570] on button "Continue" at bounding box center [948, 565] width 108 height 36
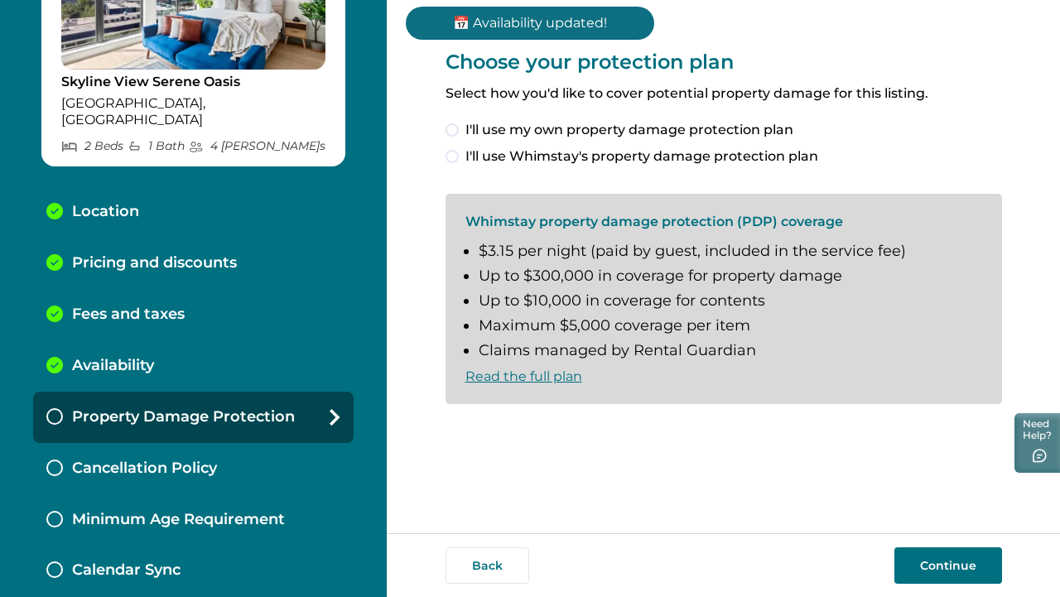
click at [452, 155] on span at bounding box center [451, 156] width 13 height 13
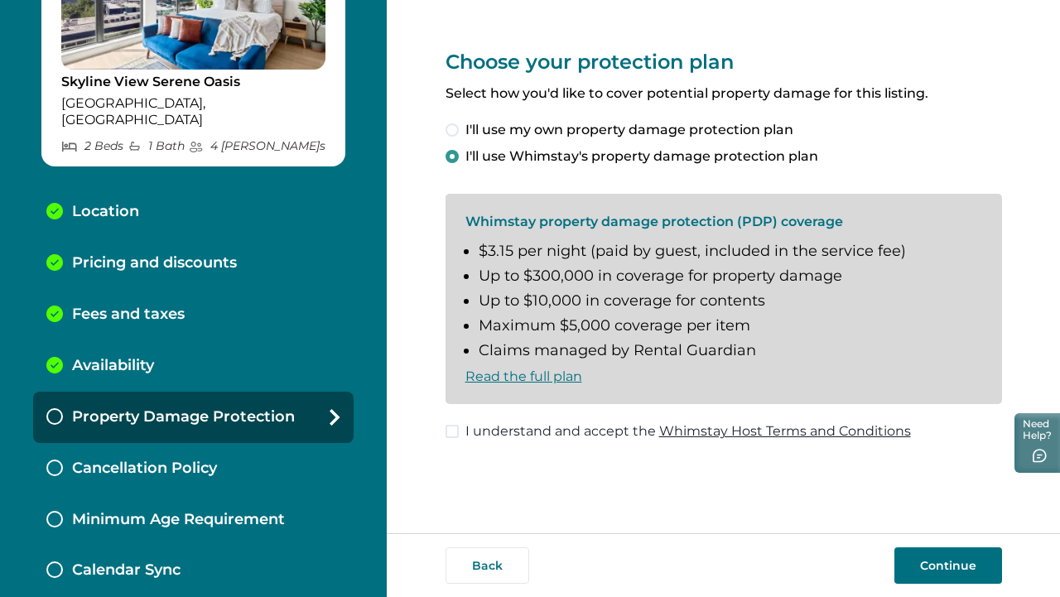
click at [914, 570] on button "Continue" at bounding box center [948, 565] width 108 height 36
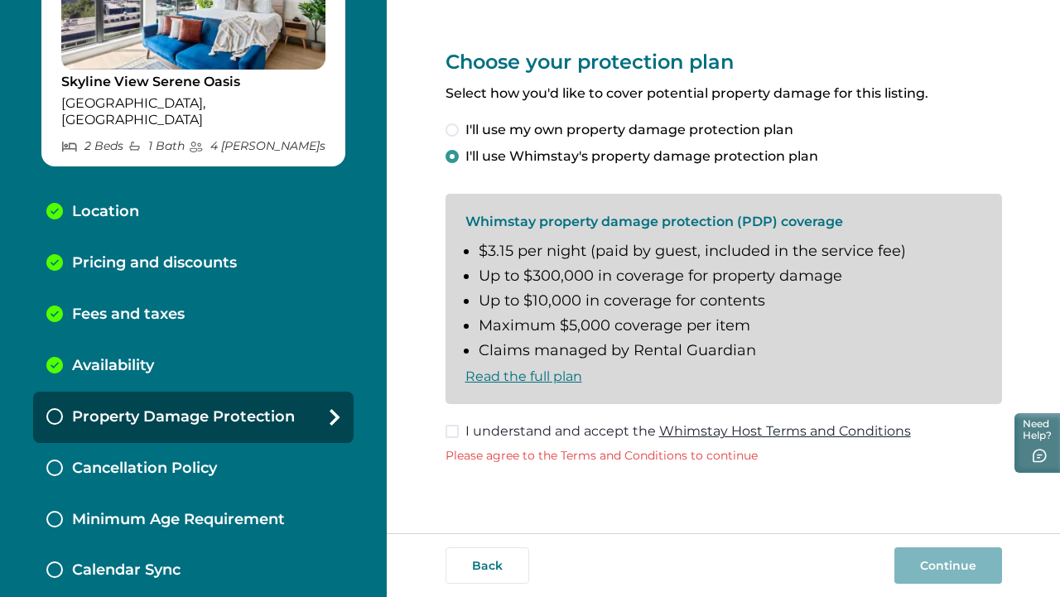
click at [452, 437] on span at bounding box center [451, 431] width 13 height 13
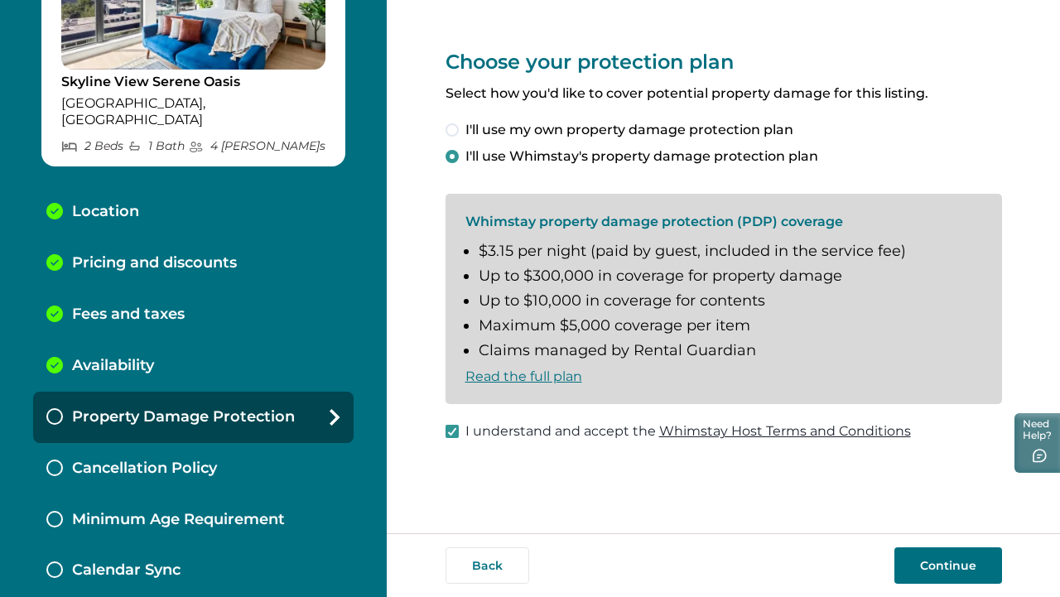
click at [959, 565] on button "Continue" at bounding box center [948, 565] width 108 height 36
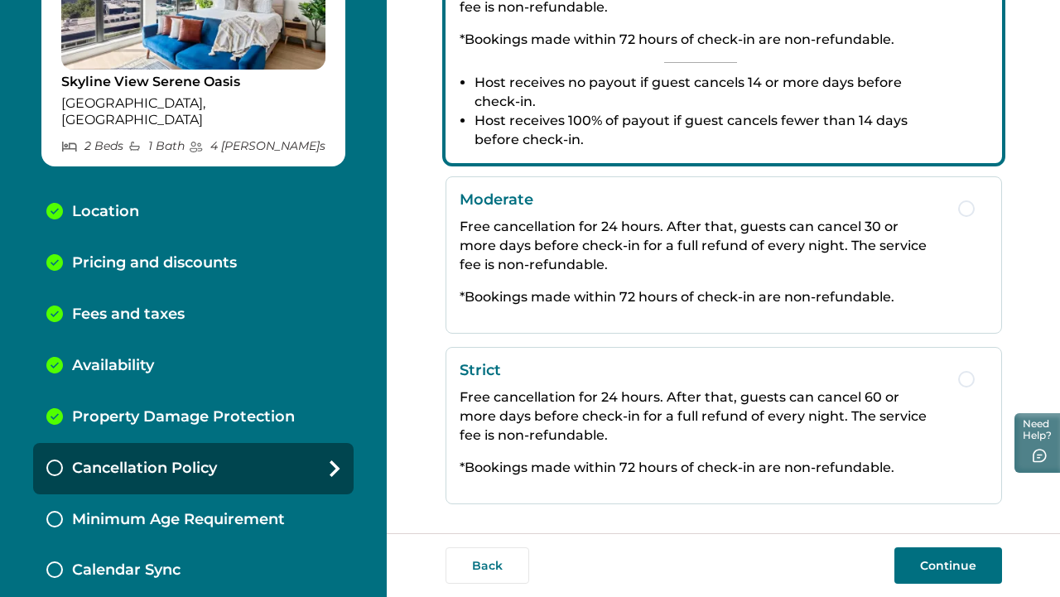
scroll to position [373, 0]
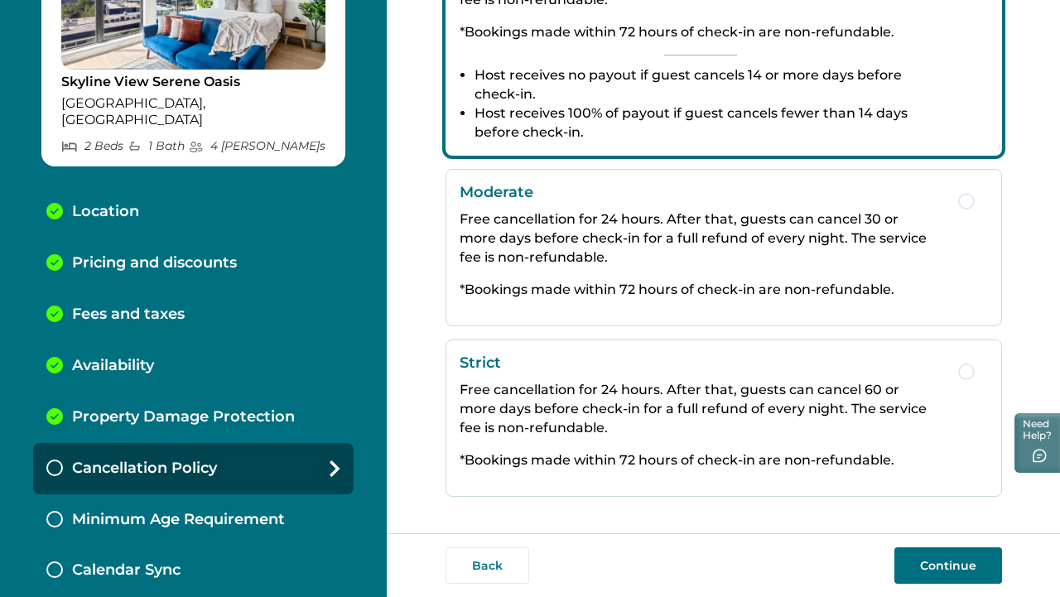
click at [654, 401] on p "Free cancellation for 24 hours. After that, guests can cancel 60 or more days b…" at bounding box center [700, 408] width 482 height 57
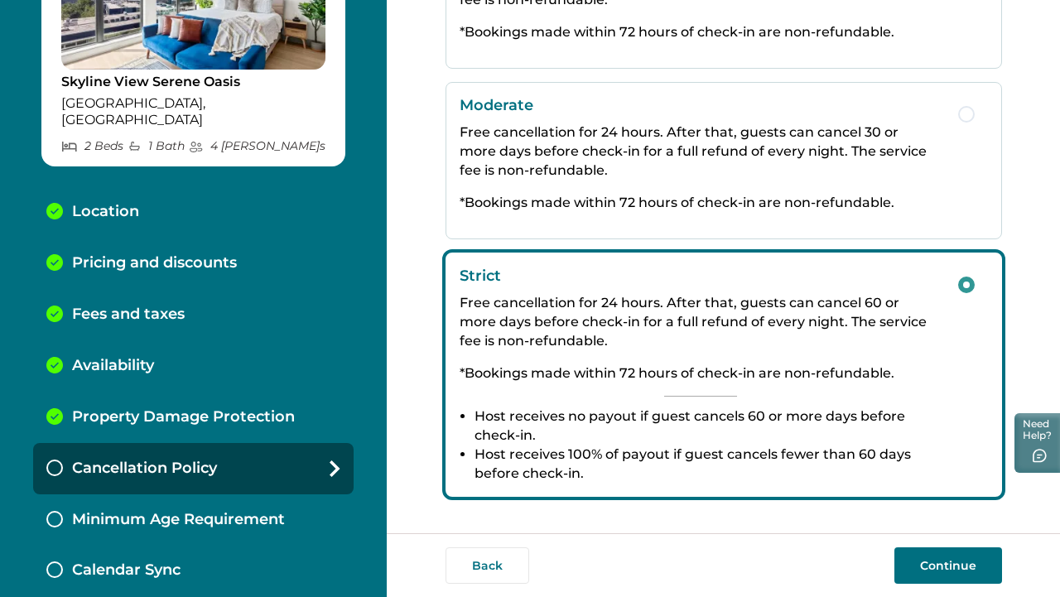
click at [598, 172] on p "Free cancellation for 24 hours. After that, guests can cancel 30 or more days b…" at bounding box center [700, 151] width 482 height 57
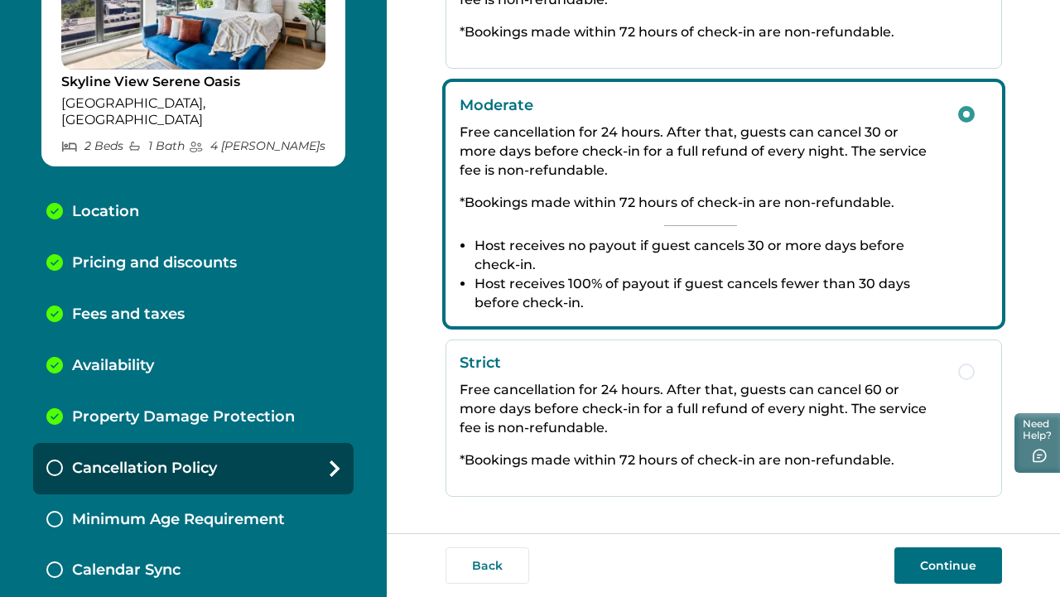
click at [912, 565] on button "Continue" at bounding box center [948, 565] width 108 height 36
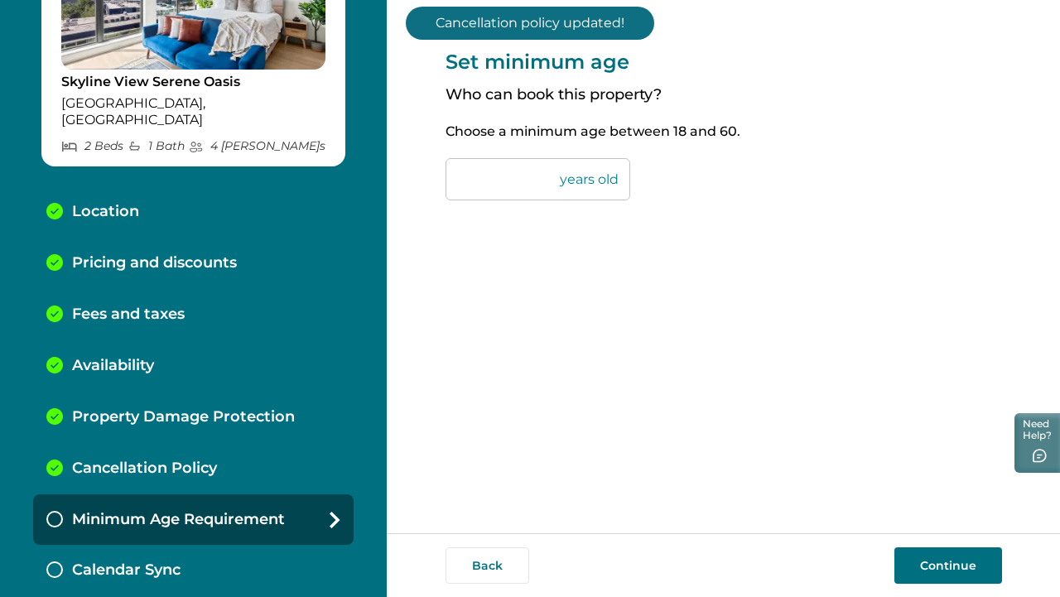
click at [925, 568] on button "Continue" at bounding box center [948, 565] width 108 height 36
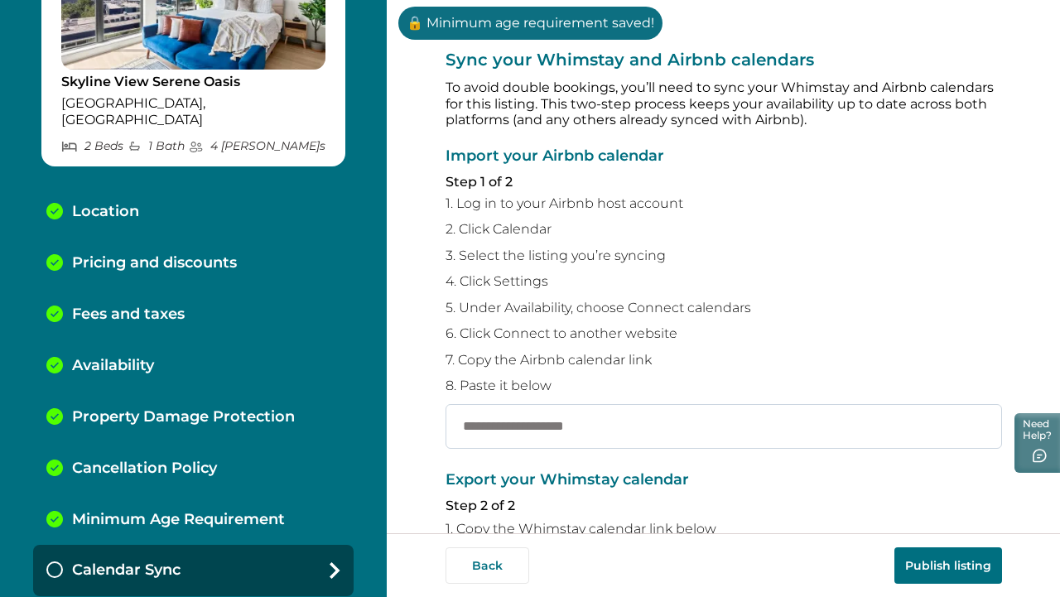
click at [740, 430] on input "text" at bounding box center [723, 426] width 556 height 45
paste input "**********"
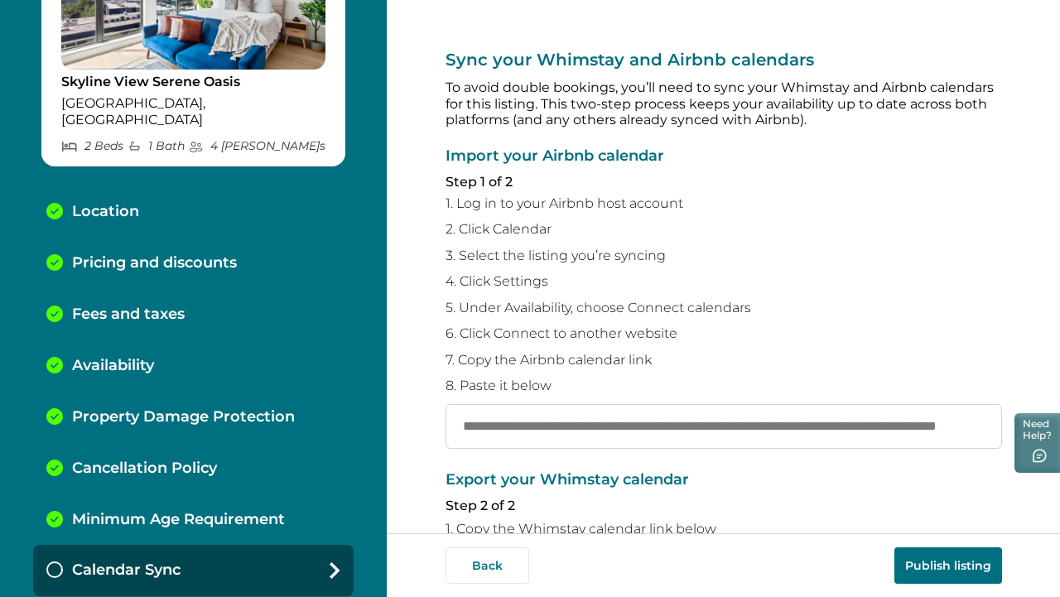
scroll to position [0, 173]
click at [740, 430] on input "**********" at bounding box center [723, 426] width 556 height 45
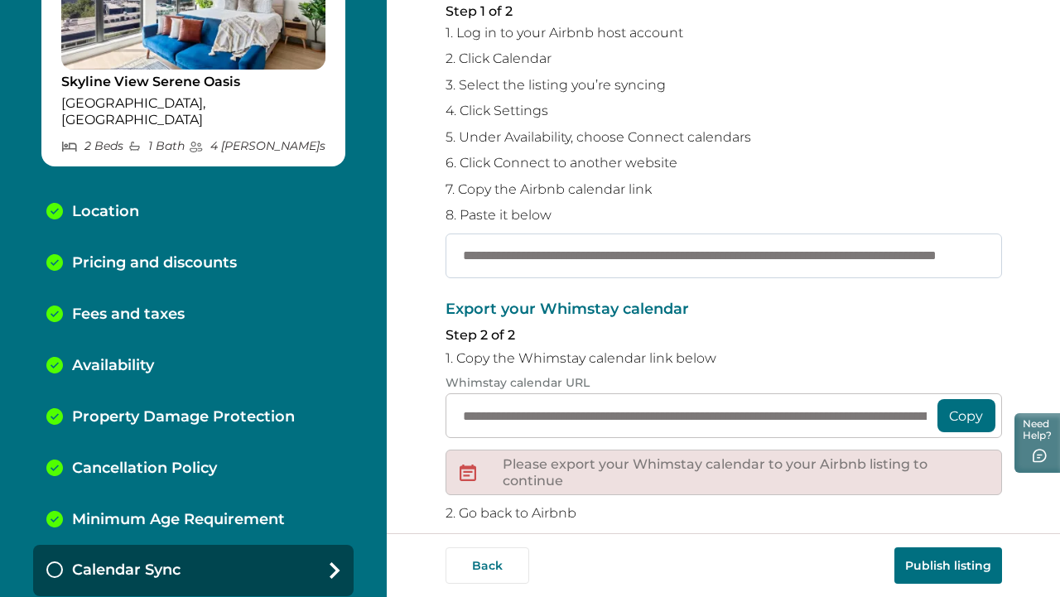
scroll to position [182, 0]
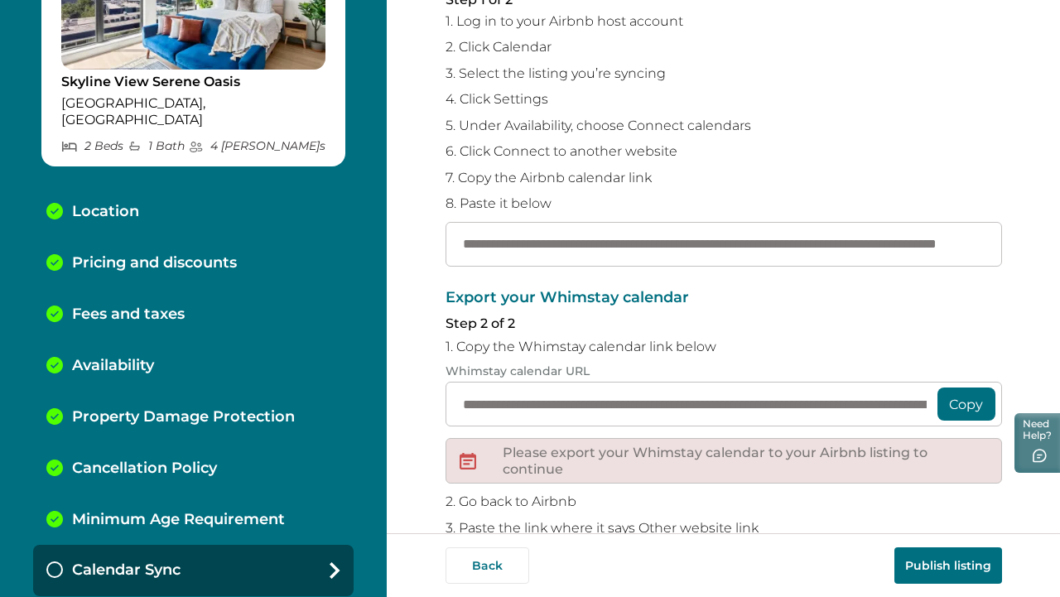
type input "**********"
click at [523, 239] on input "**********" at bounding box center [723, 244] width 556 height 45
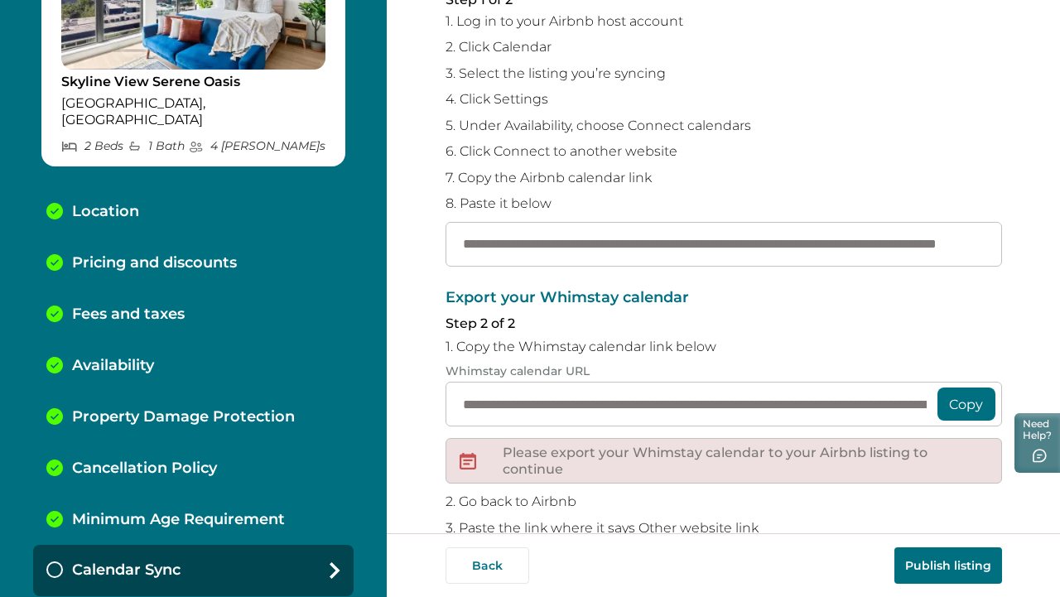
click at [953, 392] on button "Copy" at bounding box center [966, 403] width 58 height 33
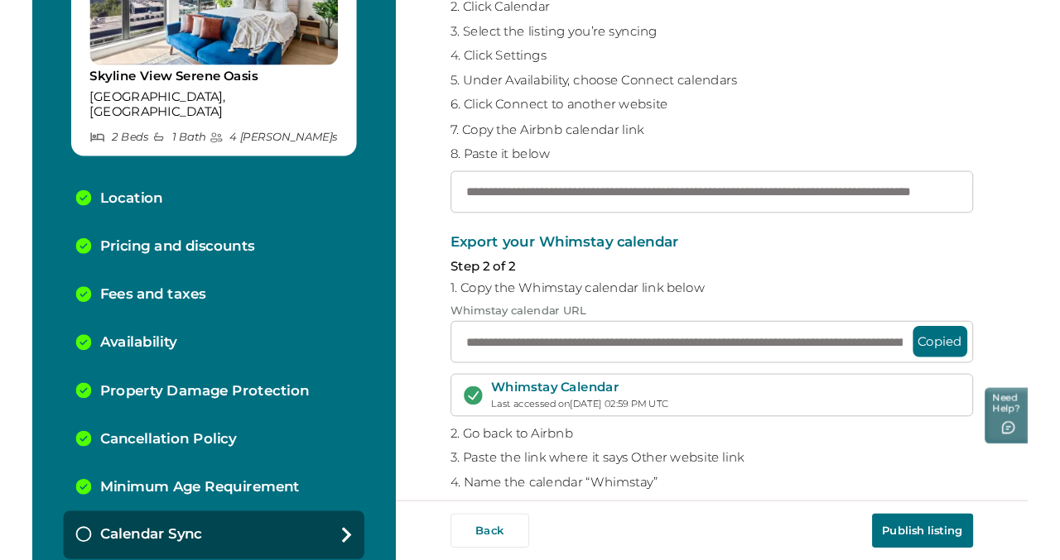
scroll to position [296, 0]
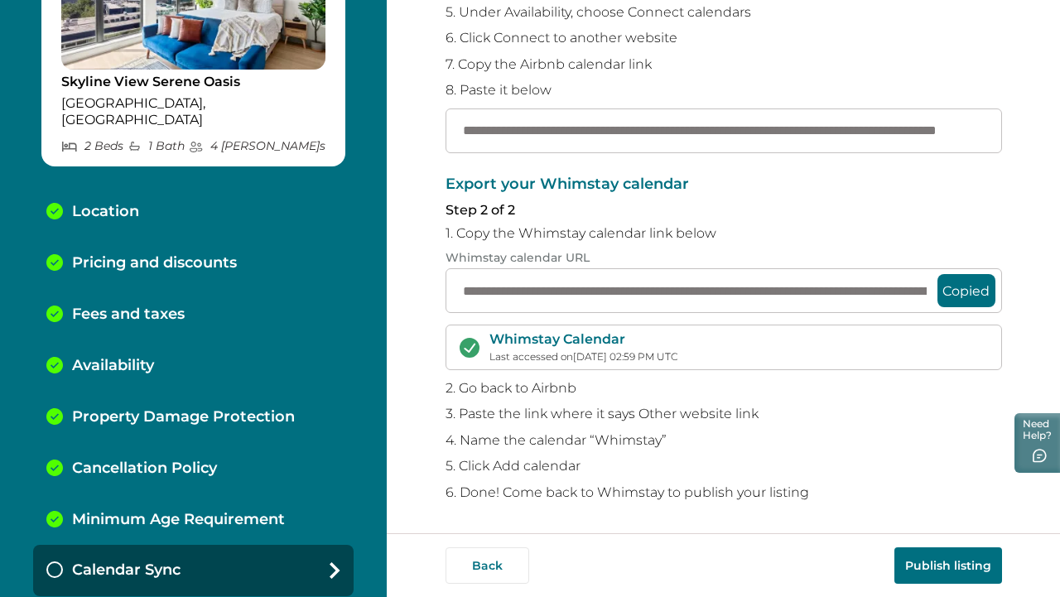
click at [928, 558] on button "Publish listing" at bounding box center [948, 565] width 108 height 36
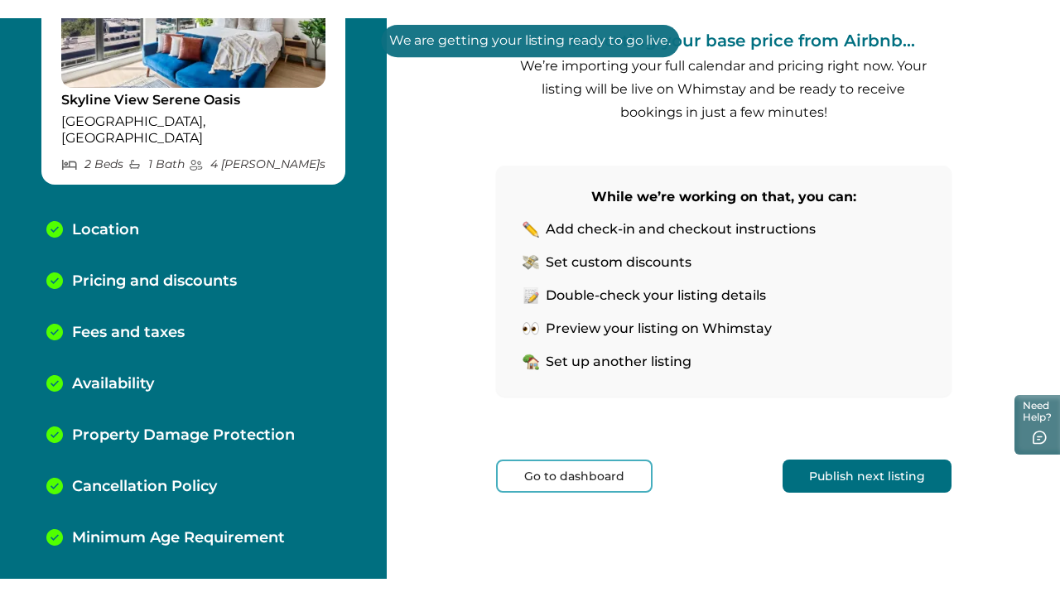
scroll to position [206, 0]
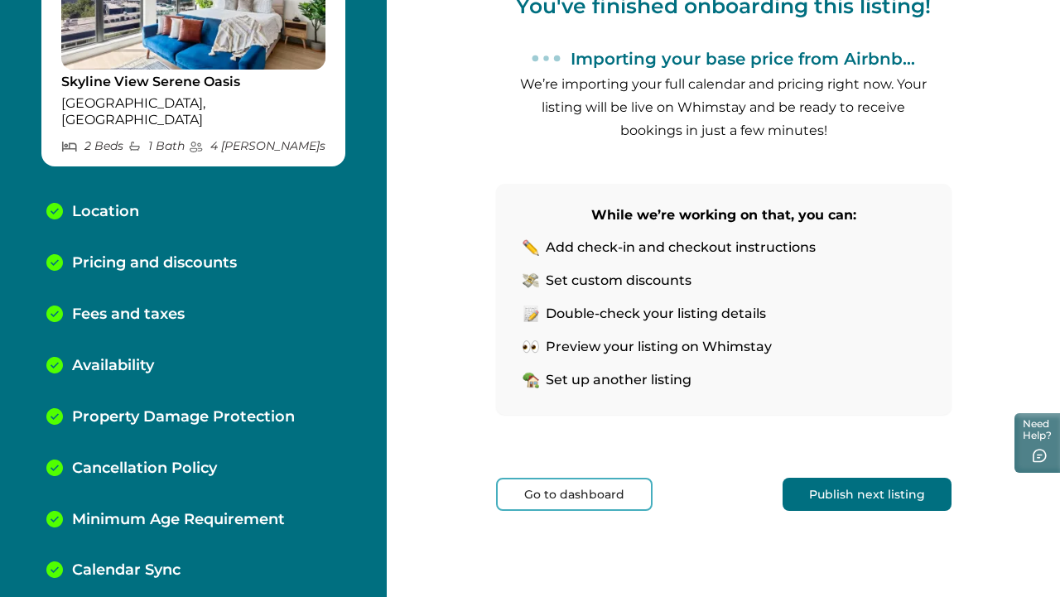
click at [831, 500] on button "Publish next listing" at bounding box center [866, 494] width 169 height 33
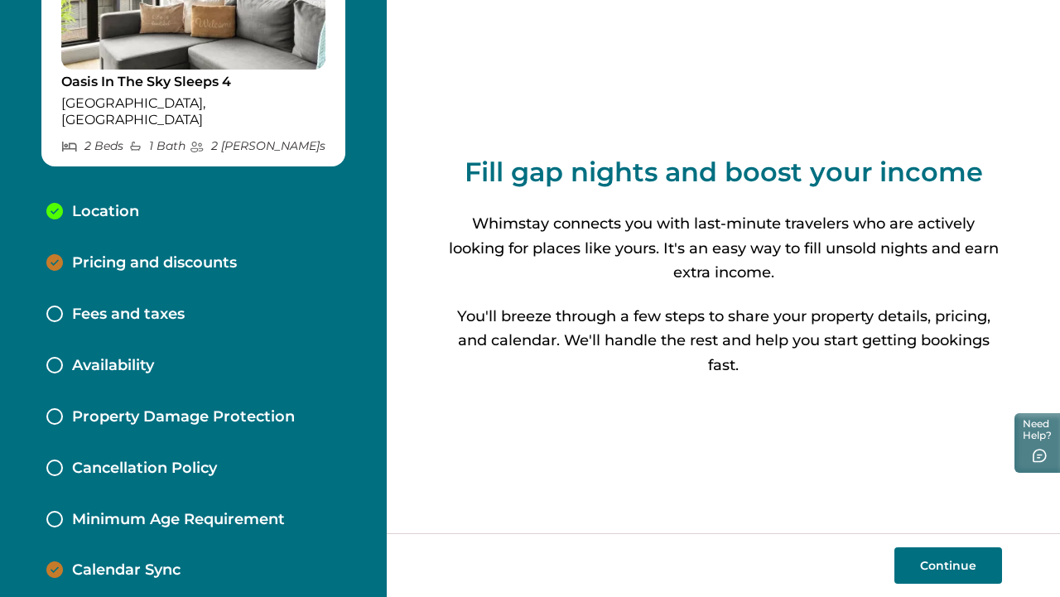
click at [917, 569] on button "Continue" at bounding box center [948, 565] width 108 height 36
select select "**"
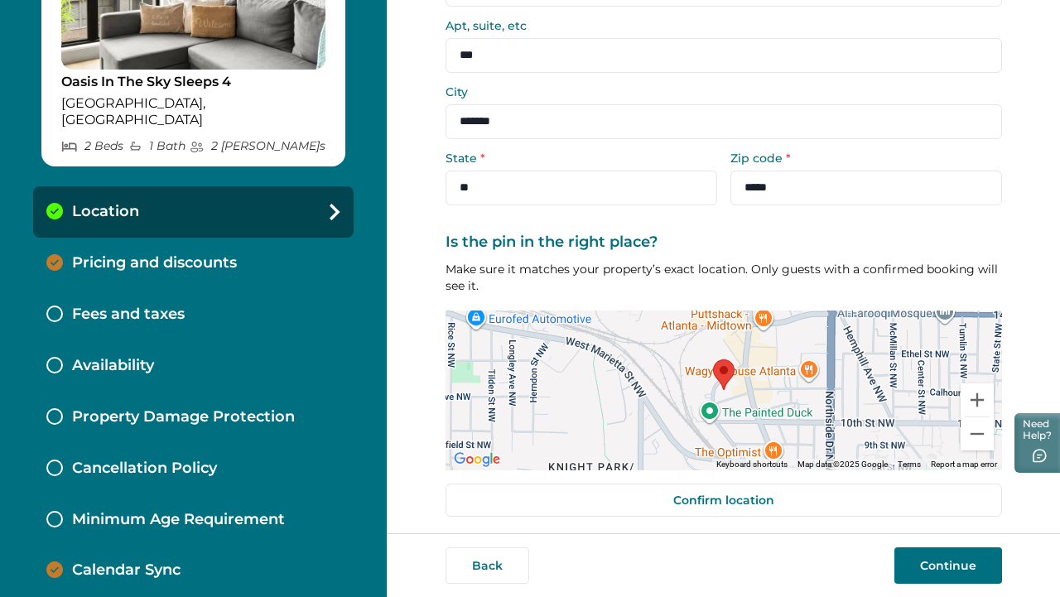
scroll to position [190, 0]
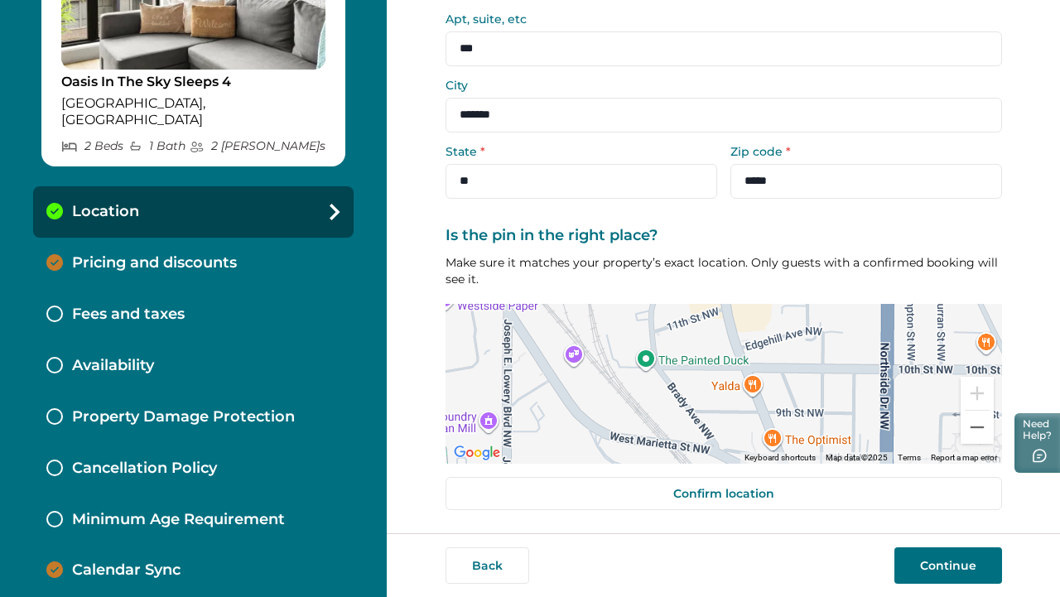
drag, startPoint x: 680, startPoint y: 340, endPoint x: 679, endPoint y: 459, distance: 119.2
click at [679, 459] on div at bounding box center [723, 384] width 556 height 160
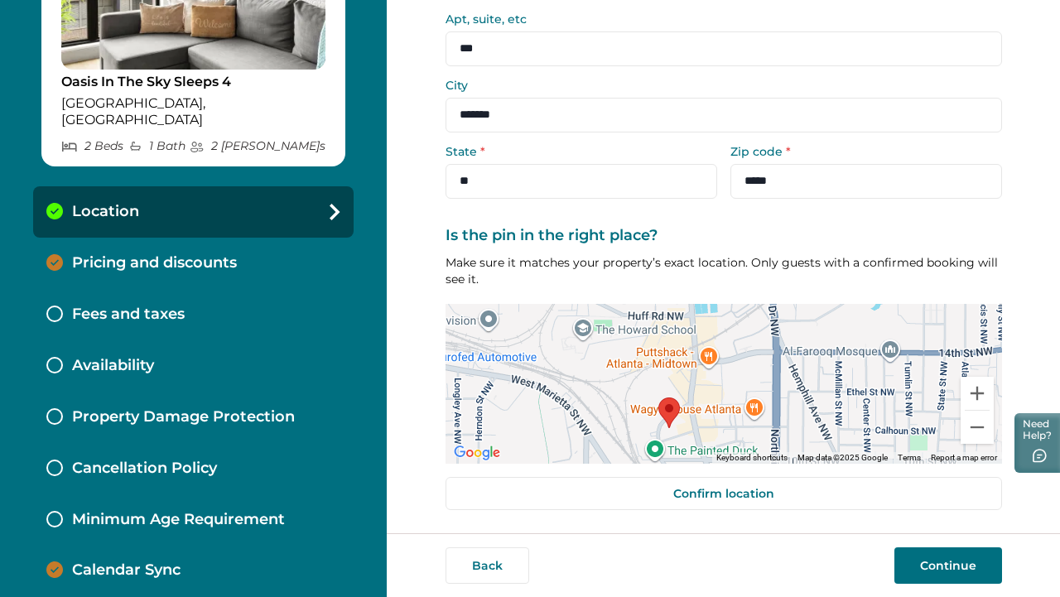
drag, startPoint x: 663, startPoint y: 362, endPoint x: 658, endPoint y: 432, distance: 70.5
click at [658, 431] on div at bounding box center [723, 384] width 556 height 160
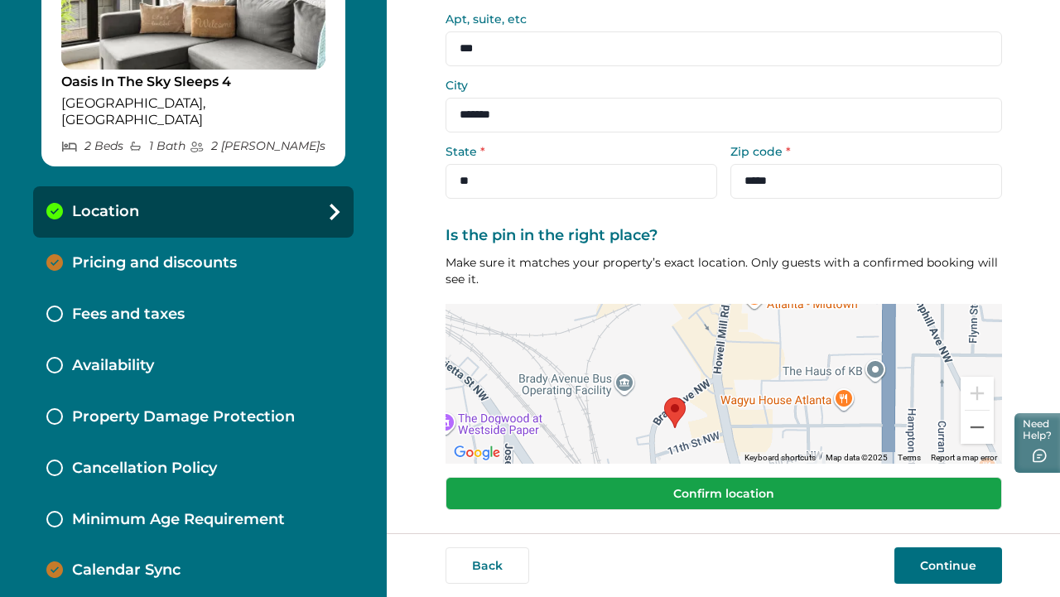
click at [779, 495] on button "Confirm location" at bounding box center [723, 493] width 556 height 33
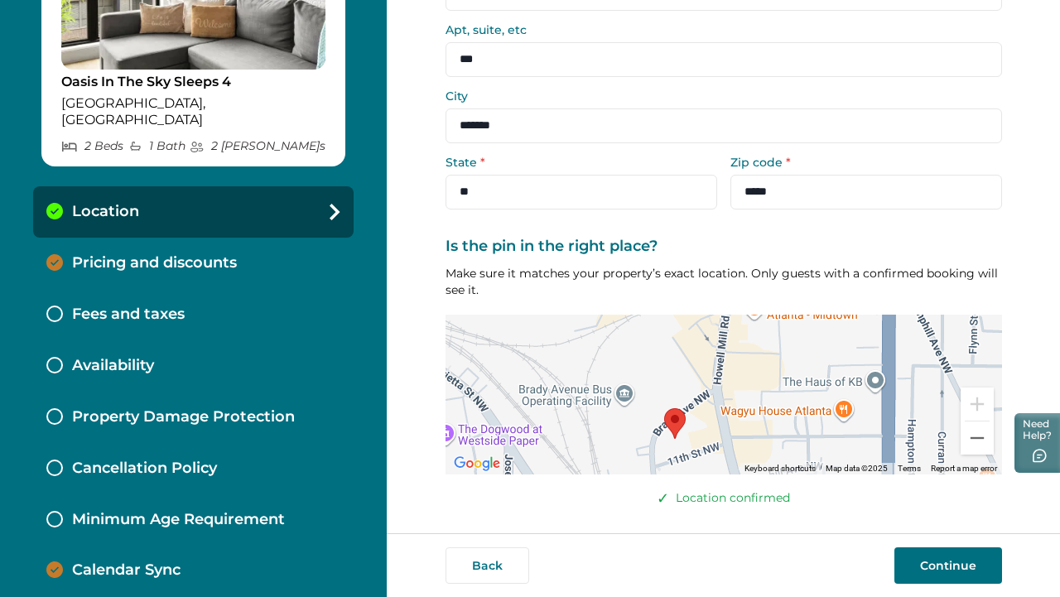
scroll to position [179, 0]
click at [932, 565] on button "Continue" at bounding box center [948, 565] width 108 height 36
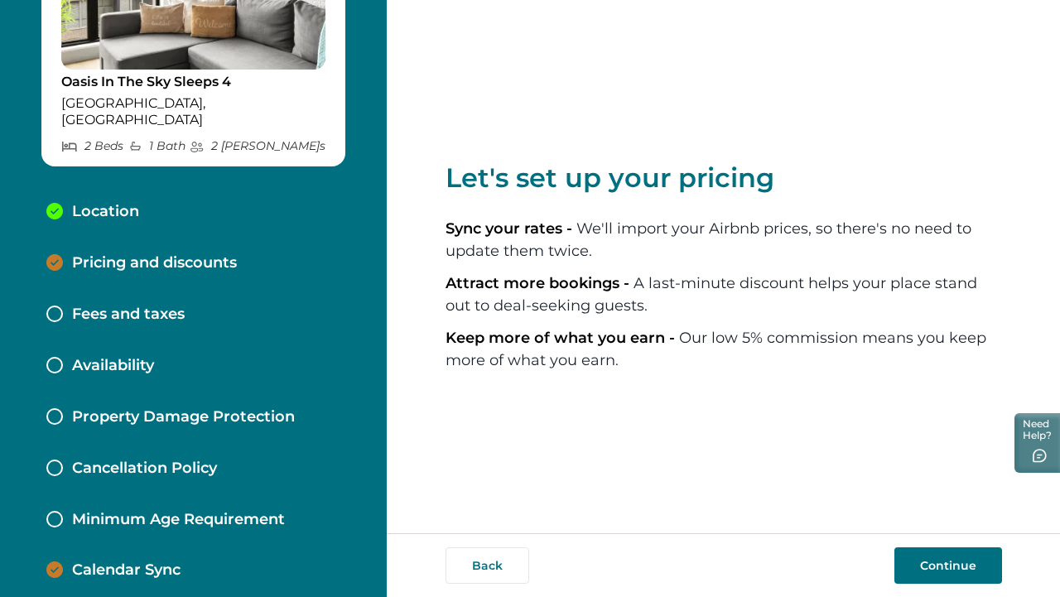
click at [922, 555] on button "Continue" at bounding box center [948, 565] width 108 height 36
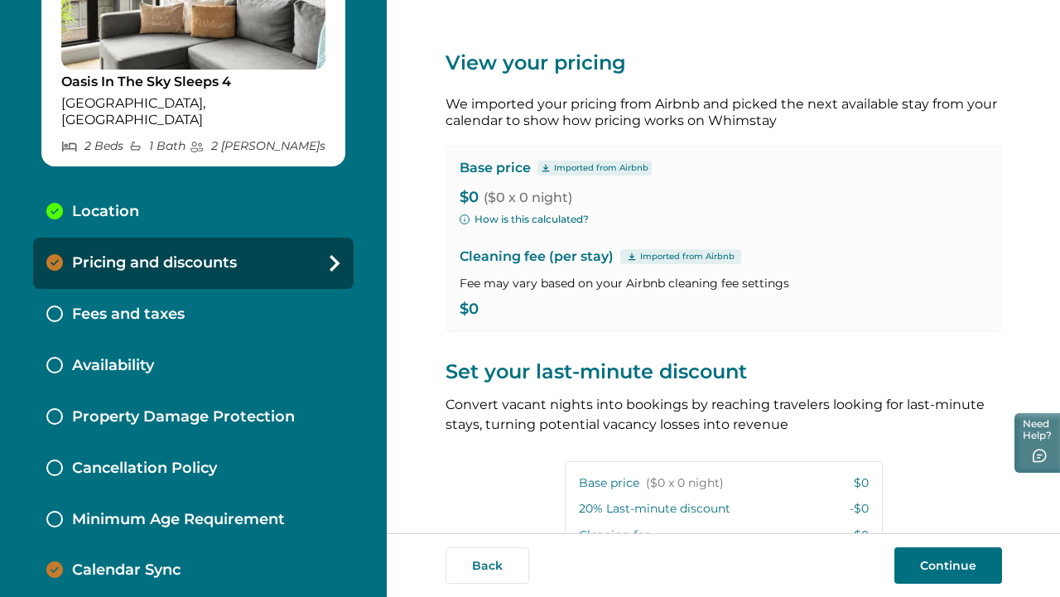
click at [575, 168] on p "Imported from Airbnb" at bounding box center [601, 167] width 94 height 13
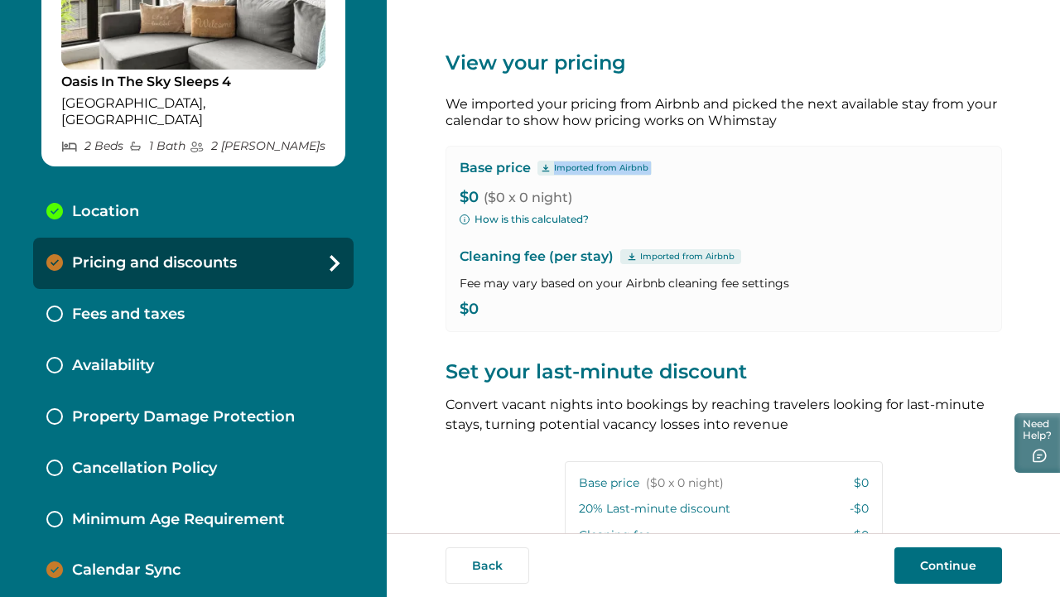
click at [575, 168] on p "Imported from Airbnb" at bounding box center [601, 167] width 94 height 13
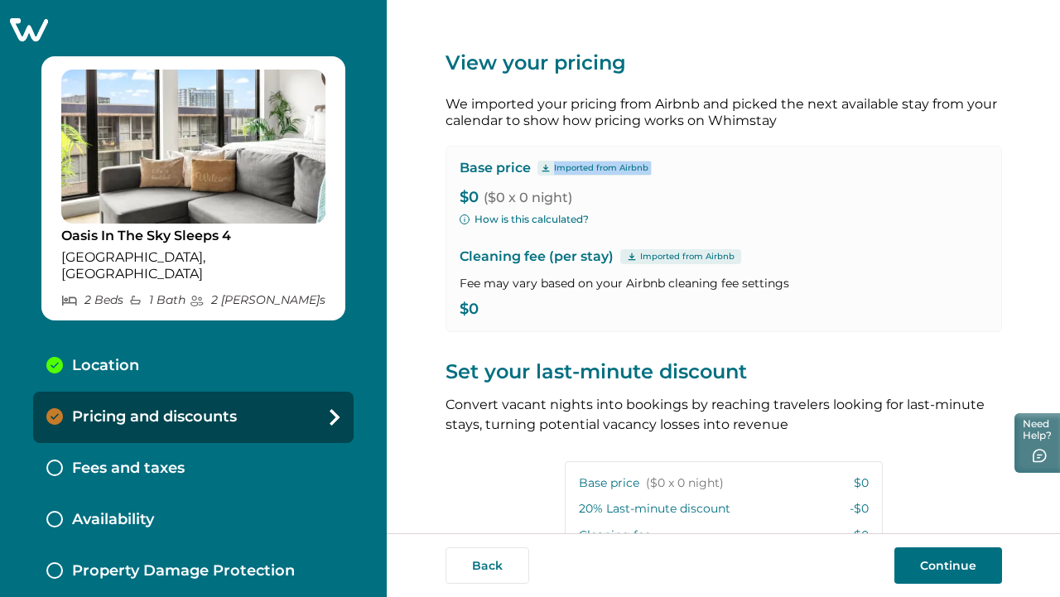
scroll to position [1, 0]
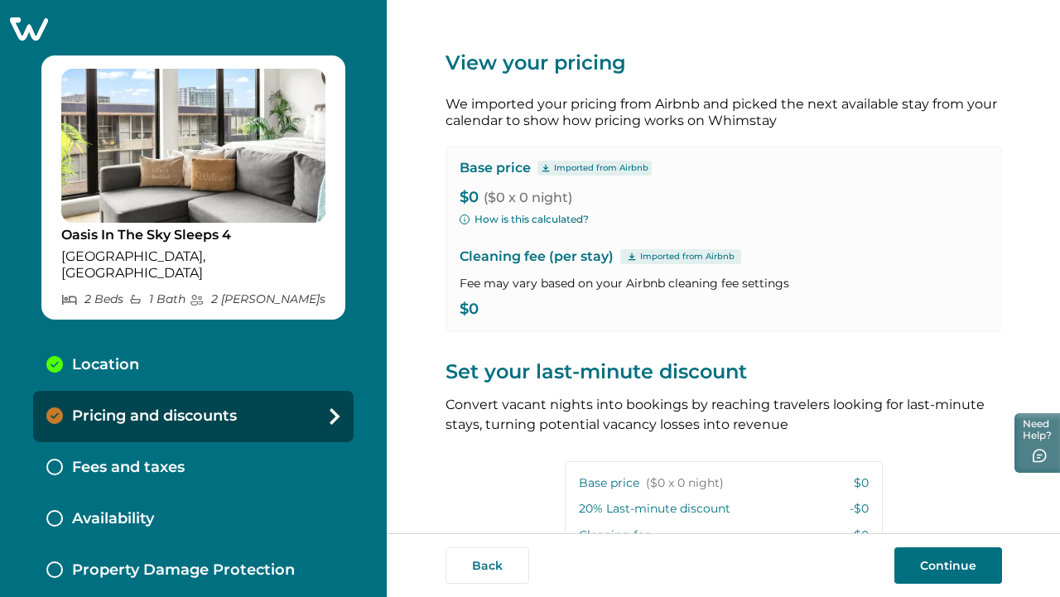
click at [183, 240] on p "Oasis In The Sky Sleeps 4" at bounding box center [193, 235] width 264 height 17
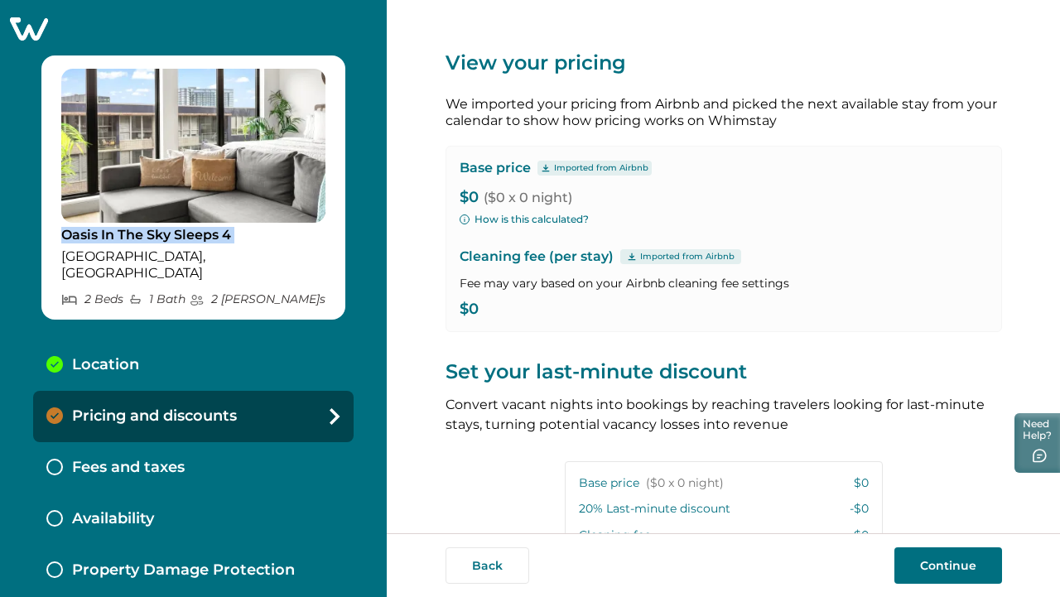
click at [183, 240] on p "Oasis In The Sky Sleeps 4" at bounding box center [193, 235] width 264 height 17
click at [559, 169] on p "Imported from Airbnb" at bounding box center [601, 167] width 94 height 13
click at [541, 169] on icon at bounding box center [546, 168] width 10 height 8
click at [516, 224] on button "How is this calculated?" at bounding box center [523, 219] width 129 height 15
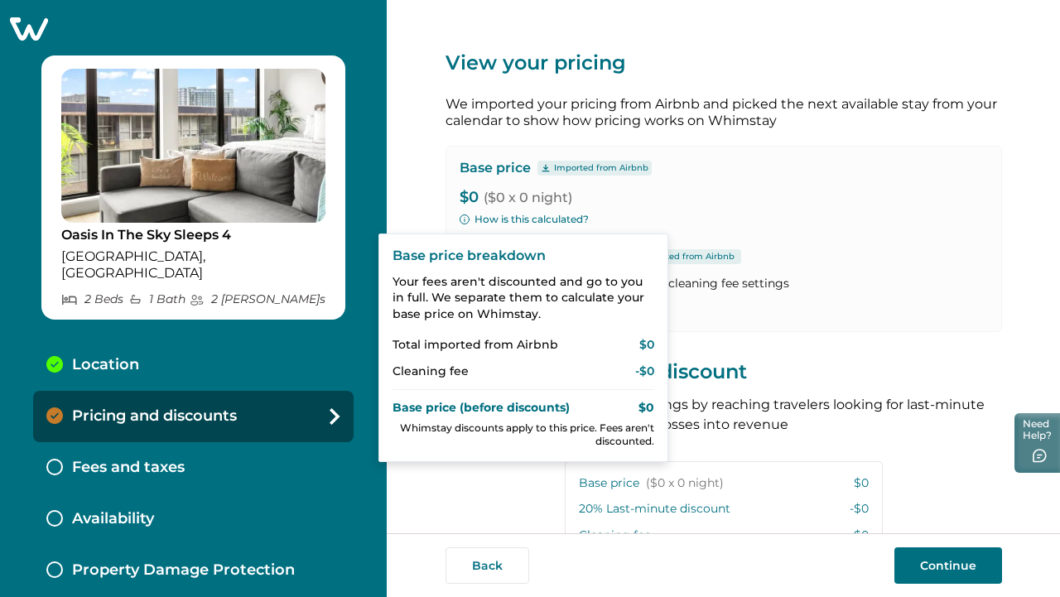
click at [493, 479] on div "View your pricing We imported your pricing from Airbnb and picked the next avai…" at bounding box center [723, 425] width 556 height 851
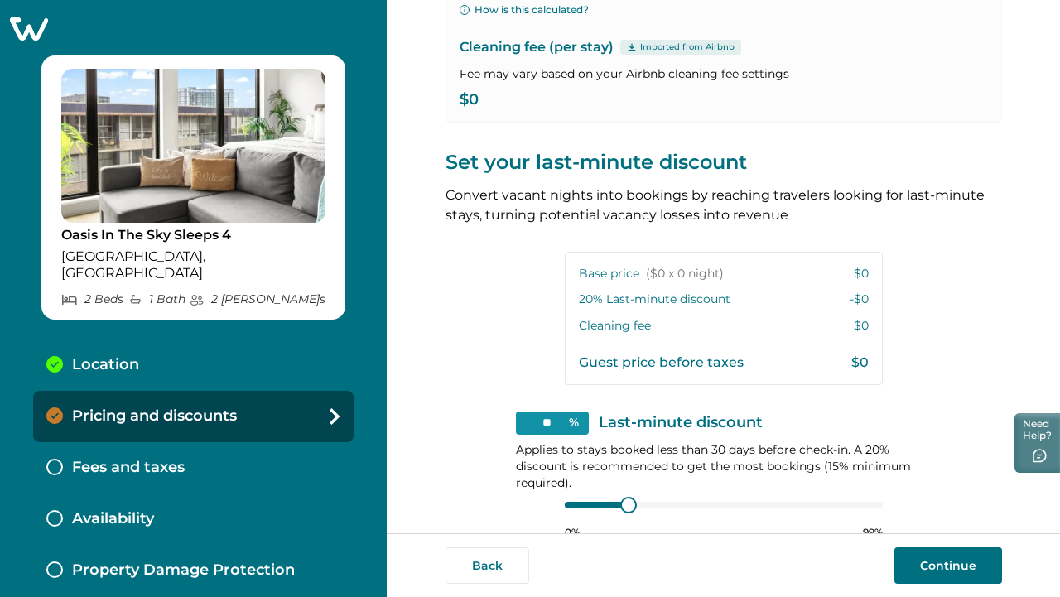
scroll to position [318, 0]
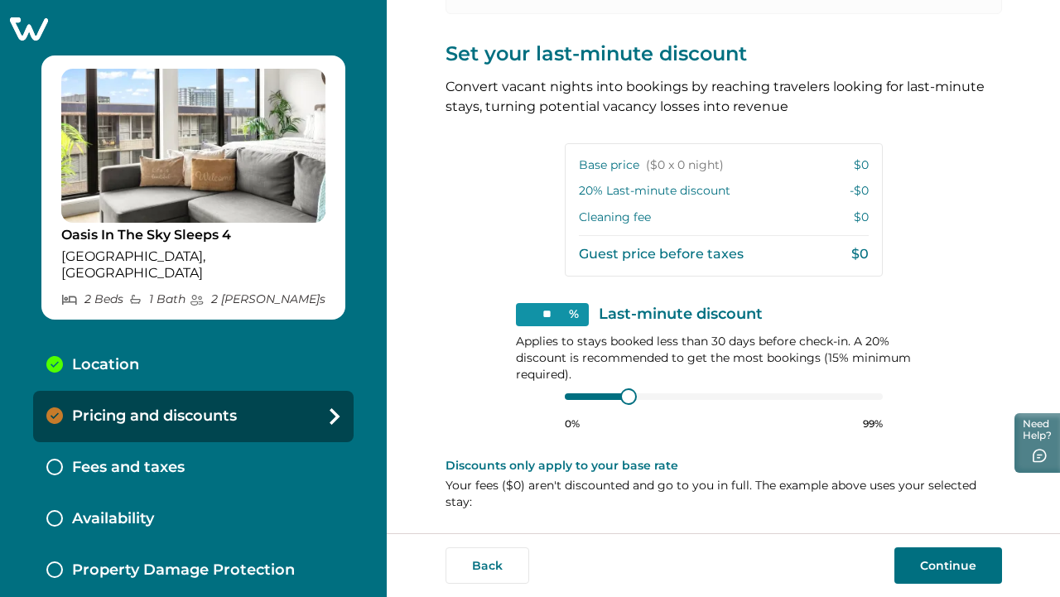
drag, startPoint x: 623, startPoint y: 387, endPoint x: 719, endPoint y: 389, distance: 96.0
click at [719, 389] on div "** % Last-minute discount Applies to stays booked less than 30 days before chec…" at bounding box center [724, 366] width 416 height 127
type input "**"
click at [495, 412] on div "View your pricing We imported your pricing from Airbnb and picked the next avai…" at bounding box center [723, 107] width 556 height 851
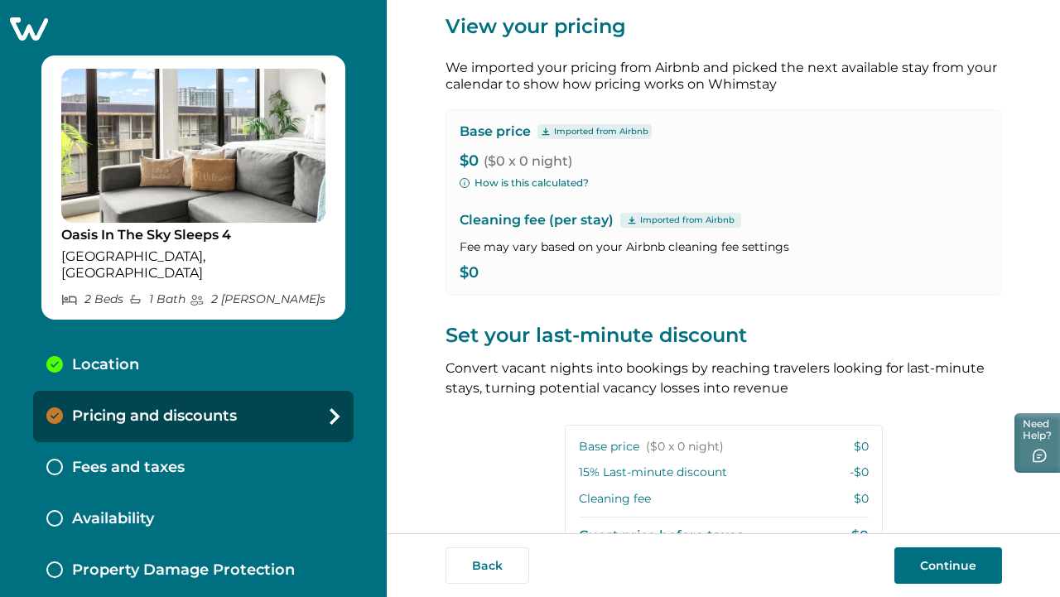
scroll to position [0, 0]
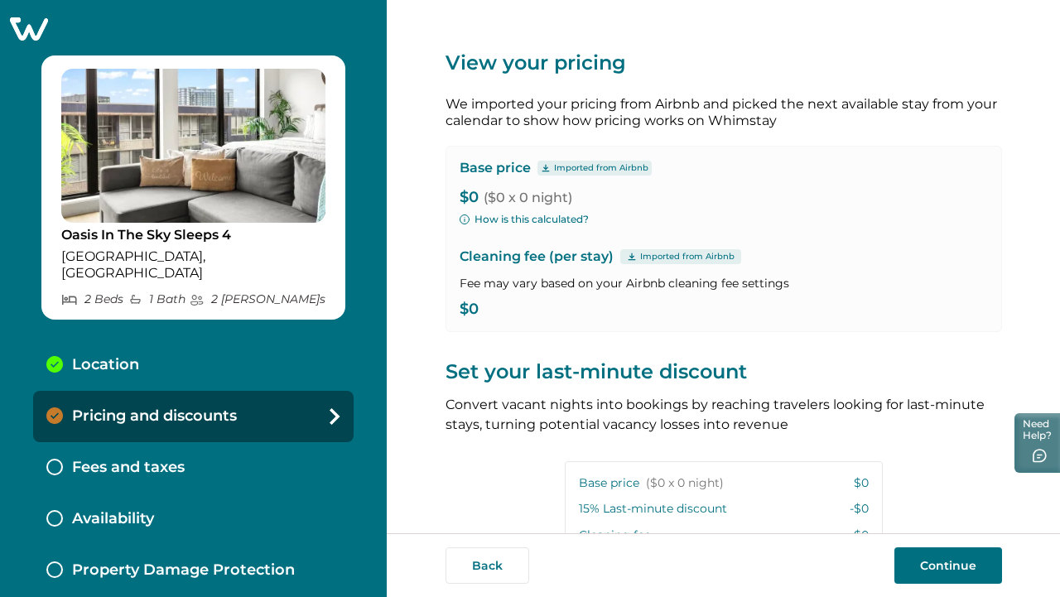
click at [225, 442] on div "Fees and taxes" at bounding box center [193, 467] width 320 height 51
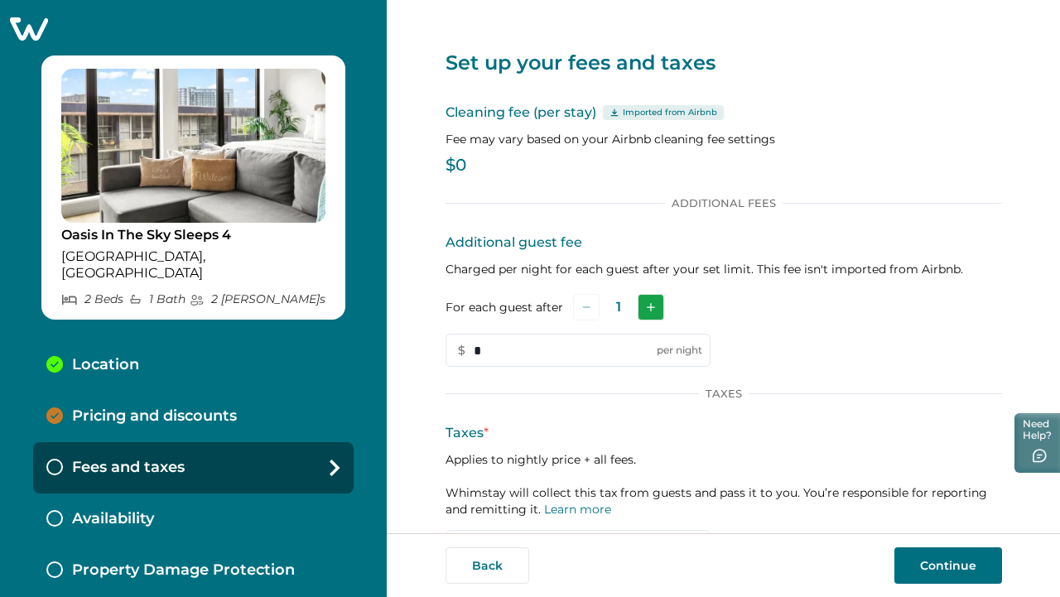
click at [638, 302] on button "Add" at bounding box center [650, 307] width 26 height 26
click at [599, 334] on input "*" at bounding box center [577, 350] width 265 height 33
type input "**"
click at [454, 166] on p "$0" at bounding box center [723, 165] width 556 height 17
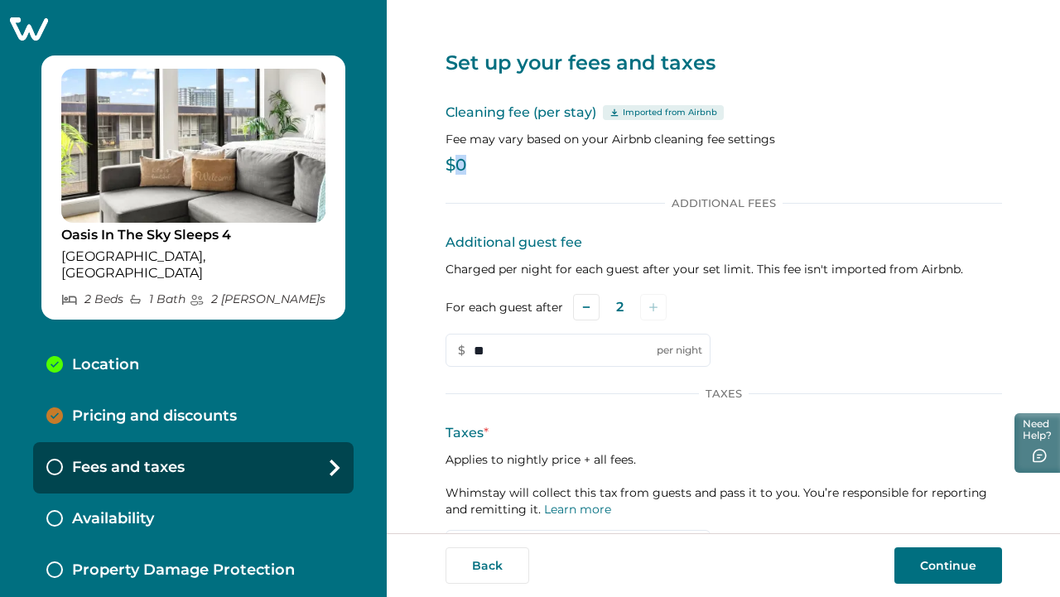
click at [454, 166] on p "$0" at bounding box center [723, 165] width 556 height 17
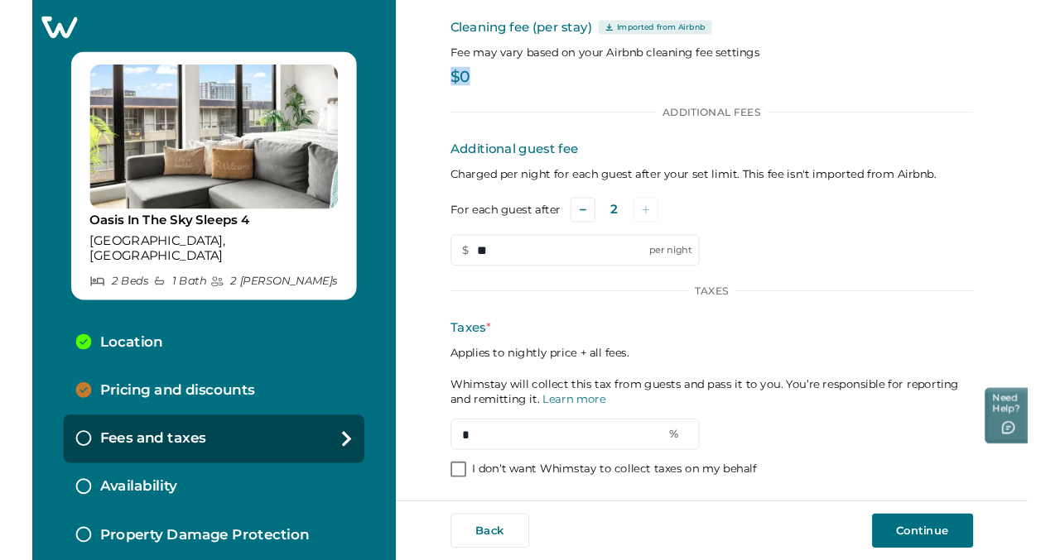
scroll to position [85, 0]
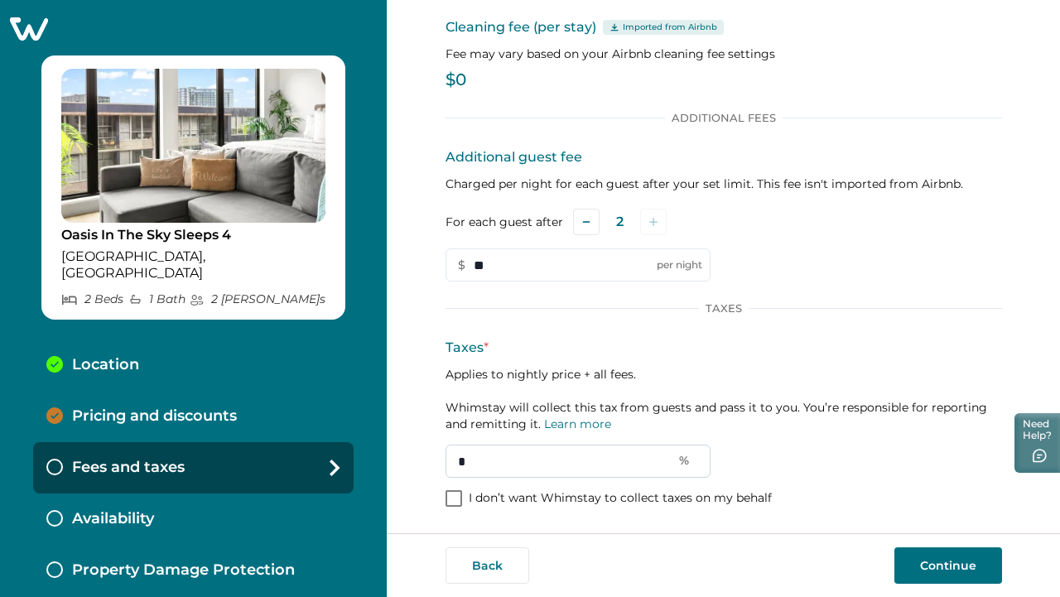
click at [524, 454] on input "*" at bounding box center [577, 461] width 265 height 33
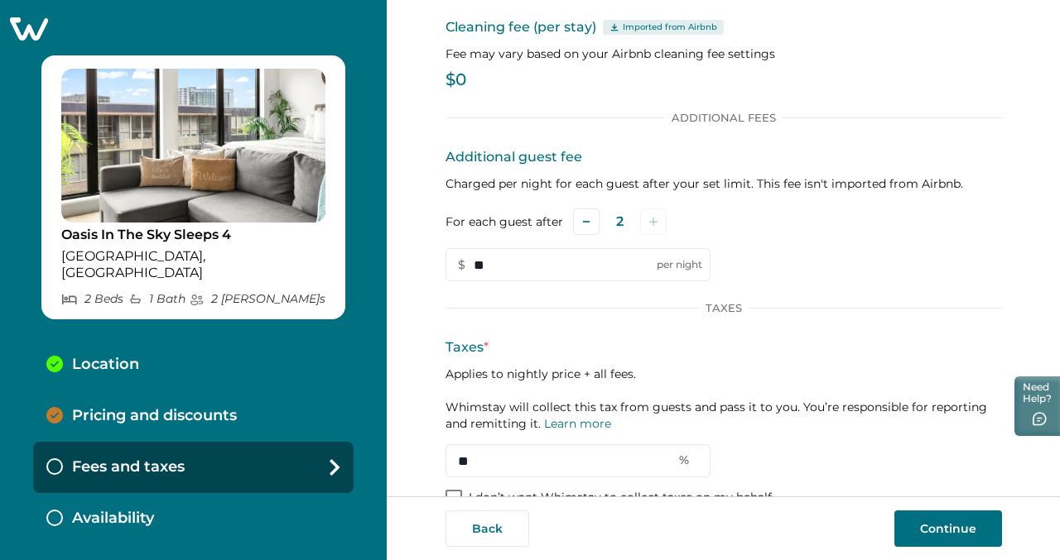
type input "**"
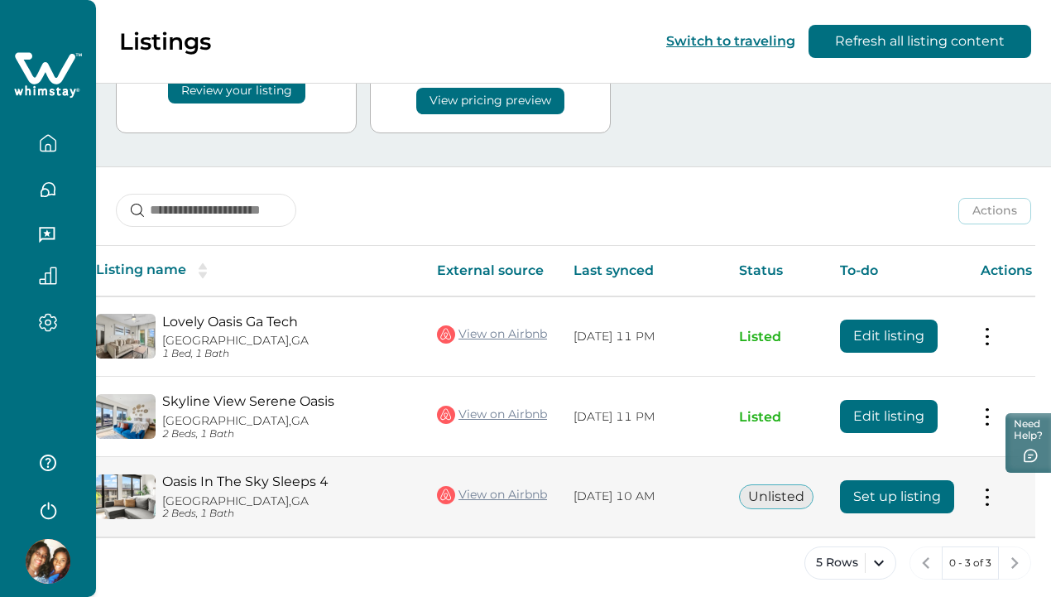
scroll to position [0, 60]
click at [988, 488] on button at bounding box center [989, 496] width 13 height 17
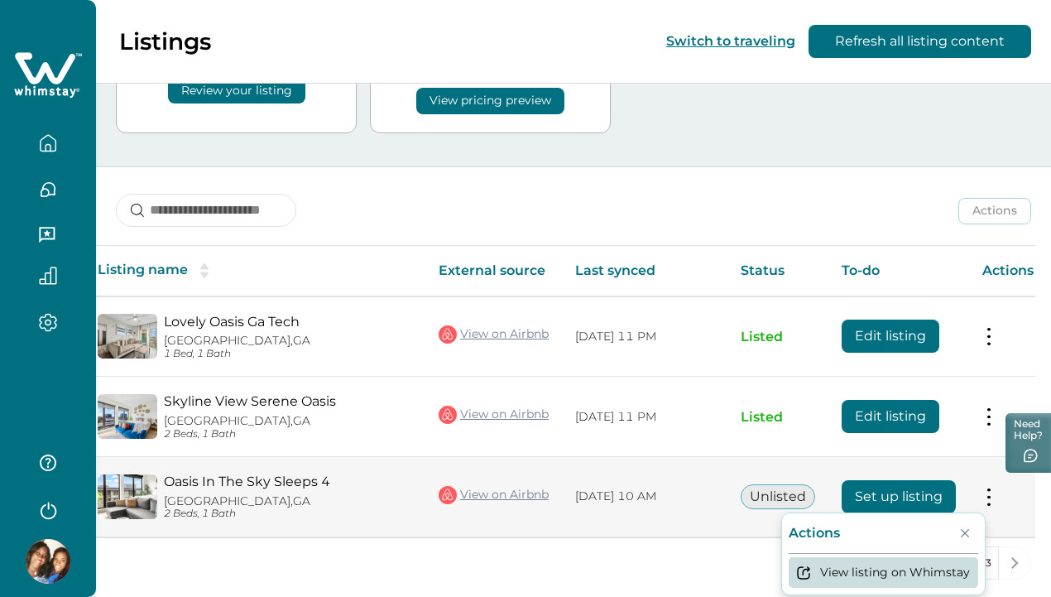
click at [949, 557] on button "View listing on Whimstay" at bounding box center [884, 572] width 190 height 31
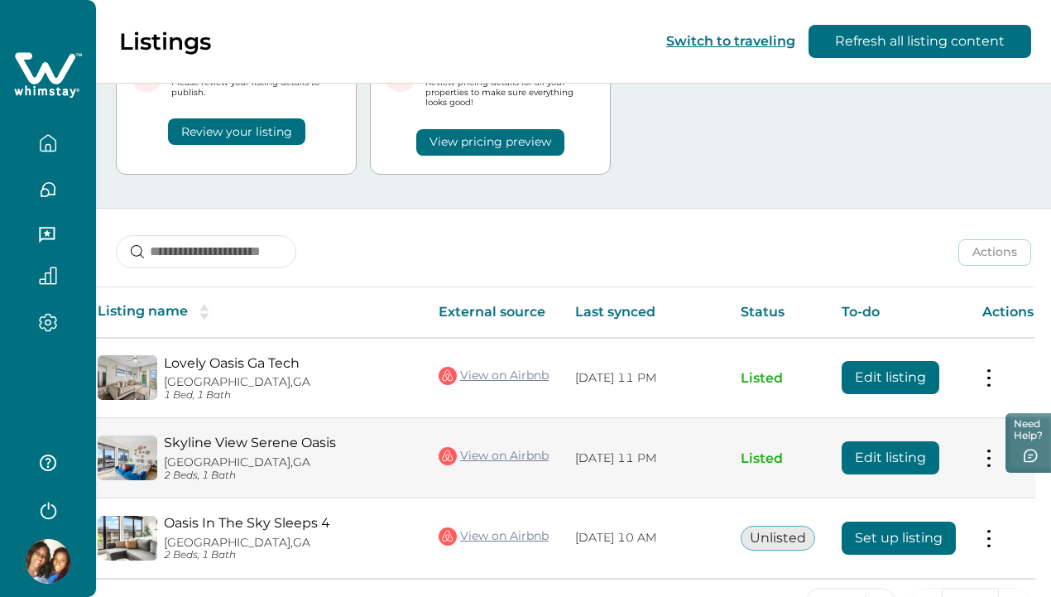
scroll to position [88, 0]
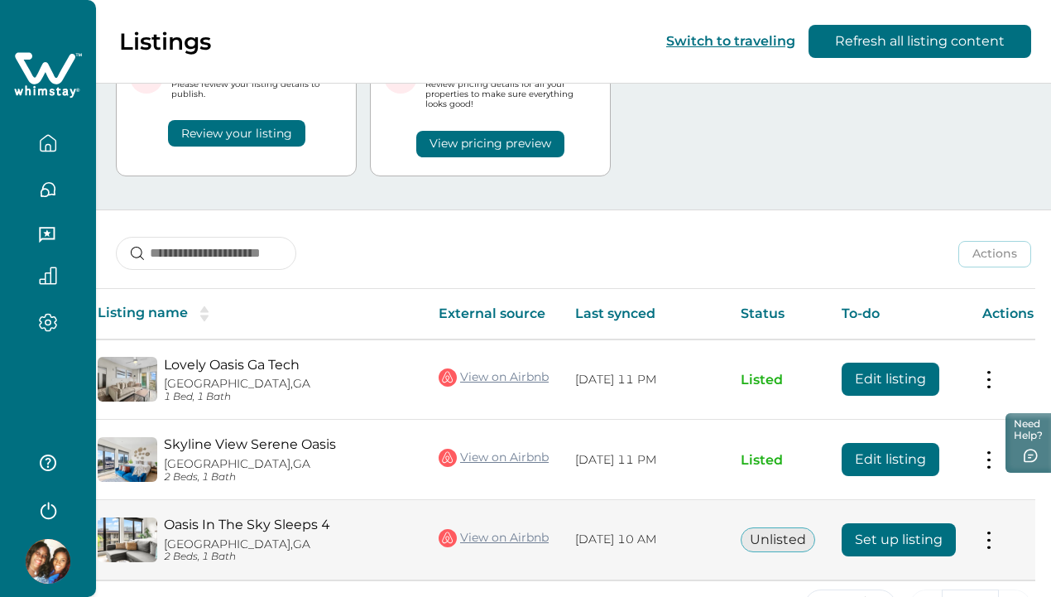
click at [770, 531] on button "Unlisted" at bounding box center [778, 539] width 75 height 25
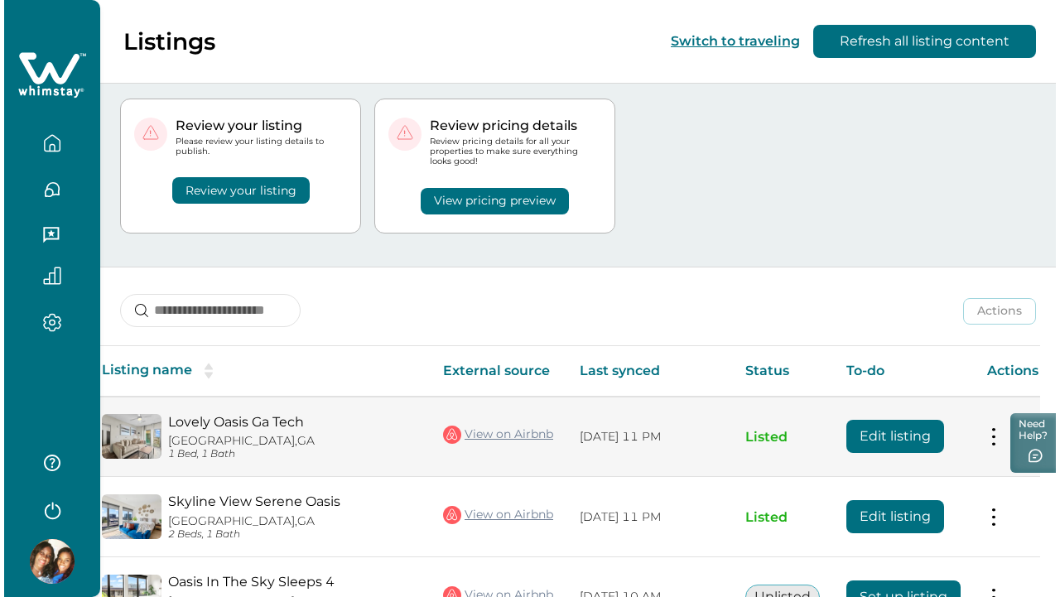
scroll to position [0, 0]
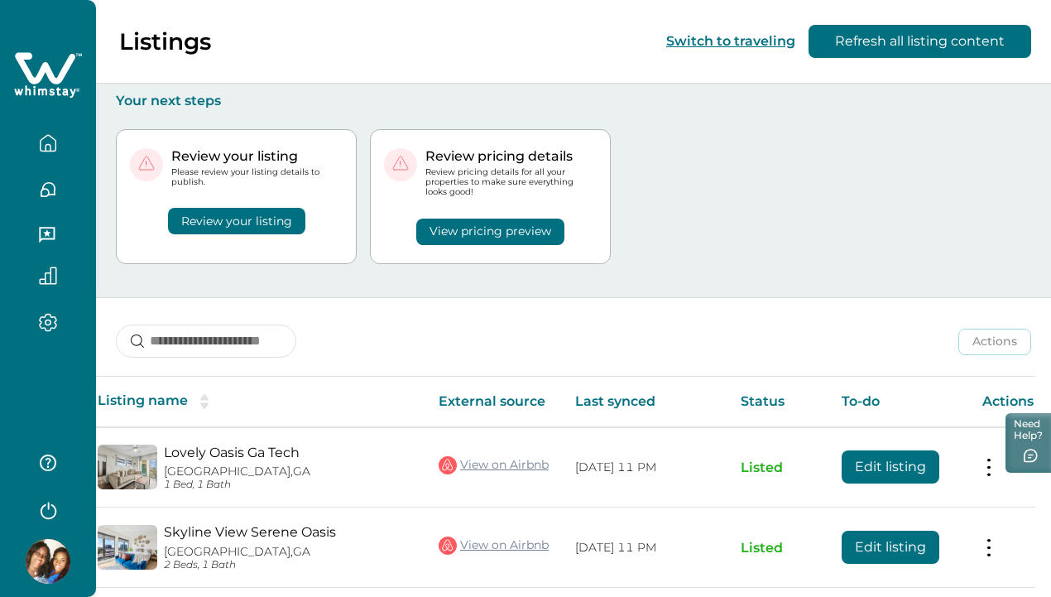
click at [272, 220] on button "Review your listing" at bounding box center [236, 221] width 137 height 26
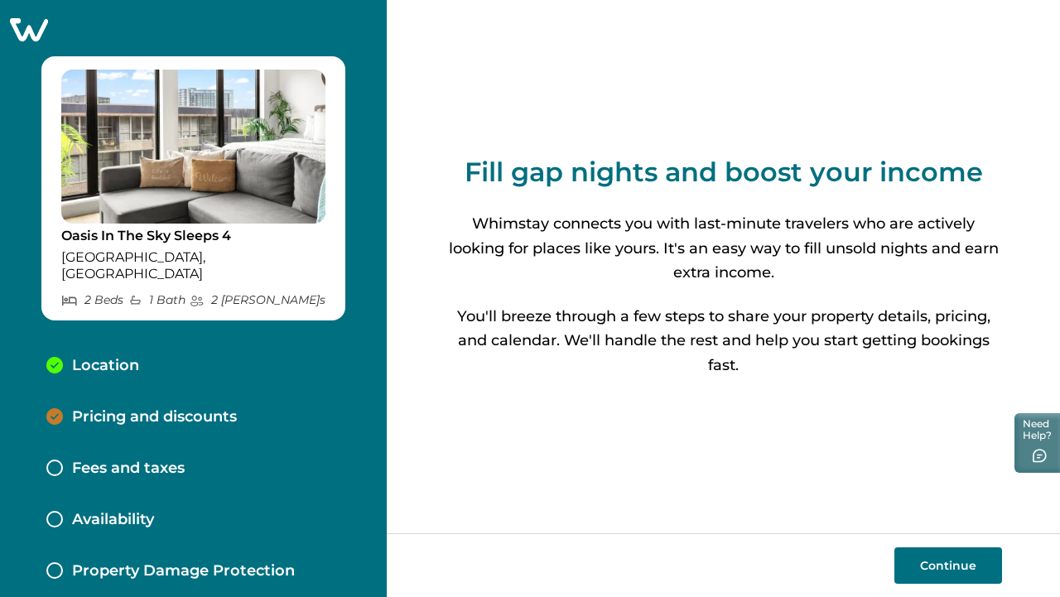
click at [272, 220] on img at bounding box center [193, 147] width 264 height 154
click at [983, 562] on button "Continue" at bounding box center [948, 565] width 108 height 36
select select "**"
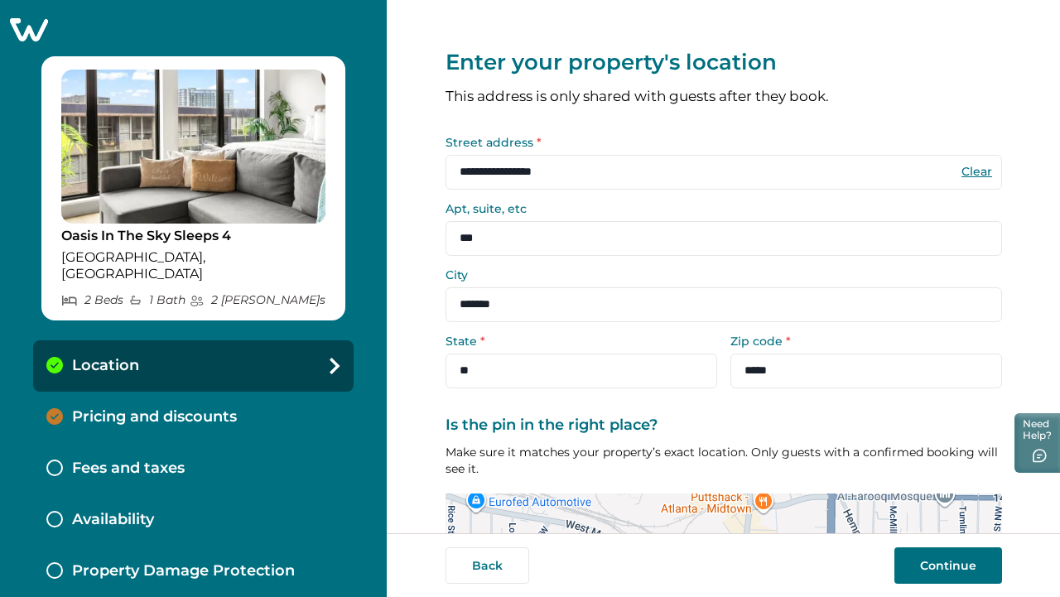
click at [908, 565] on button "Continue" at bounding box center [948, 565] width 108 height 36
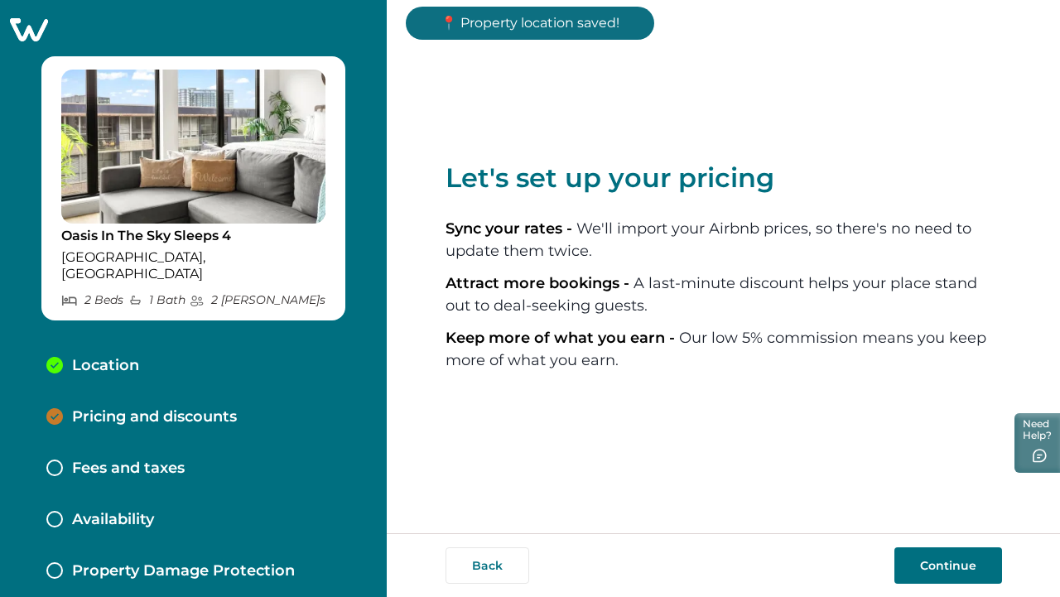
click at [908, 565] on button "Continue" at bounding box center [948, 565] width 108 height 36
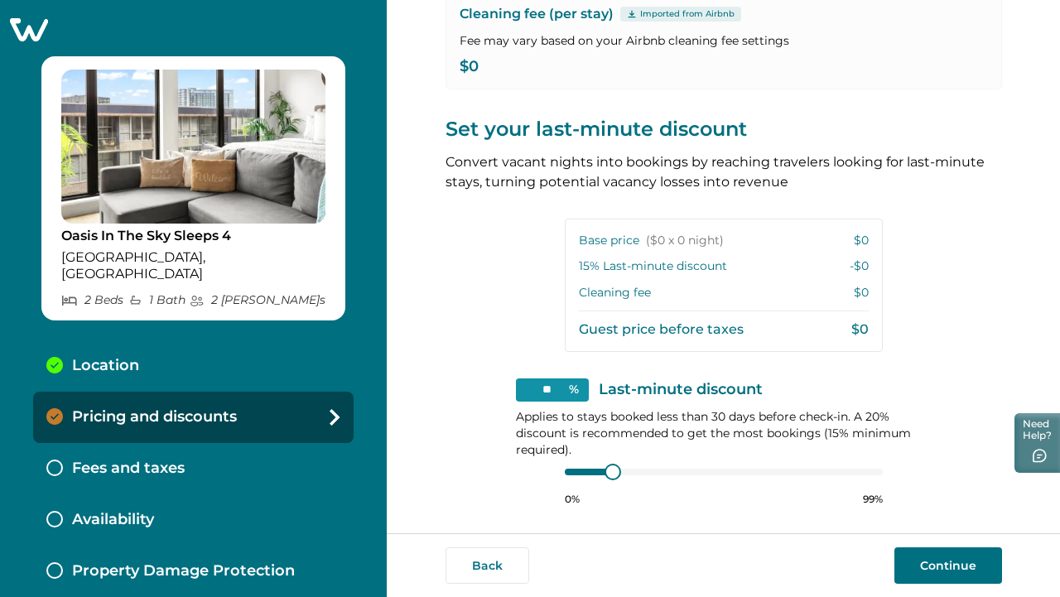
scroll to position [246, 0]
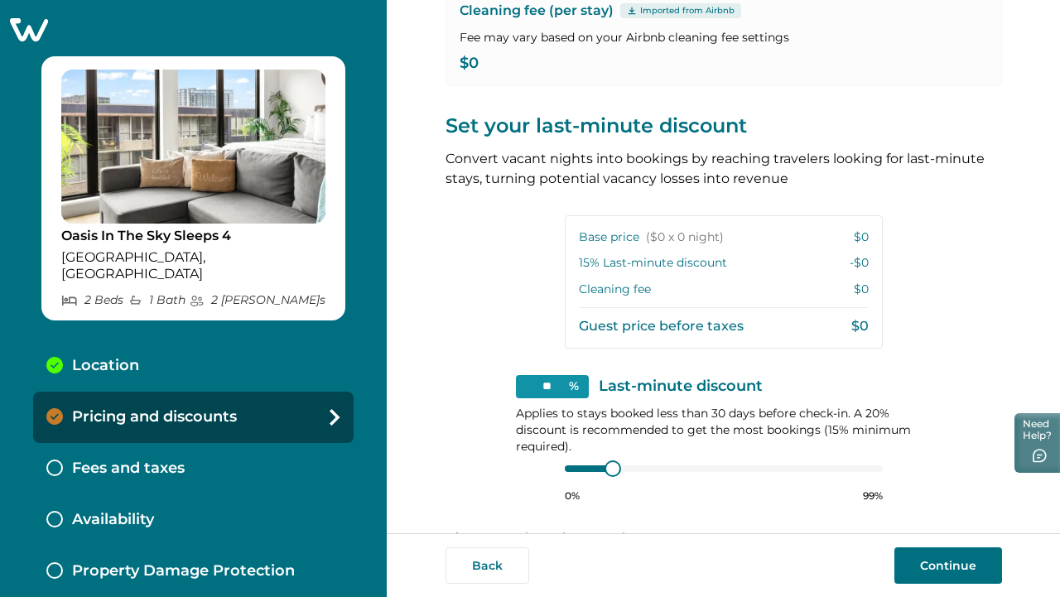
click at [934, 566] on button "Continue" at bounding box center [948, 565] width 108 height 36
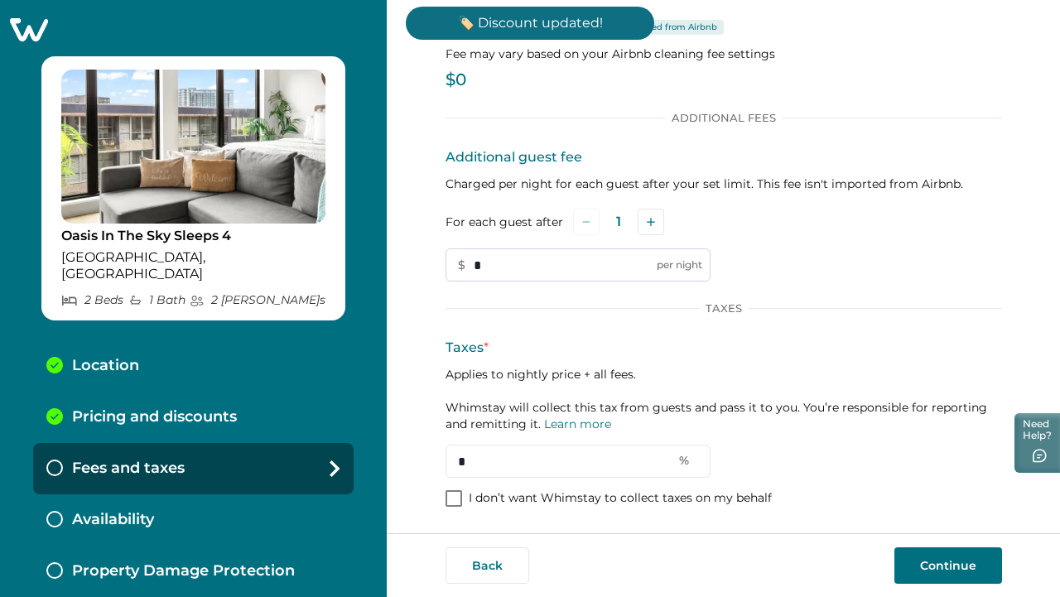
click at [570, 276] on input "*" at bounding box center [577, 264] width 265 height 33
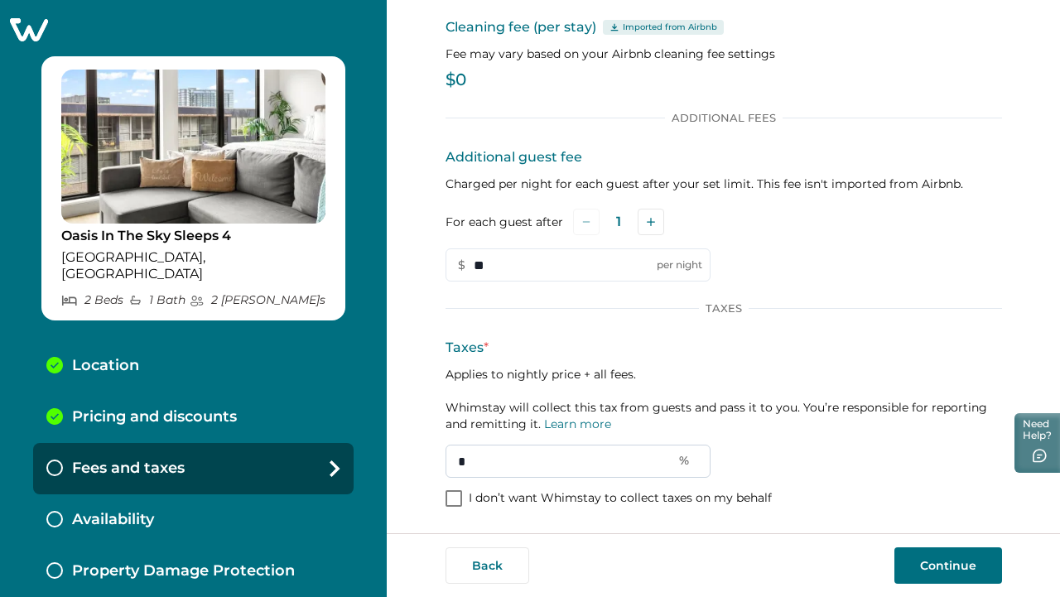
type input "**"
click at [498, 463] on input "*" at bounding box center [577, 461] width 265 height 33
type input "**"
click at [910, 569] on button "Continue" at bounding box center [948, 565] width 108 height 36
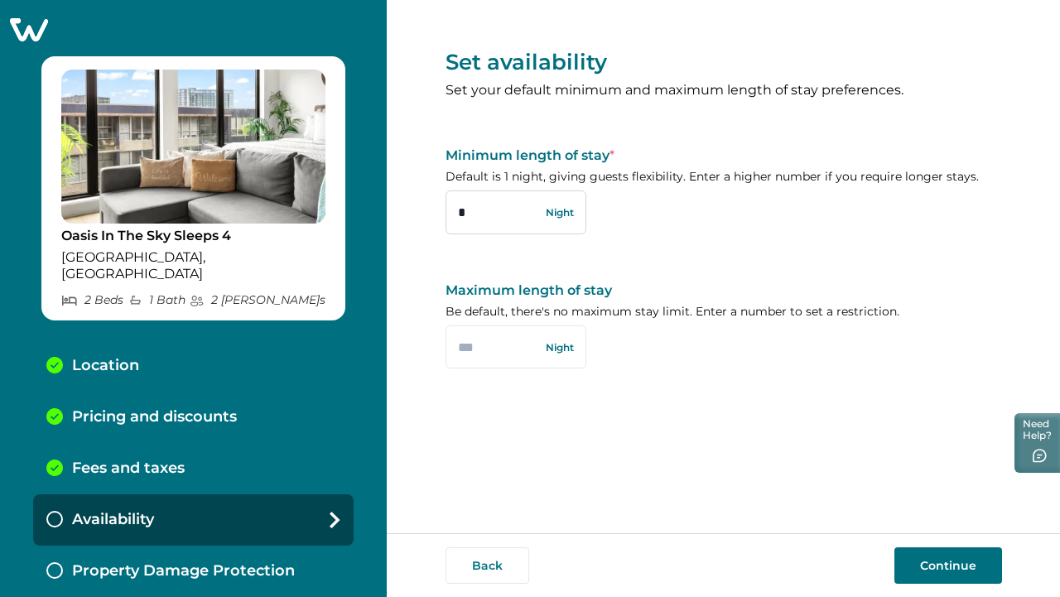
click at [472, 199] on input "*" at bounding box center [515, 211] width 141 height 43
type input "*"
click at [960, 572] on button "Continue" at bounding box center [948, 565] width 108 height 36
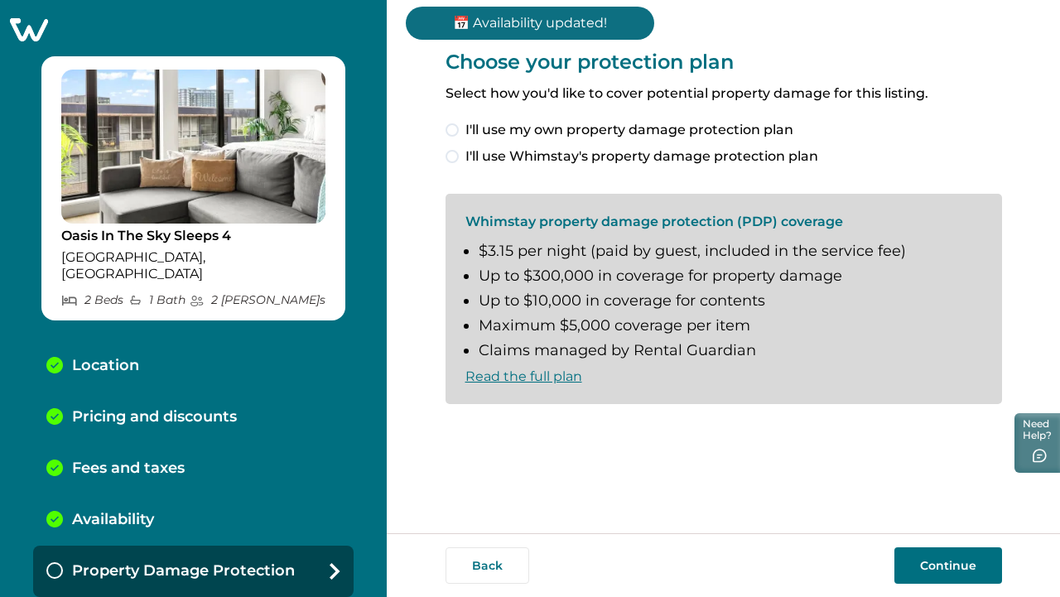
click at [771, 155] on span "I'll use Whimstay's property damage protection plan" at bounding box center [641, 157] width 353 height 20
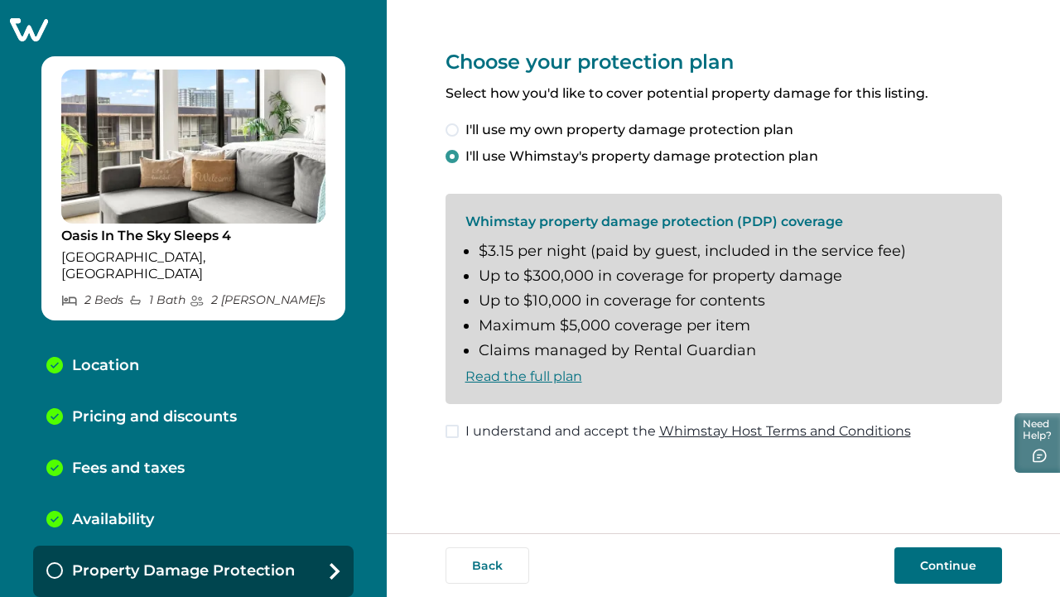
click at [917, 564] on button "Continue" at bounding box center [948, 565] width 108 height 36
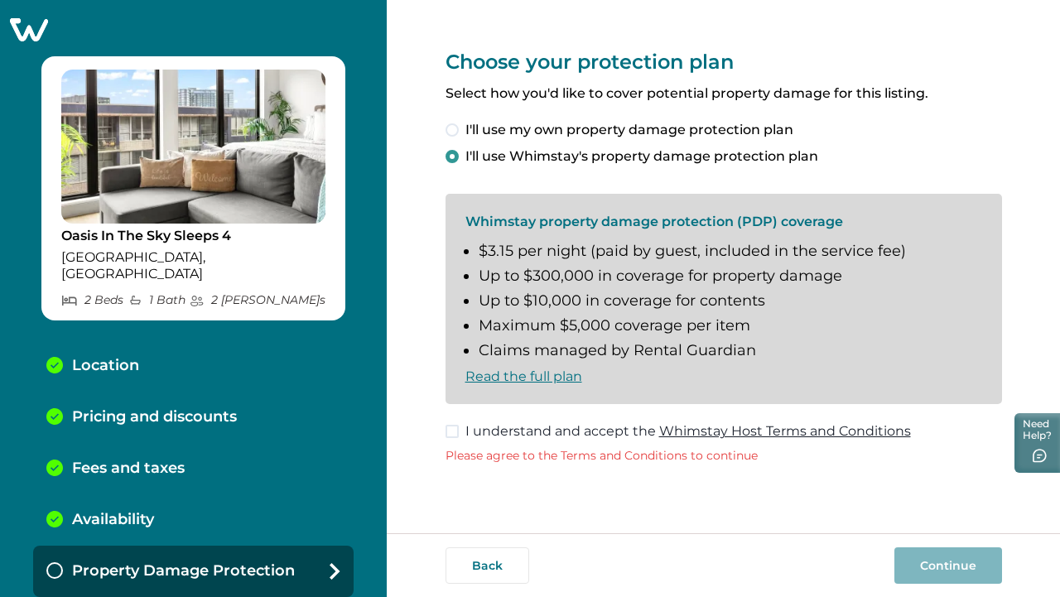
click at [507, 422] on span "I understand and accept the Whimstay Host Terms and Conditions" at bounding box center [687, 431] width 445 height 20
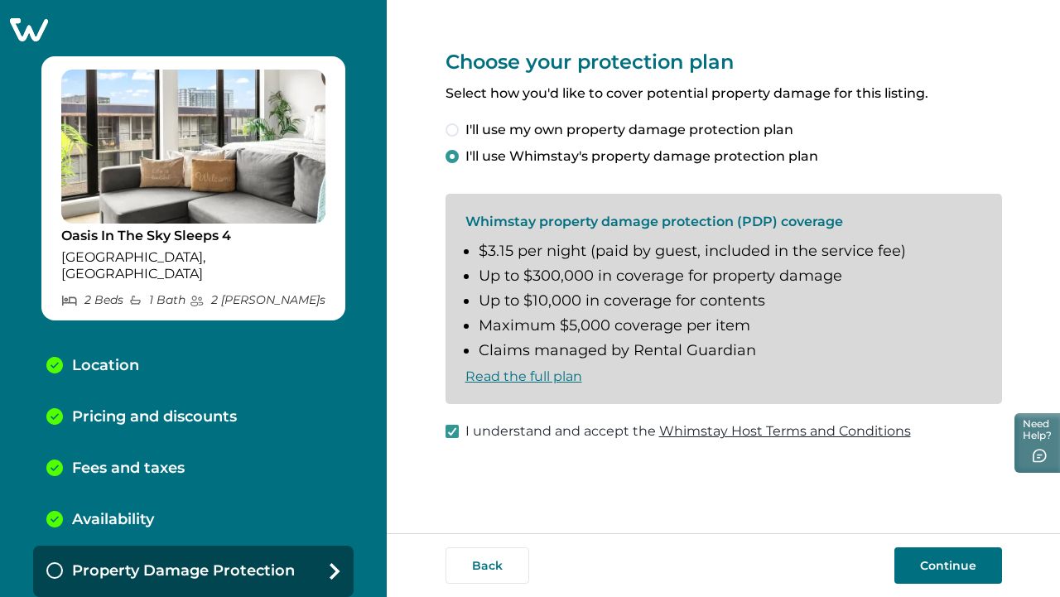
click at [964, 556] on button "Continue" at bounding box center [948, 565] width 108 height 36
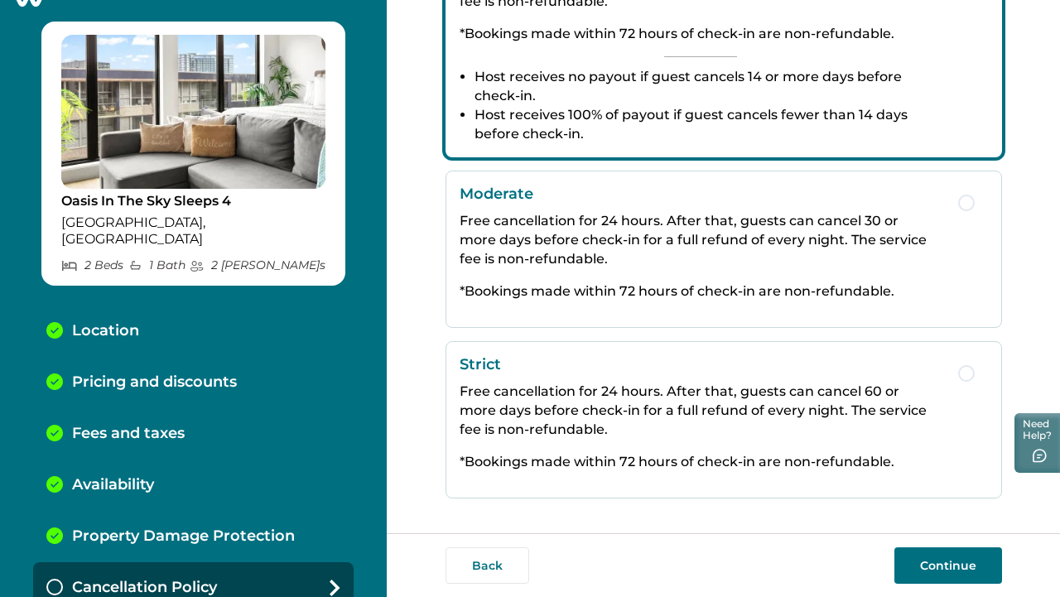
scroll to position [373, 0]
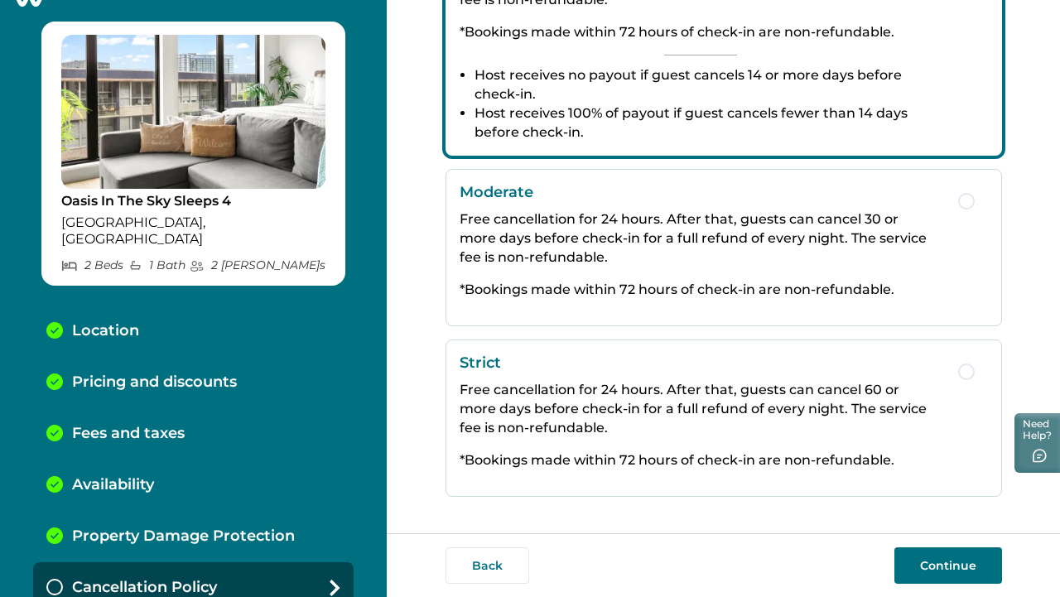
click at [674, 280] on p "*Bookings made within 72 hours of check-in are non-refundable." at bounding box center [700, 289] width 482 height 19
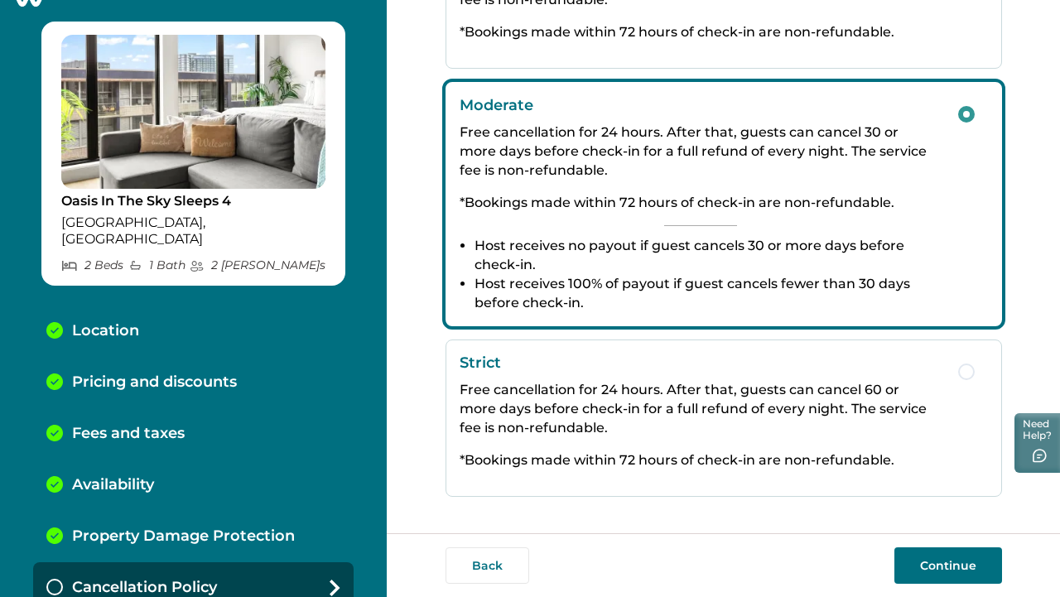
click at [931, 556] on button "Continue" at bounding box center [948, 565] width 108 height 36
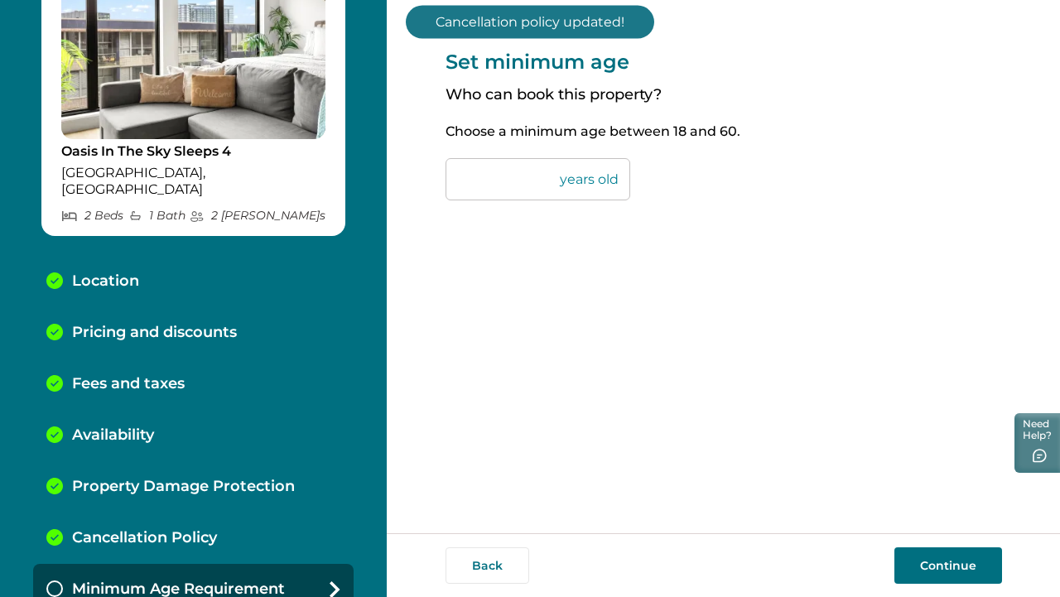
scroll to position [86, 0]
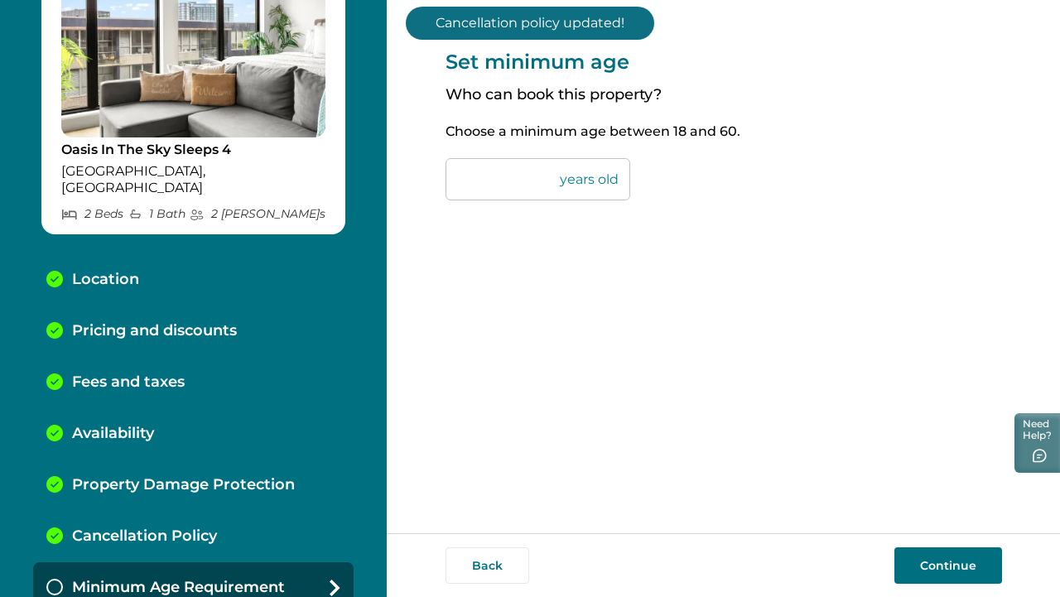
click at [916, 557] on button "Continue" at bounding box center [948, 565] width 108 height 36
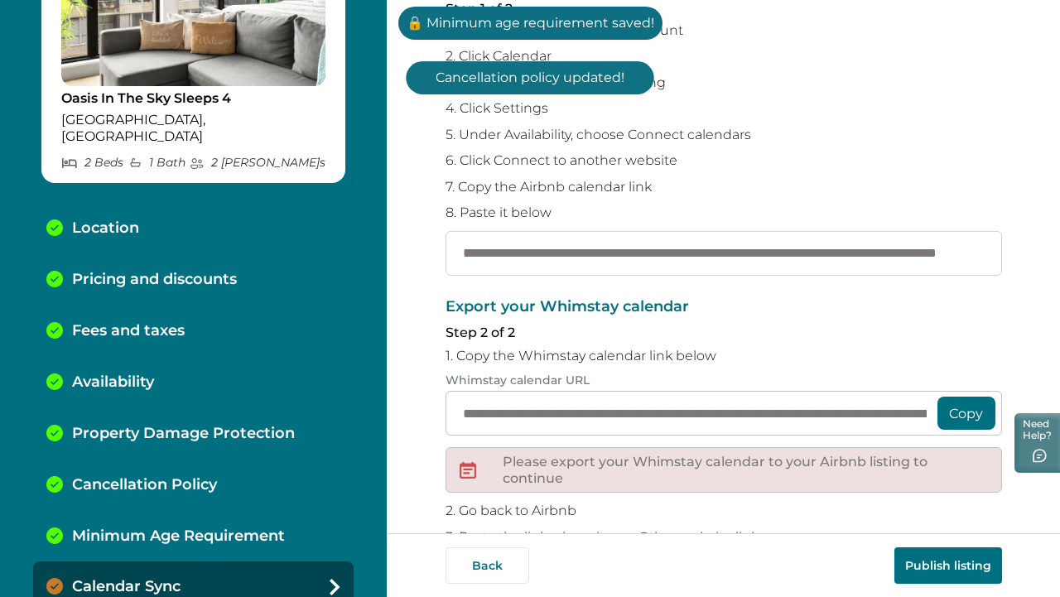
scroll to position [178, 0]
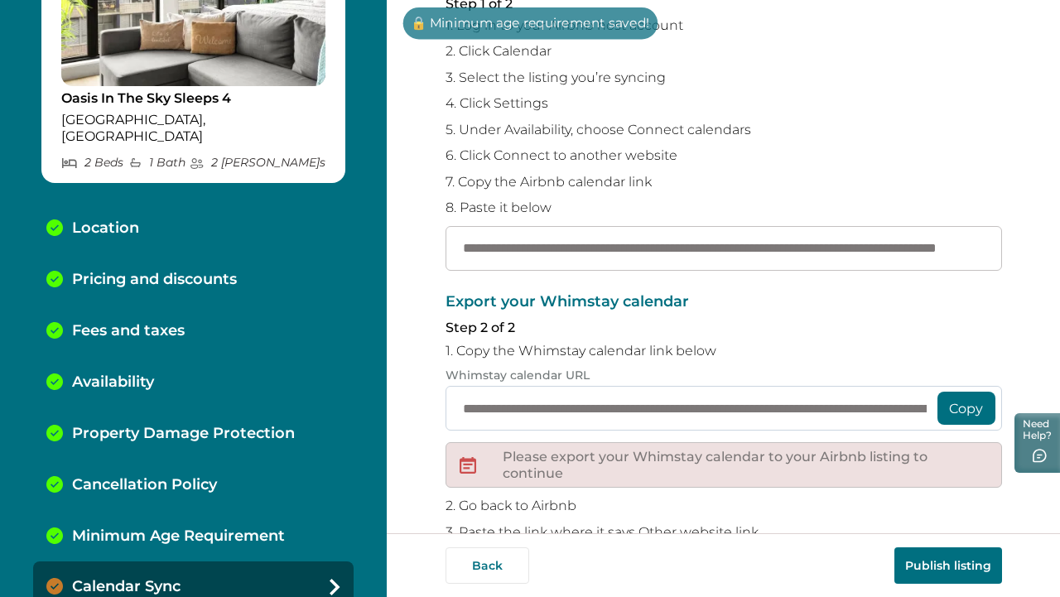
click at [797, 422] on input "**********" at bounding box center [723, 408] width 556 height 45
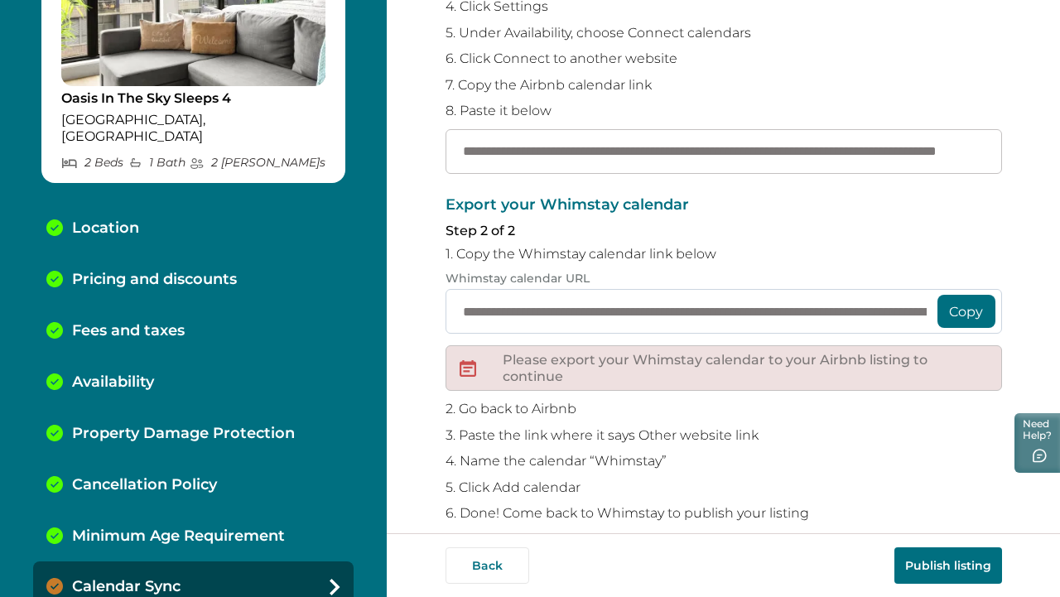
scroll to position [279, 0]
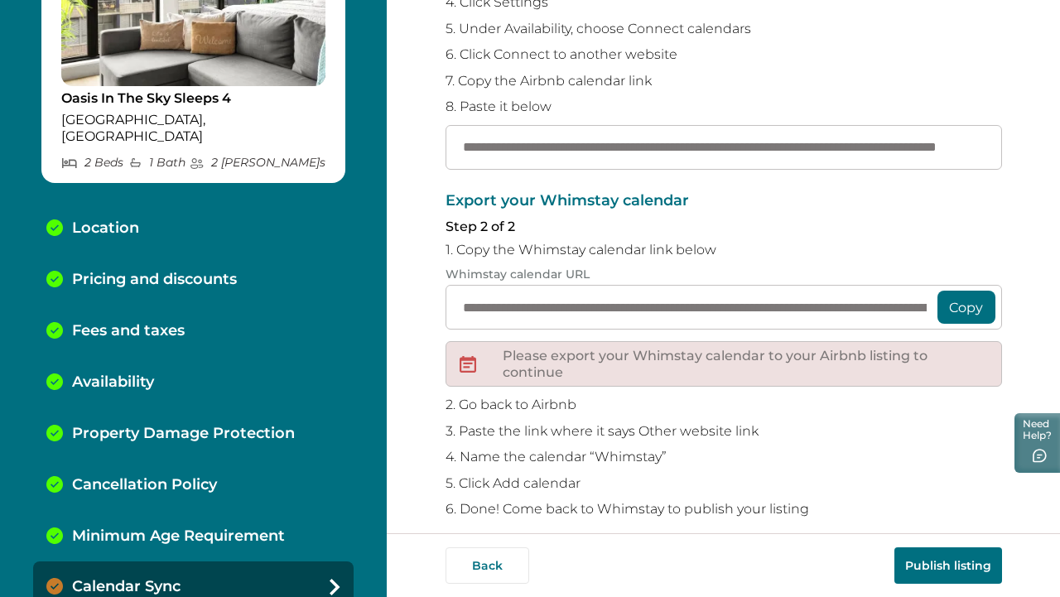
click at [964, 307] on button "Copy" at bounding box center [966, 307] width 58 height 33
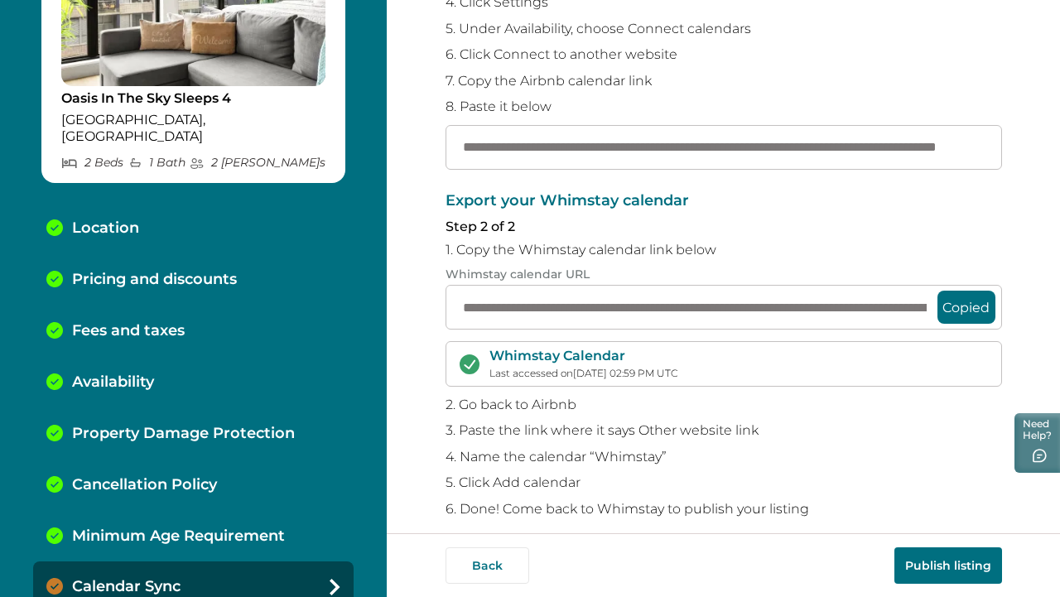
click at [926, 562] on button "Publish listing" at bounding box center [948, 565] width 108 height 36
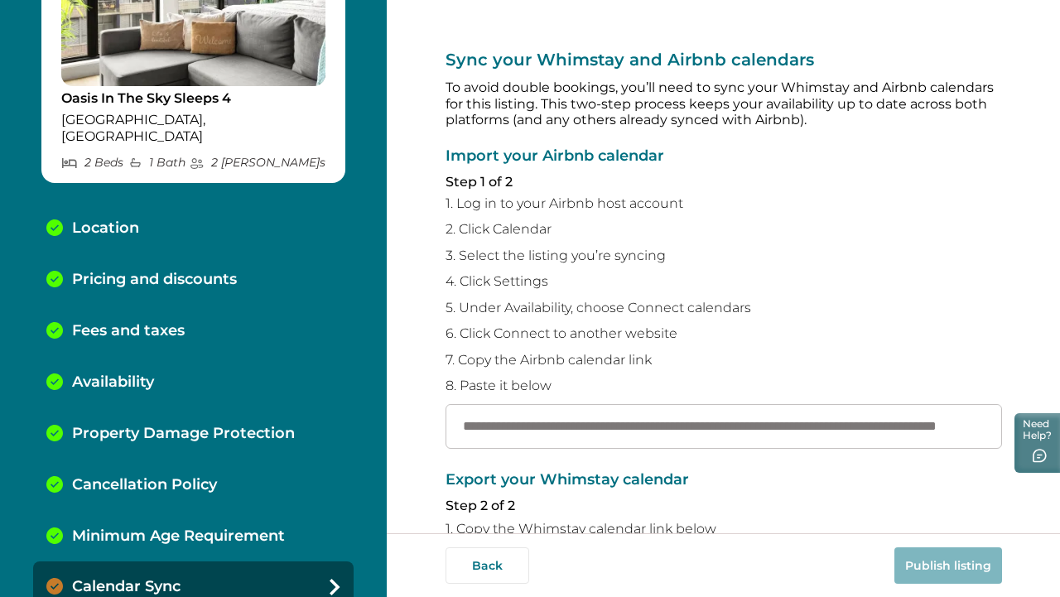
scroll to position [296, 0]
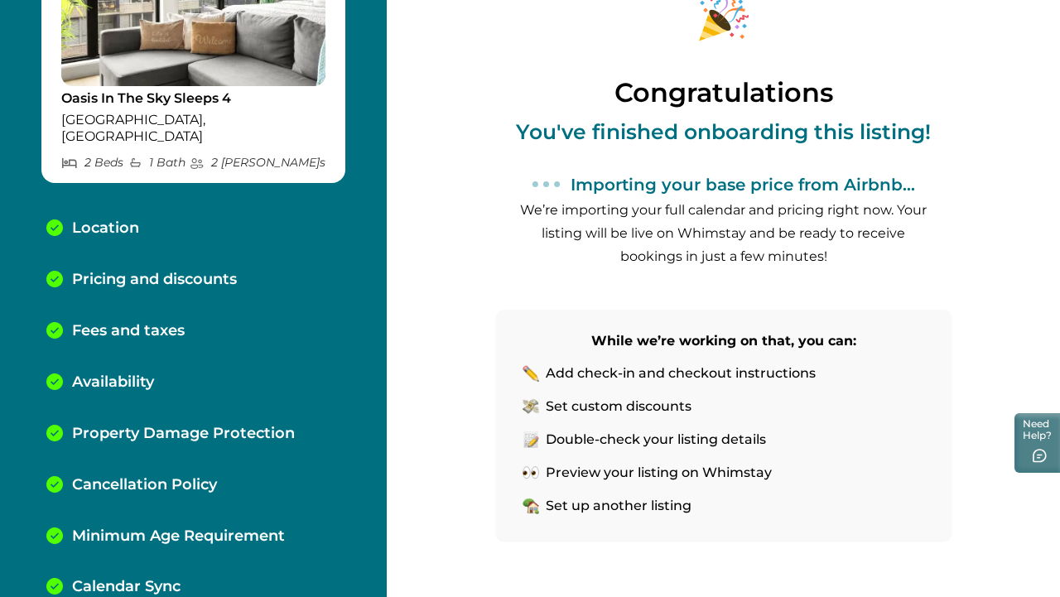
scroll to position [73, 0]
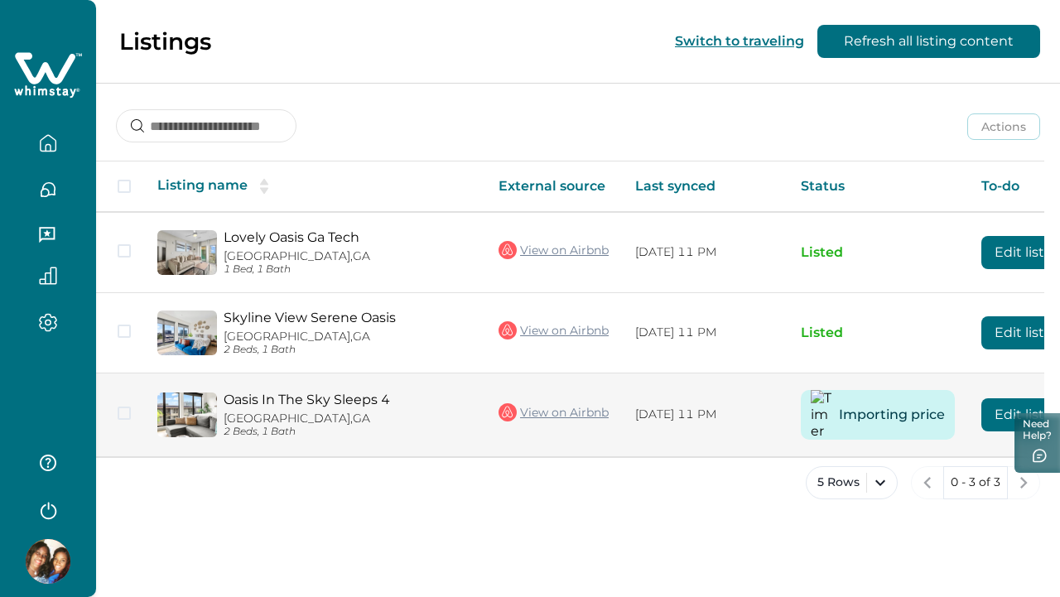
click at [676, 381] on td "10/03/2025, 11 PM" at bounding box center [705, 415] width 166 height 84
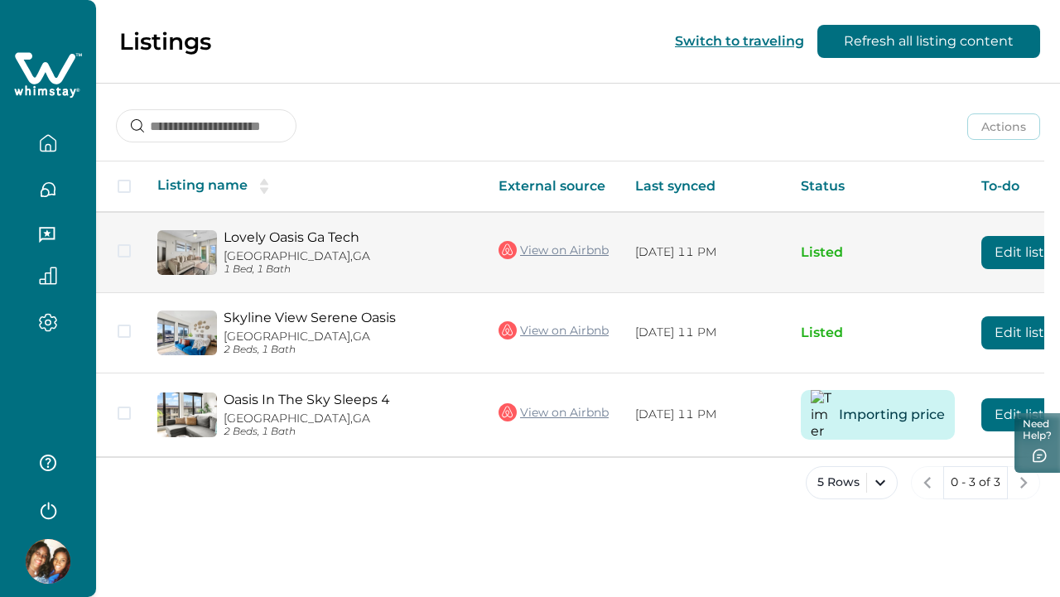
click at [630, 253] on td "10/03/2025, 11 PM" at bounding box center [705, 252] width 166 height 80
click at [885, 265] on td "Listed" at bounding box center [877, 252] width 180 height 80
click at [996, 249] on button "Edit listing" at bounding box center [1030, 252] width 98 height 33
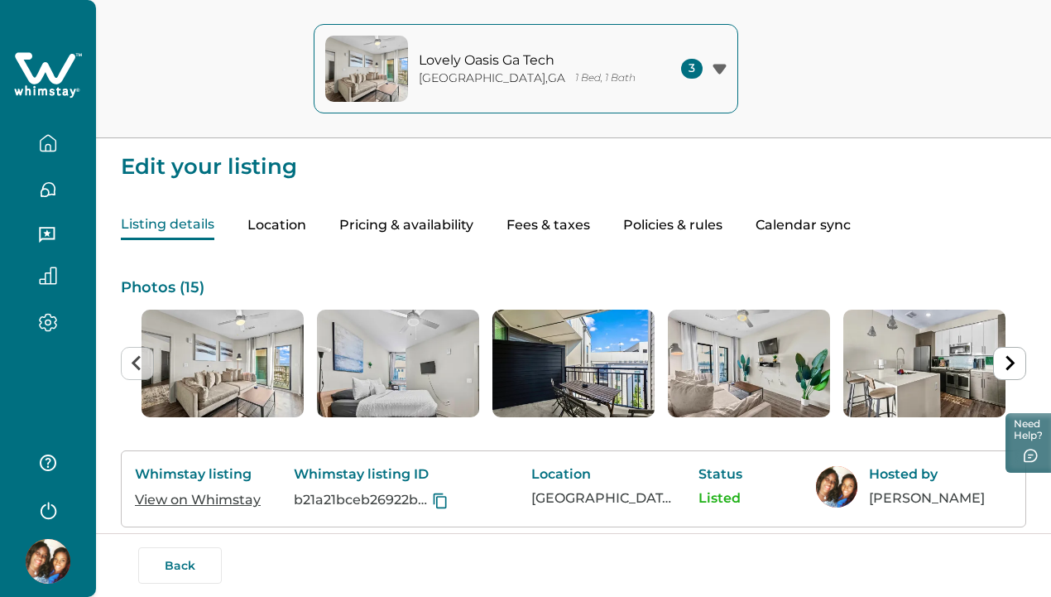
click at [54, 560] on img at bounding box center [48, 561] width 45 height 45
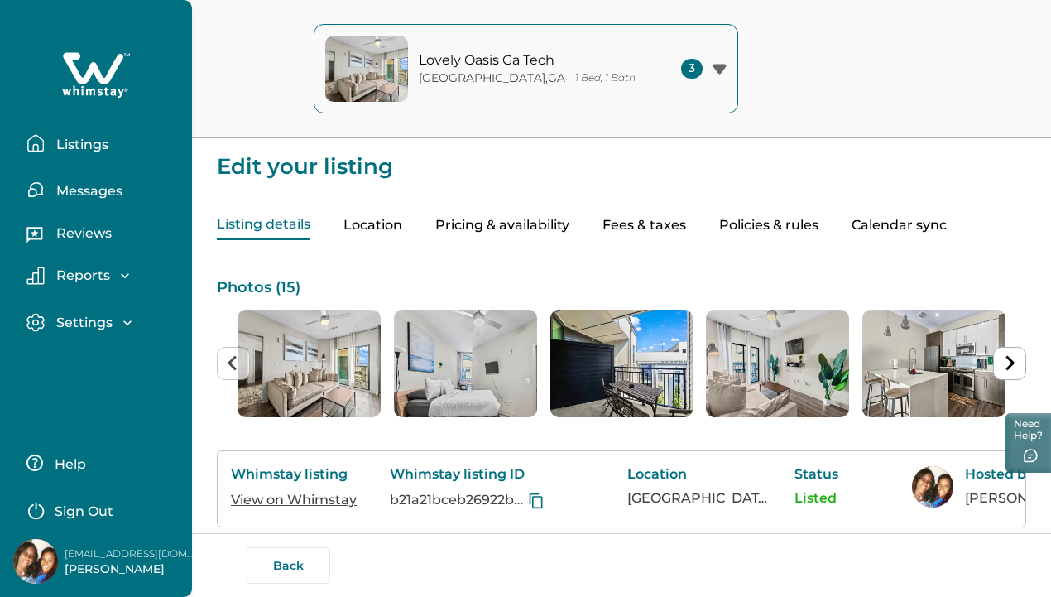
click at [103, 565] on p "[PERSON_NAME]" at bounding box center [131, 569] width 132 height 17
click at [103, 325] on p "Settings" at bounding box center [81, 323] width 61 height 17
click at [108, 358] on p "Profile details" at bounding box center [99, 358] width 97 height 17
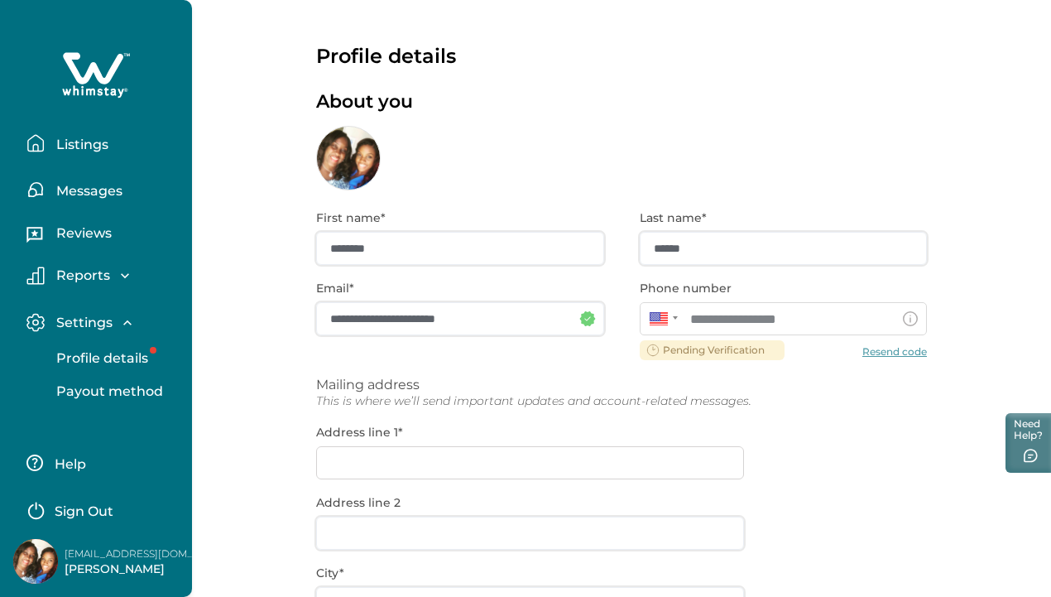
click at [541, 254] on div "**********" at bounding box center [621, 531] width 611 height 682
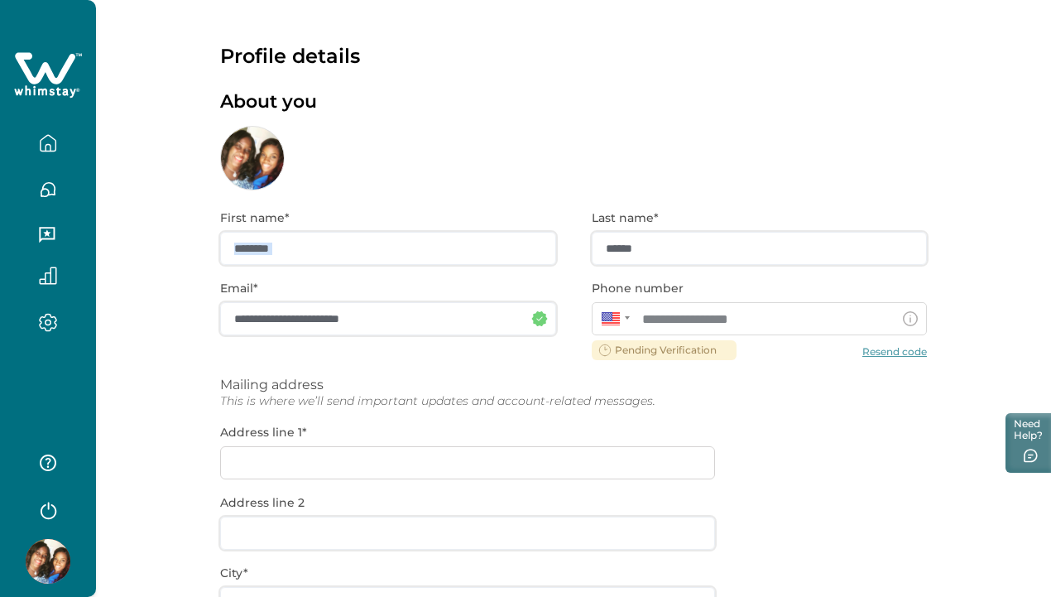
click at [541, 254] on div "**********" at bounding box center [573, 531] width 707 height 682
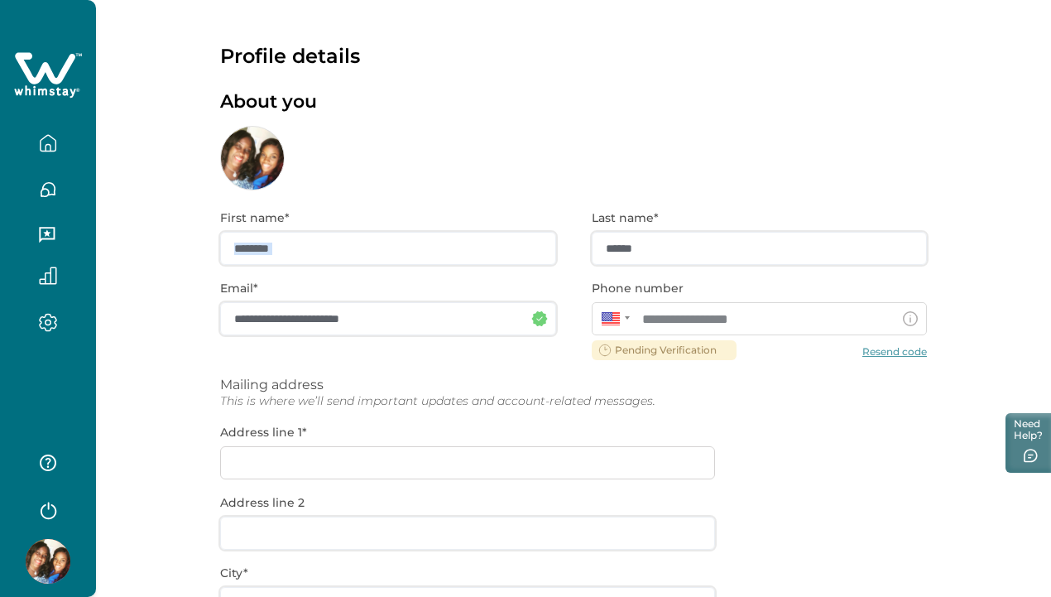
click at [541, 254] on div "**********" at bounding box center [573, 531] width 707 height 682
click at [523, 244] on div "**********" at bounding box center [573, 531] width 707 height 682
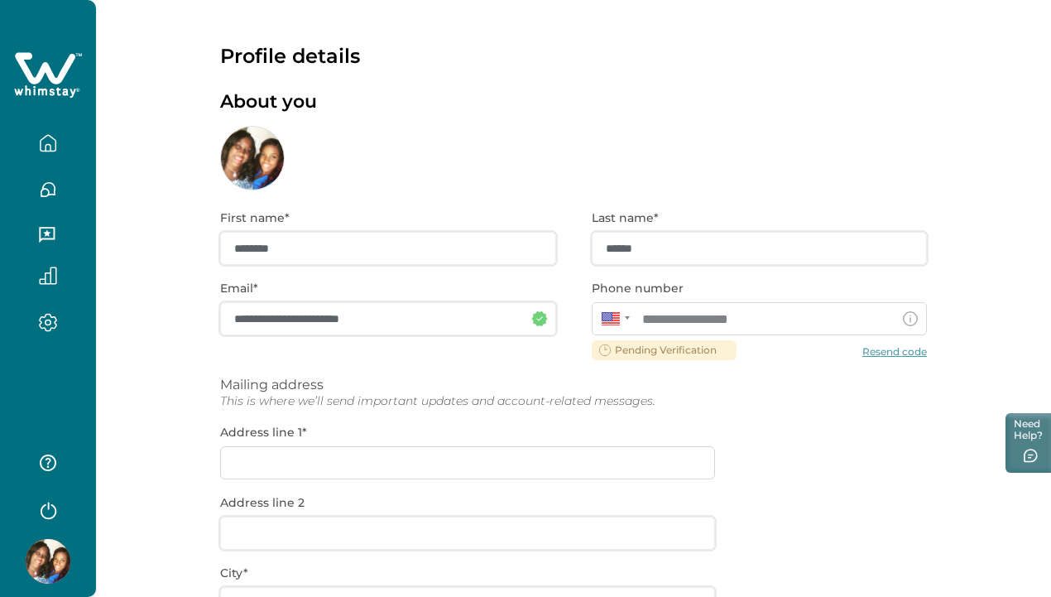
click at [493, 255] on div "**********" at bounding box center [573, 531] width 707 height 682
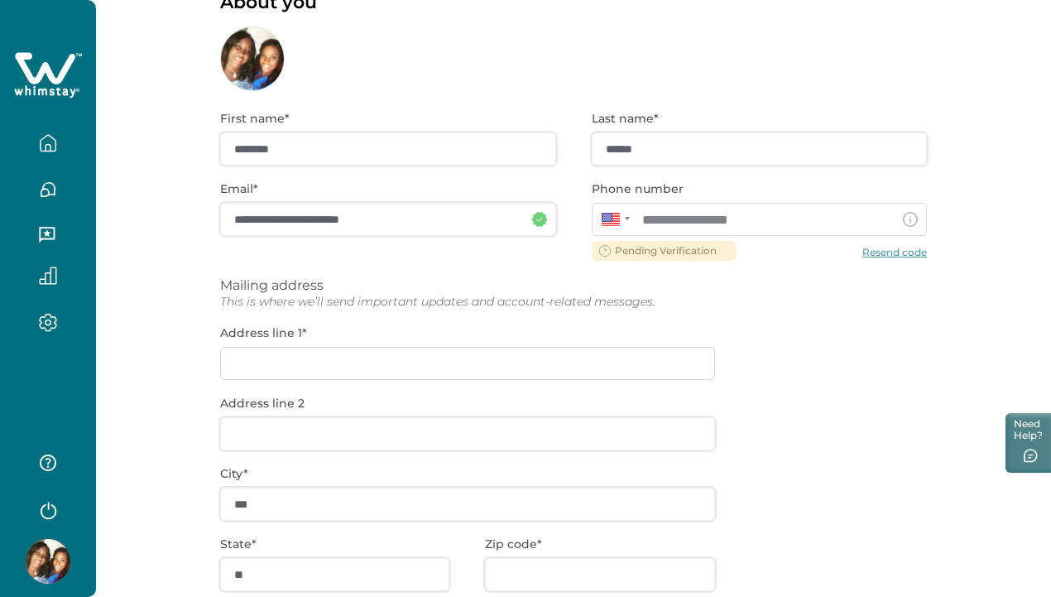
scroll to position [100, 0]
click at [487, 130] on div "**********" at bounding box center [573, 431] width 707 height 682
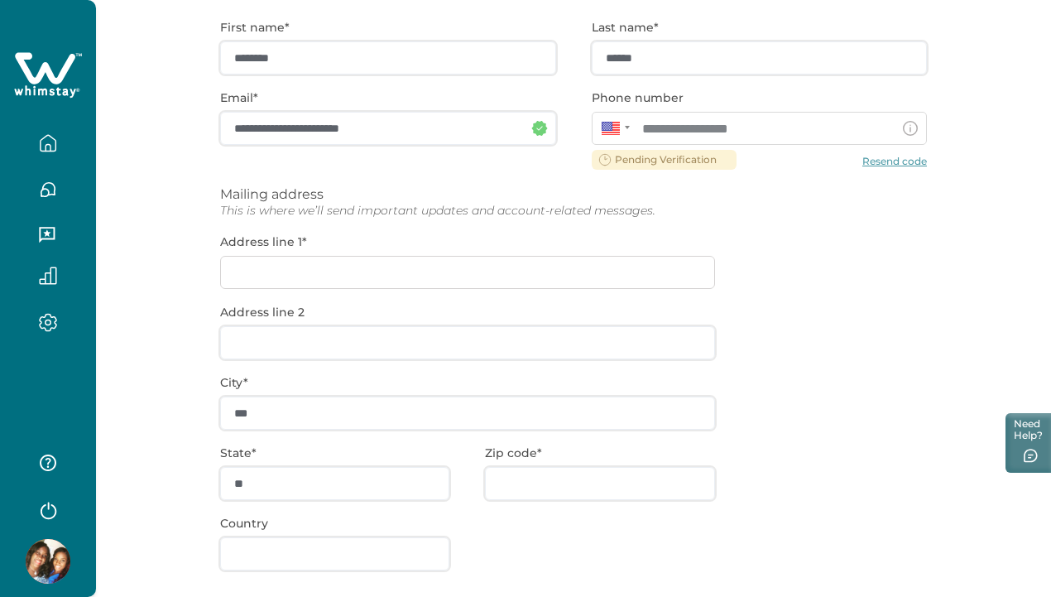
scroll to position [195, 0]
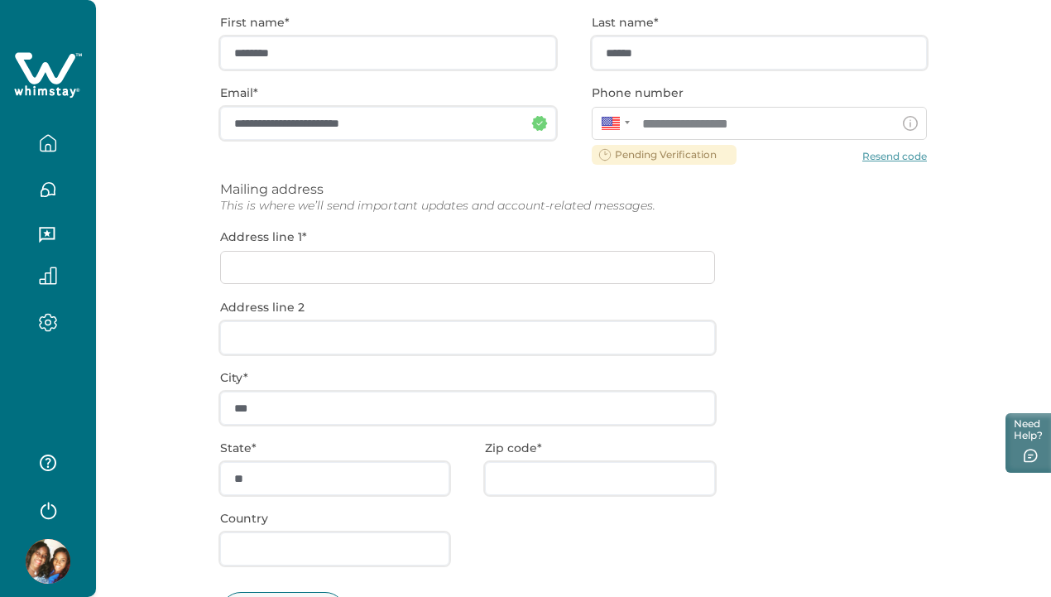
click at [430, 261] on div "**********" at bounding box center [573, 336] width 707 height 682
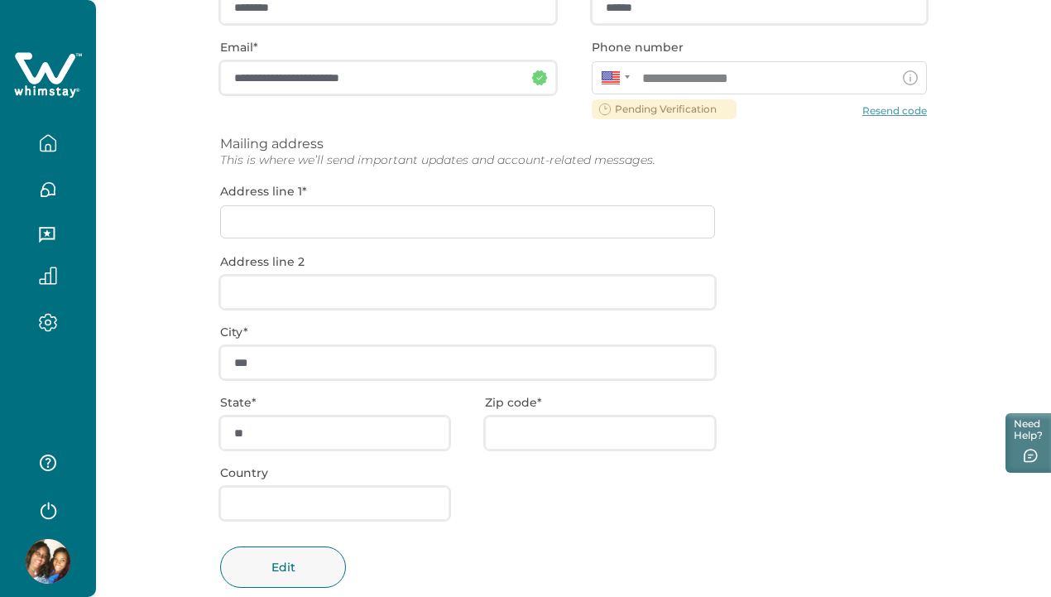
scroll to position [276, 0]
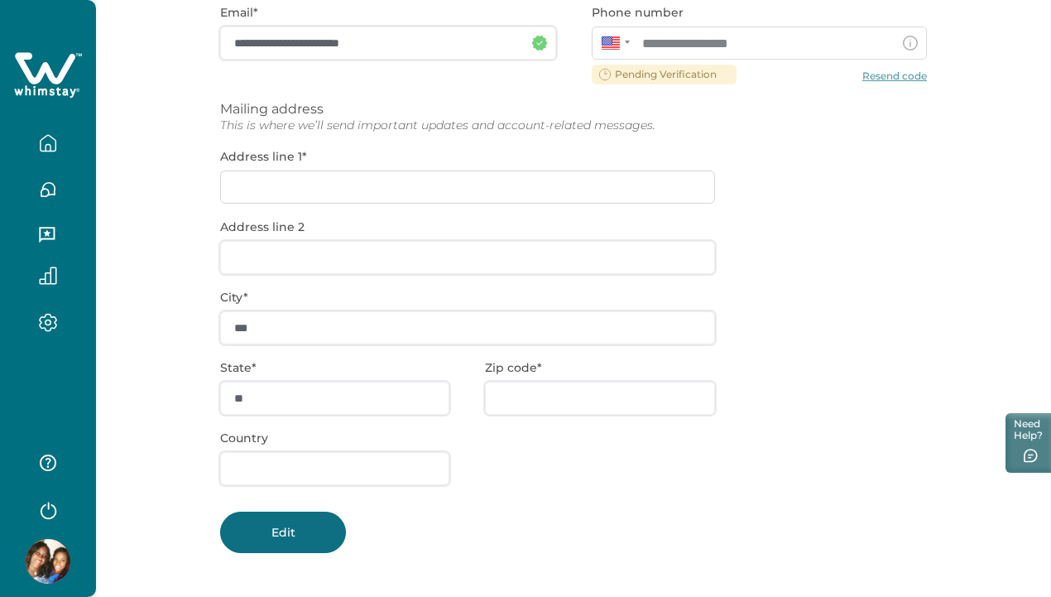
click at [332, 534] on button "Edit" at bounding box center [283, 532] width 126 height 41
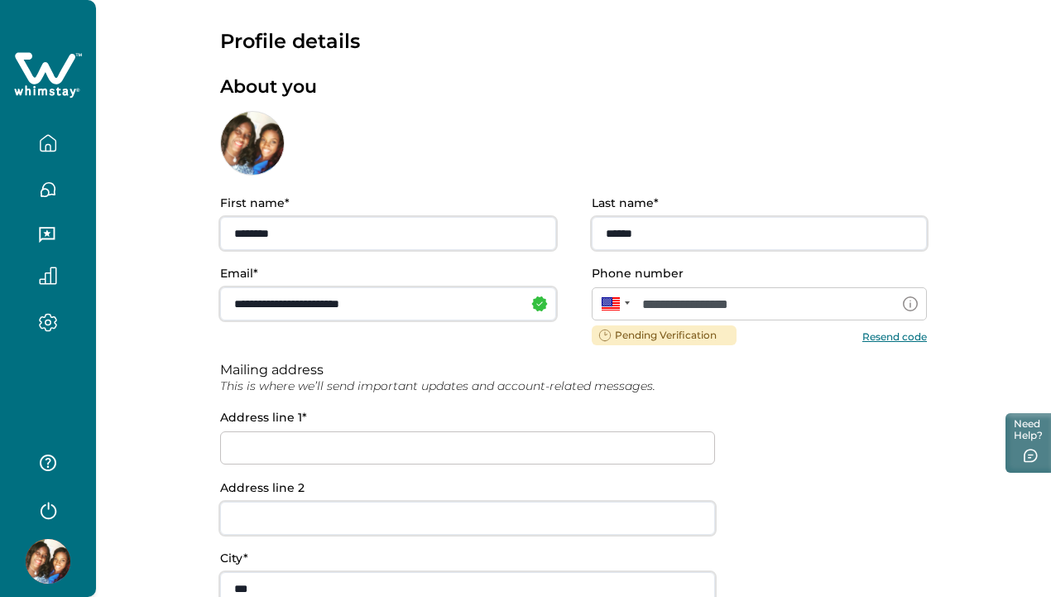
scroll to position [0, 0]
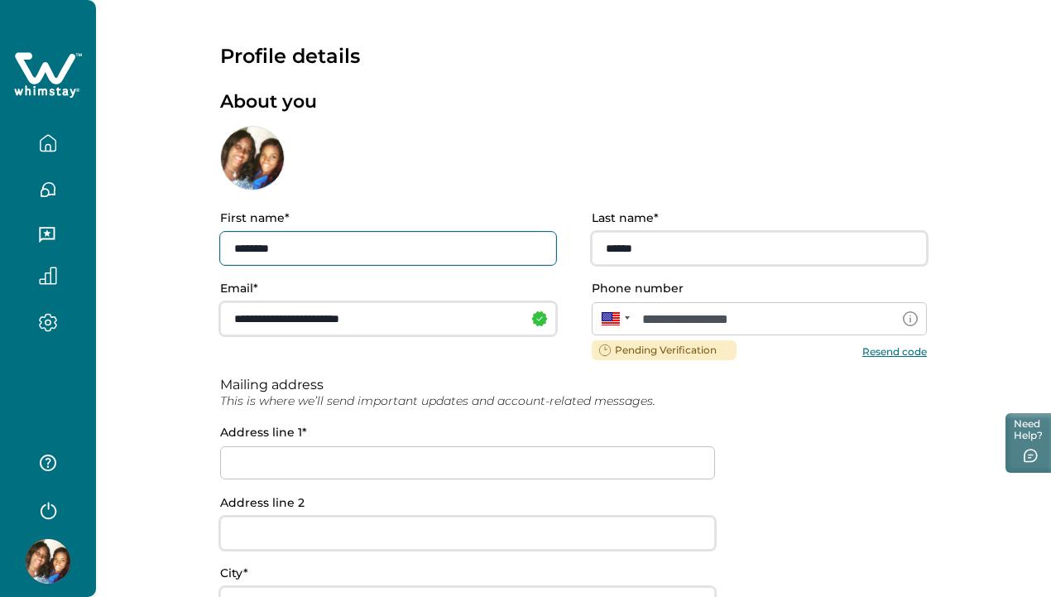
click at [373, 248] on input "********" at bounding box center [388, 248] width 336 height 33
type input "*"
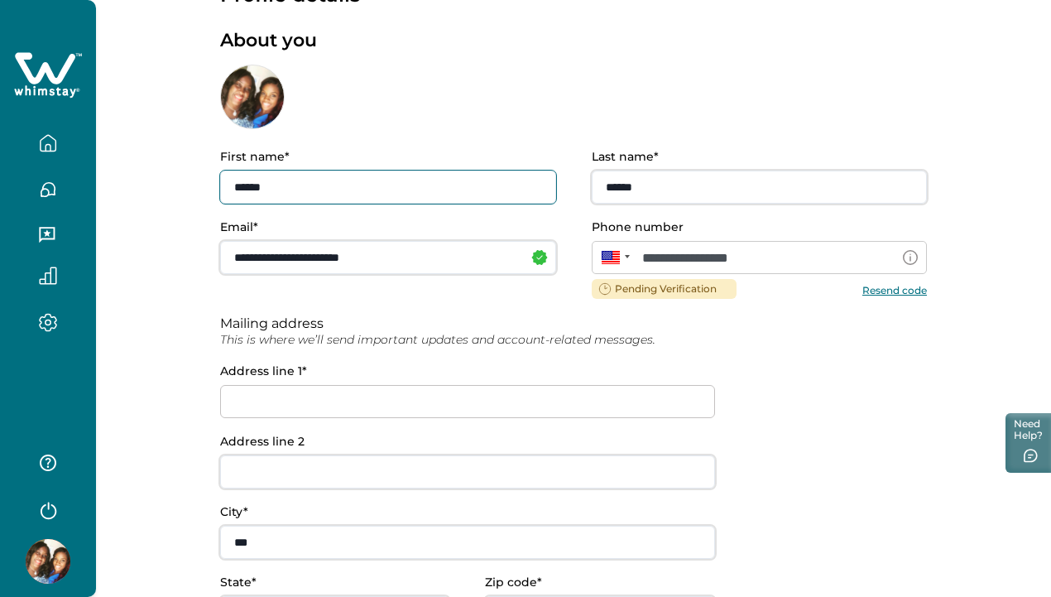
type input "******"
click at [340, 402] on input at bounding box center [467, 401] width 495 height 33
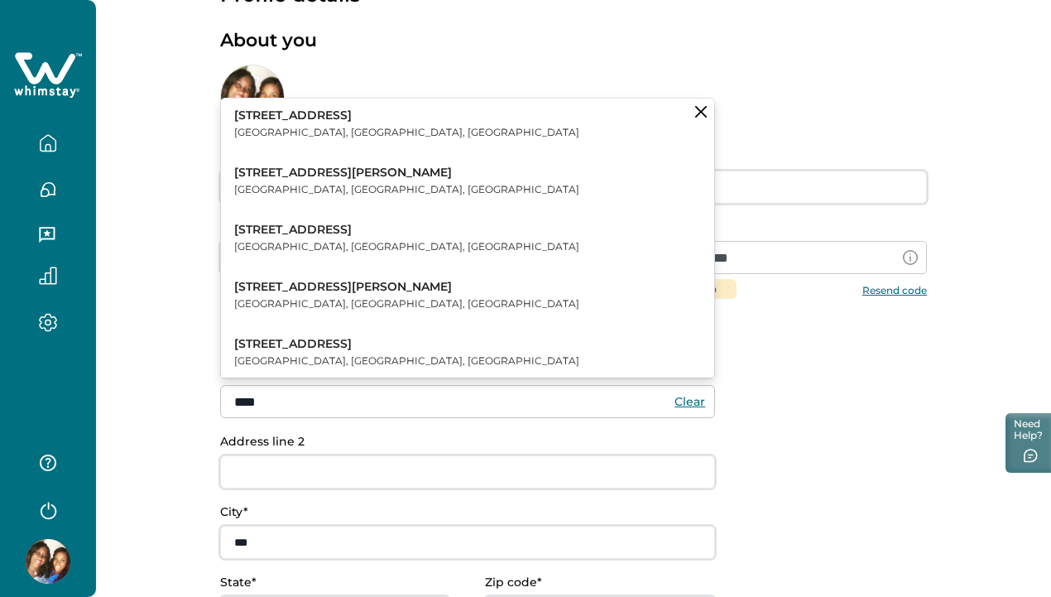
click at [343, 184] on p "[GEOGRAPHIC_DATA], [GEOGRAPHIC_DATA], [GEOGRAPHIC_DATA]" at bounding box center [406, 189] width 345 height 17
type input "**********"
type input "*******"
type input "**"
type input "*****"
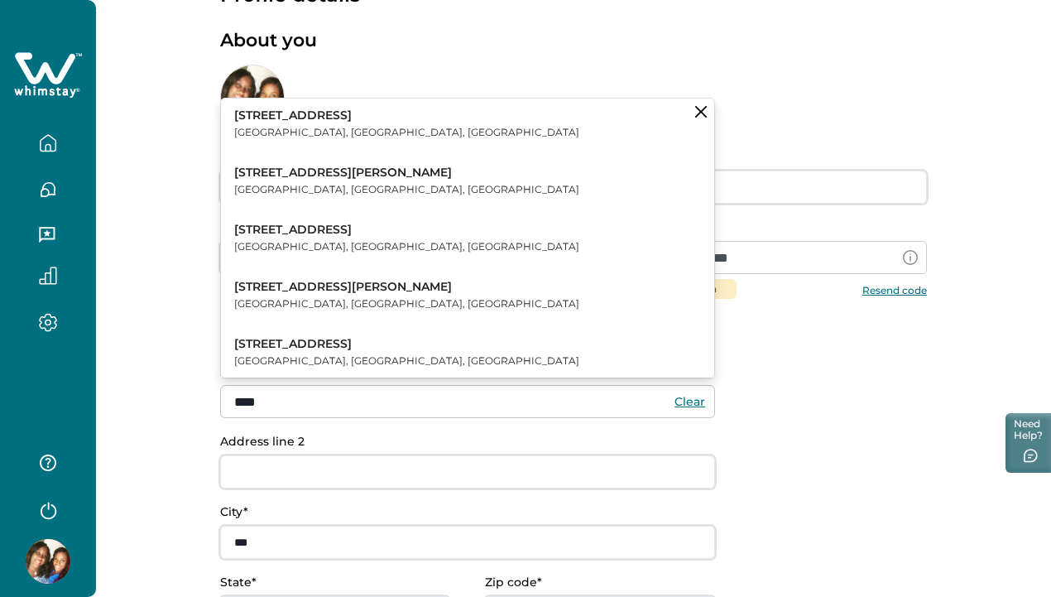
type input "***"
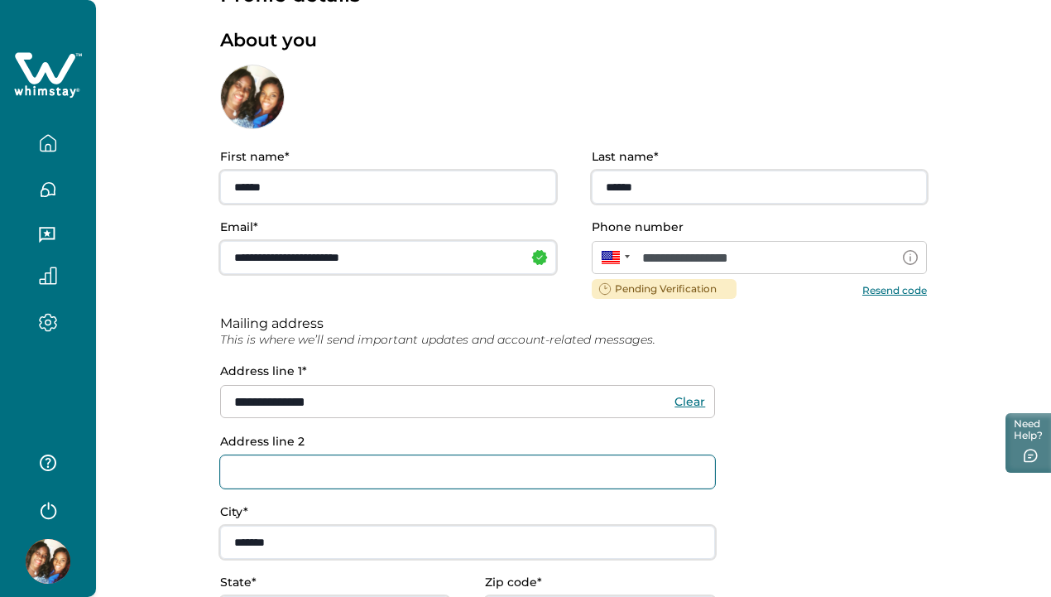
click at [277, 476] on input "Address line 2" at bounding box center [467, 471] width 495 height 33
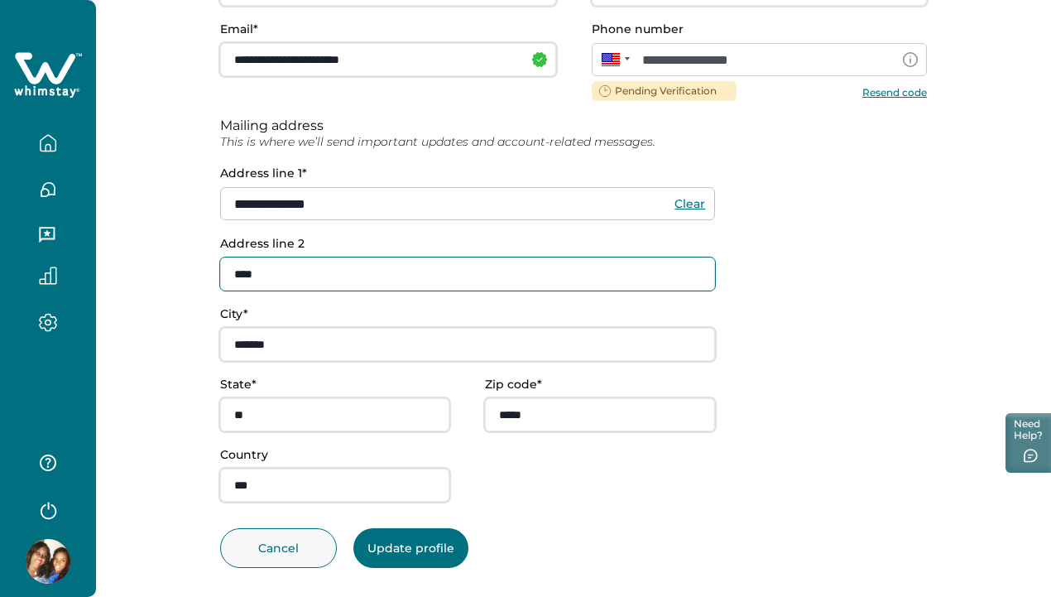
scroll to position [274, 0]
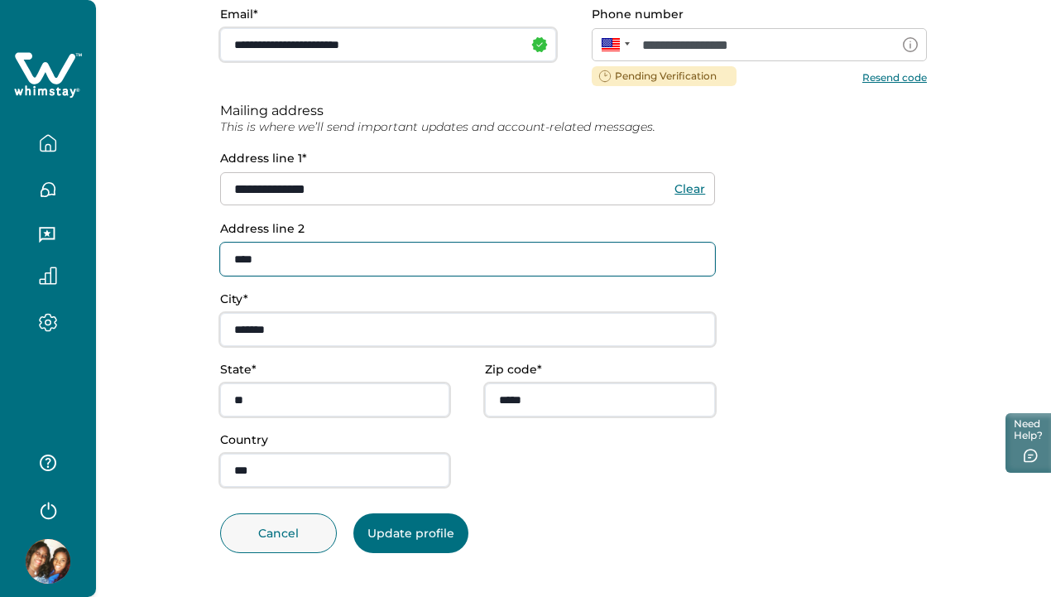
type input "****"
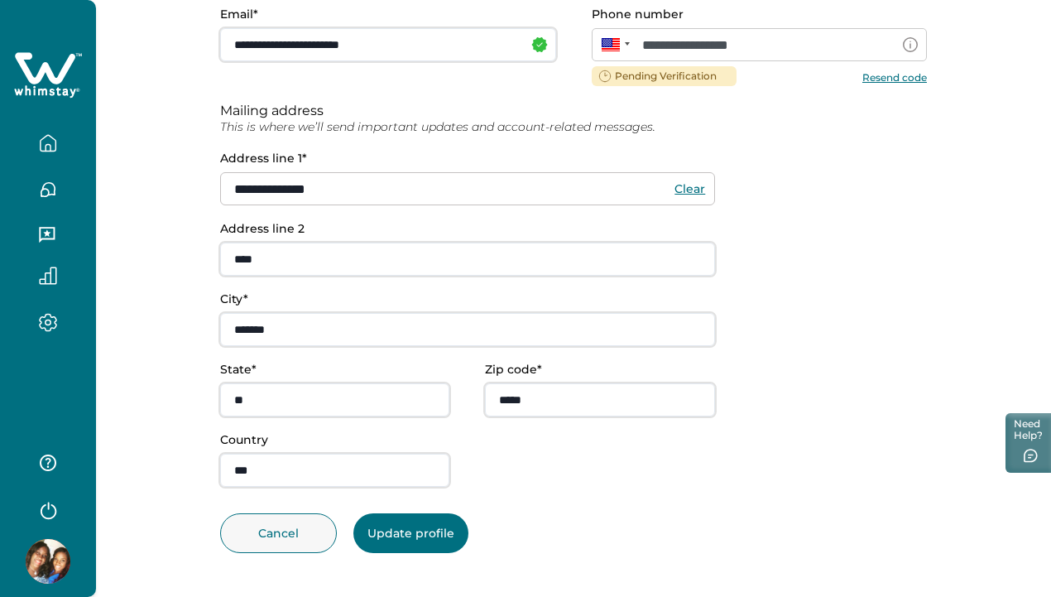
click at [445, 529] on button "Update profile" at bounding box center [410, 533] width 115 height 40
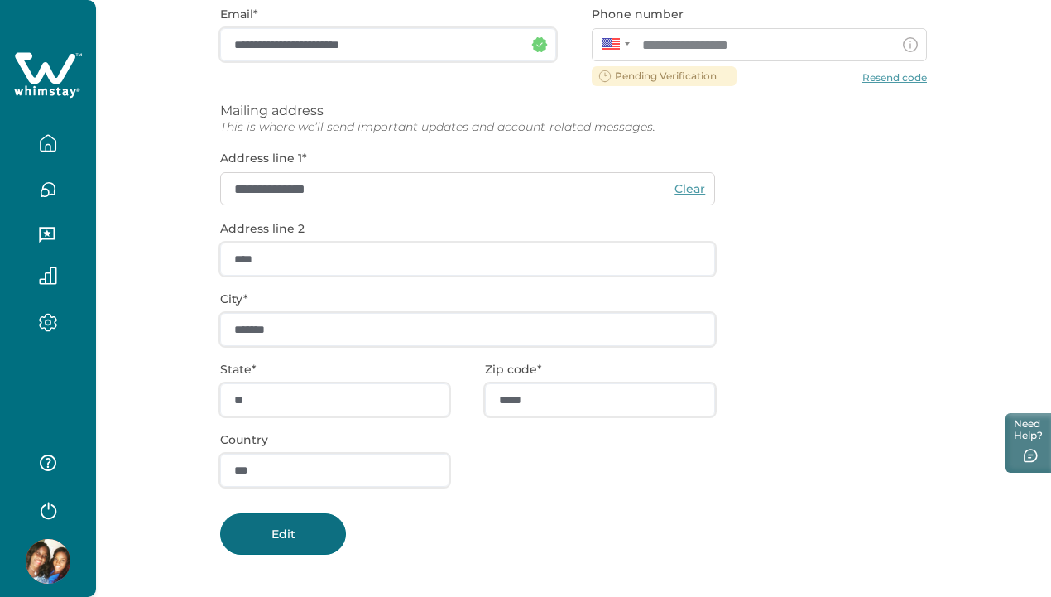
click at [310, 530] on button "Edit" at bounding box center [283, 533] width 126 height 41
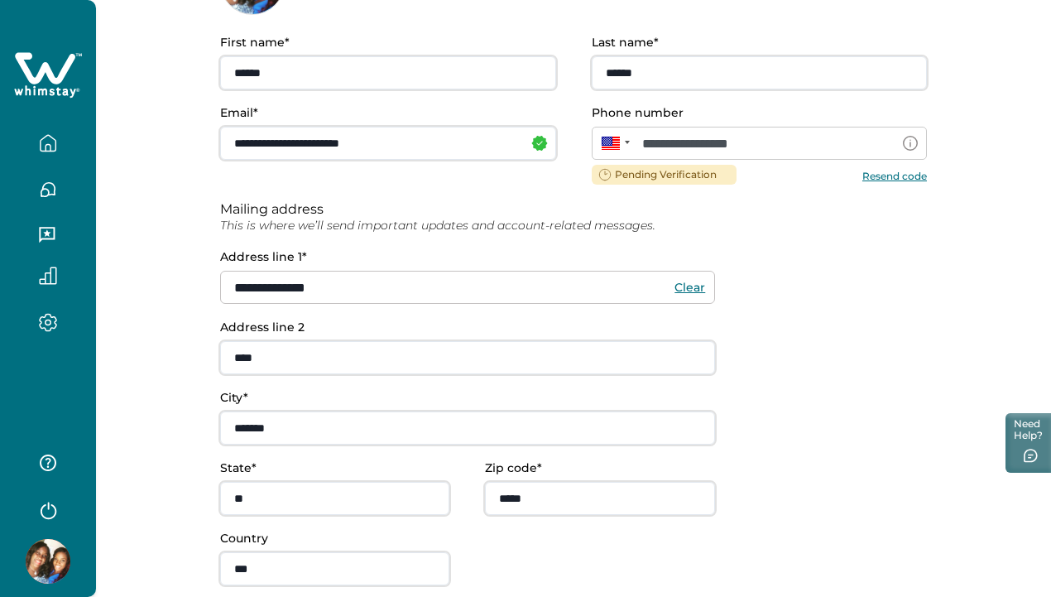
scroll to position [178, 0]
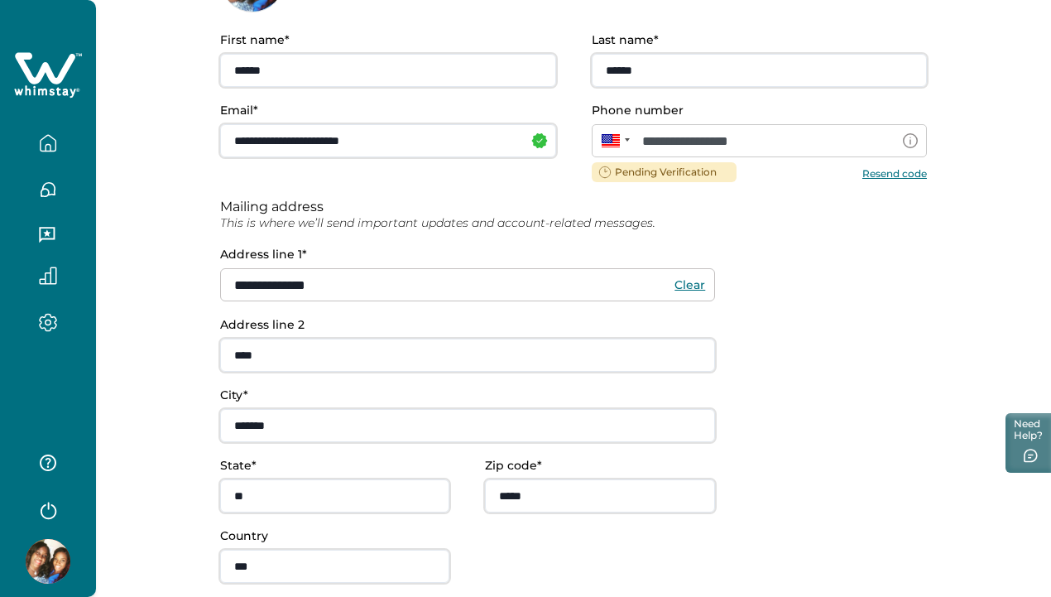
click at [863, 179] on button "Resend code" at bounding box center [895, 172] width 65 height 12
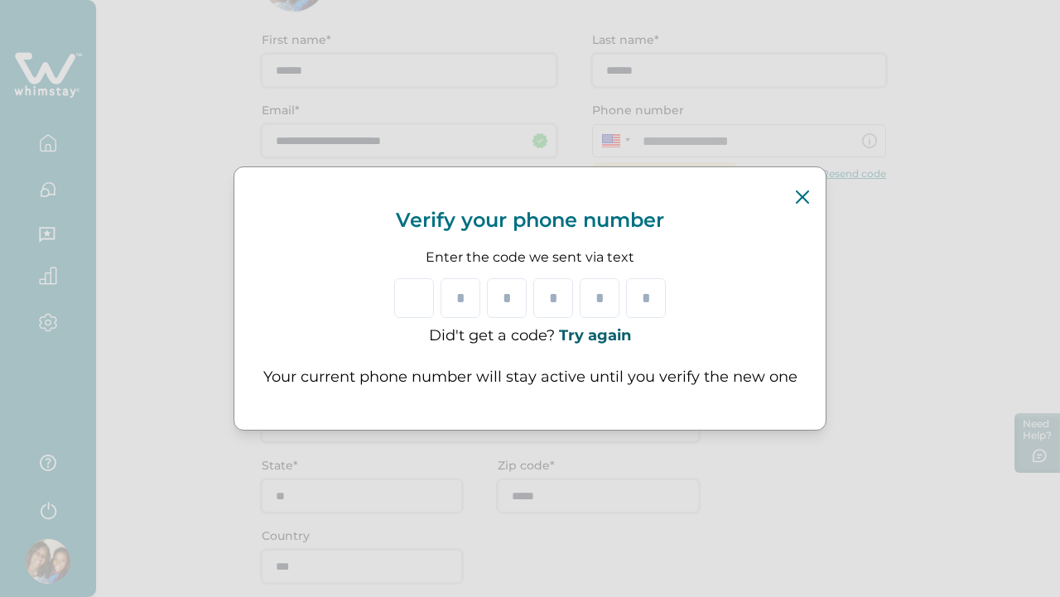
type input "*"
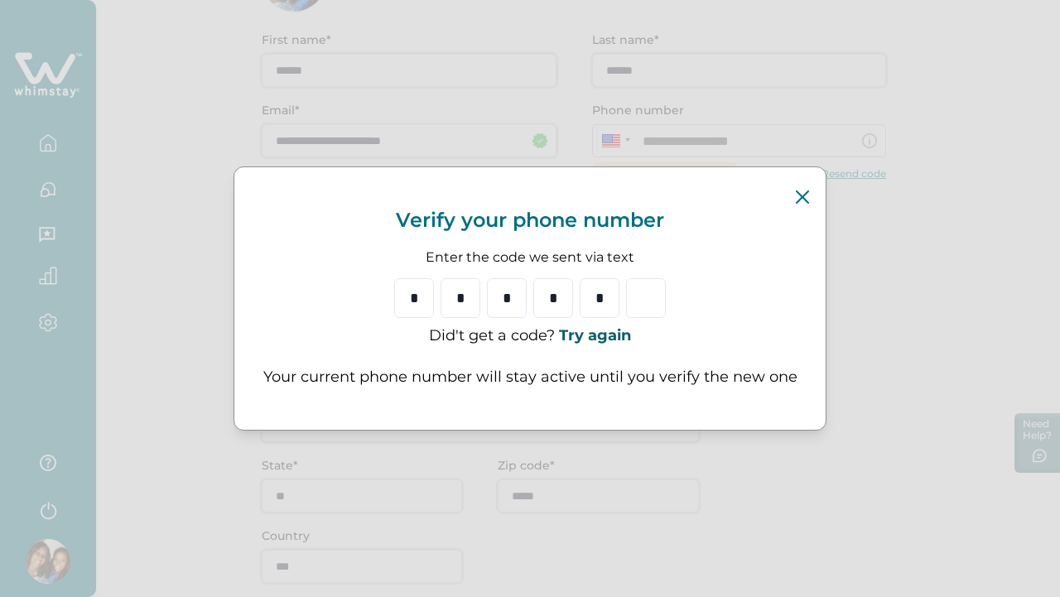
type input "*"
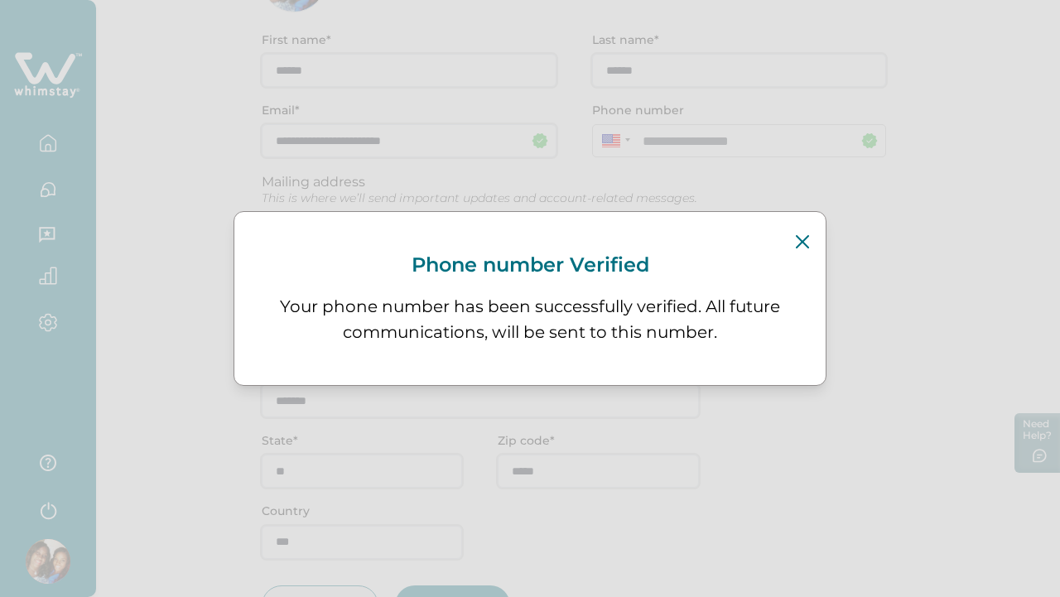
click at [815, 253] on p "Phone number Verified" at bounding box center [529, 265] width 573 height 26
click at [801, 242] on icon "Close" at bounding box center [802, 241] width 13 height 13
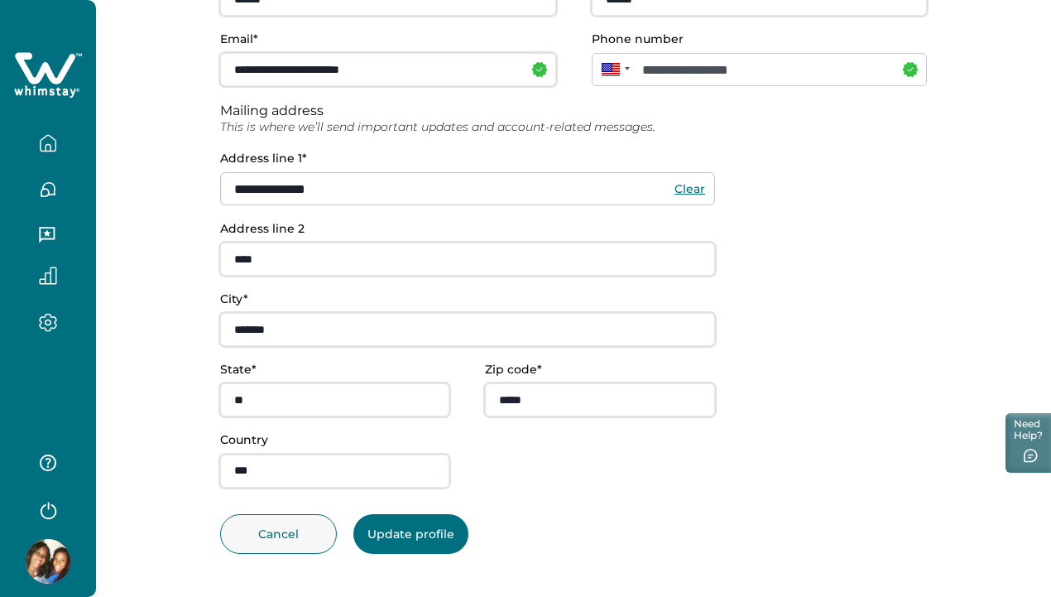
scroll to position [250, 0]
